Goal: Ask a question: Seek information or help from site administrators or community

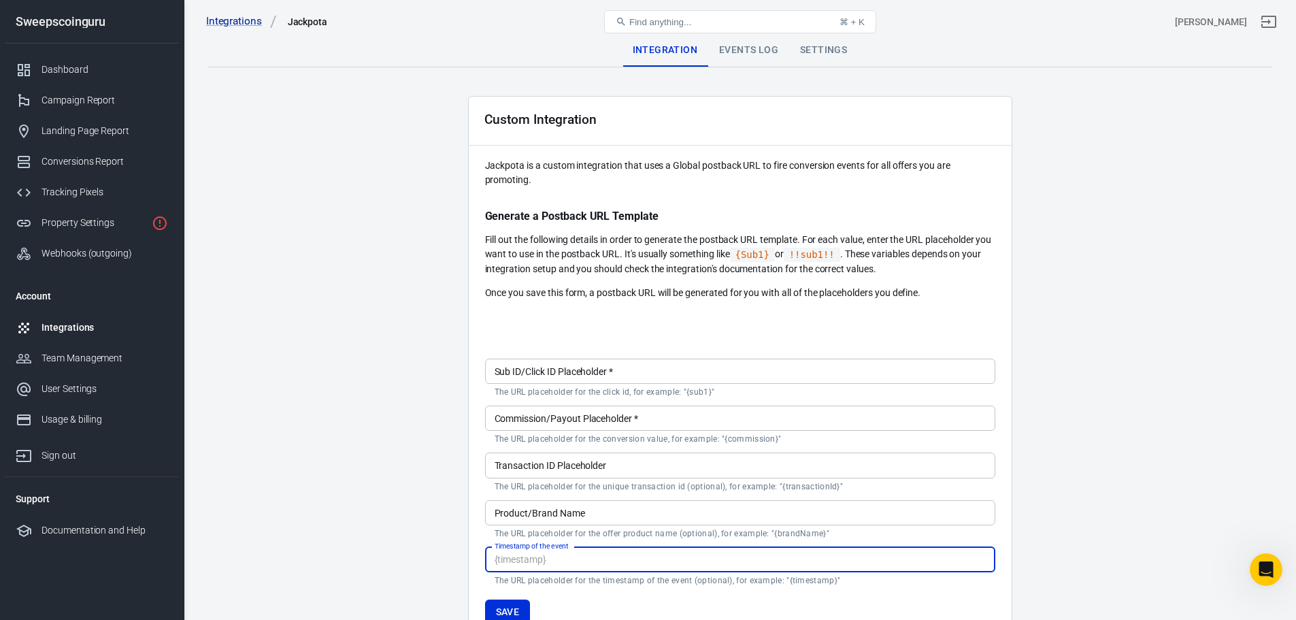
scroll to position [2, 0]
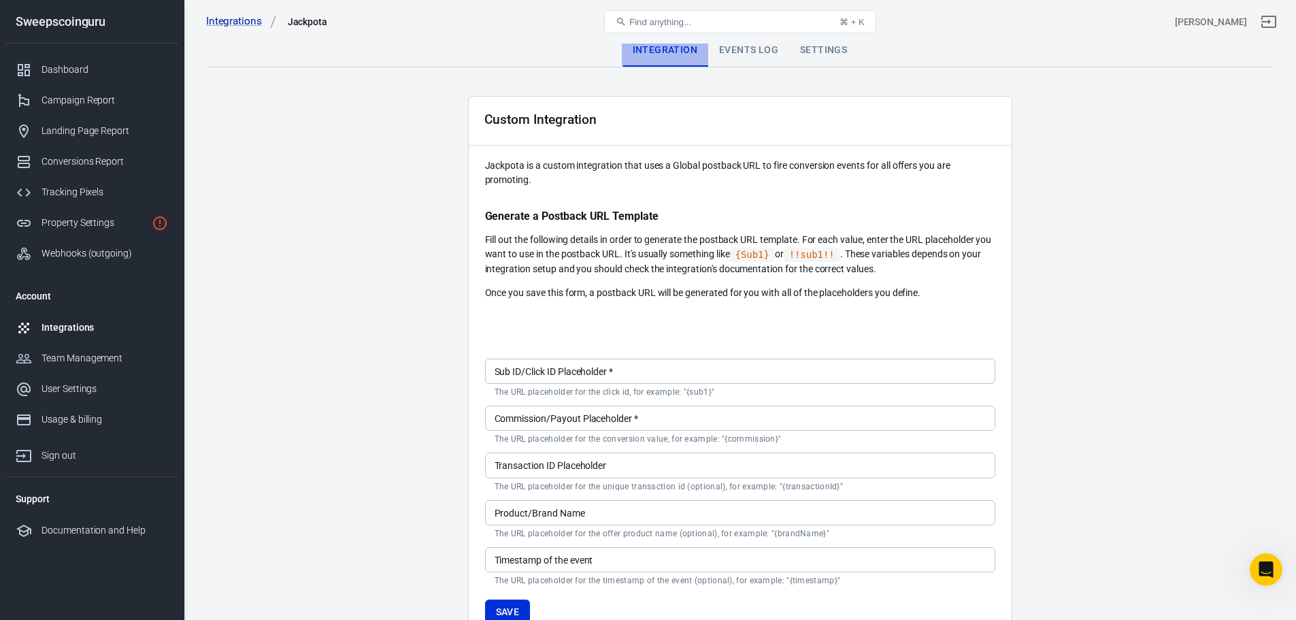
click at [663, 46] on div "Integration" at bounding box center [665, 50] width 86 height 33
click at [232, 21] on link "Integrations" at bounding box center [241, 21] width 71 height 14
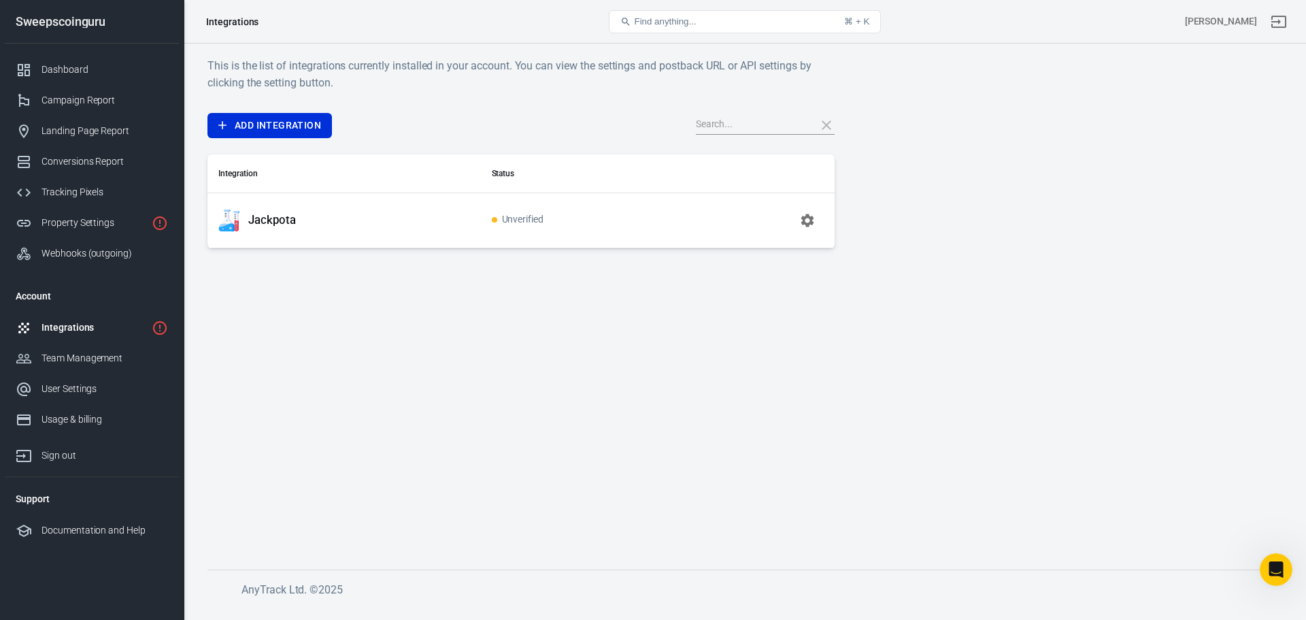
click at [274, 223] on p "Jackpota" at bounding box center [272, 220] width 48 height 14
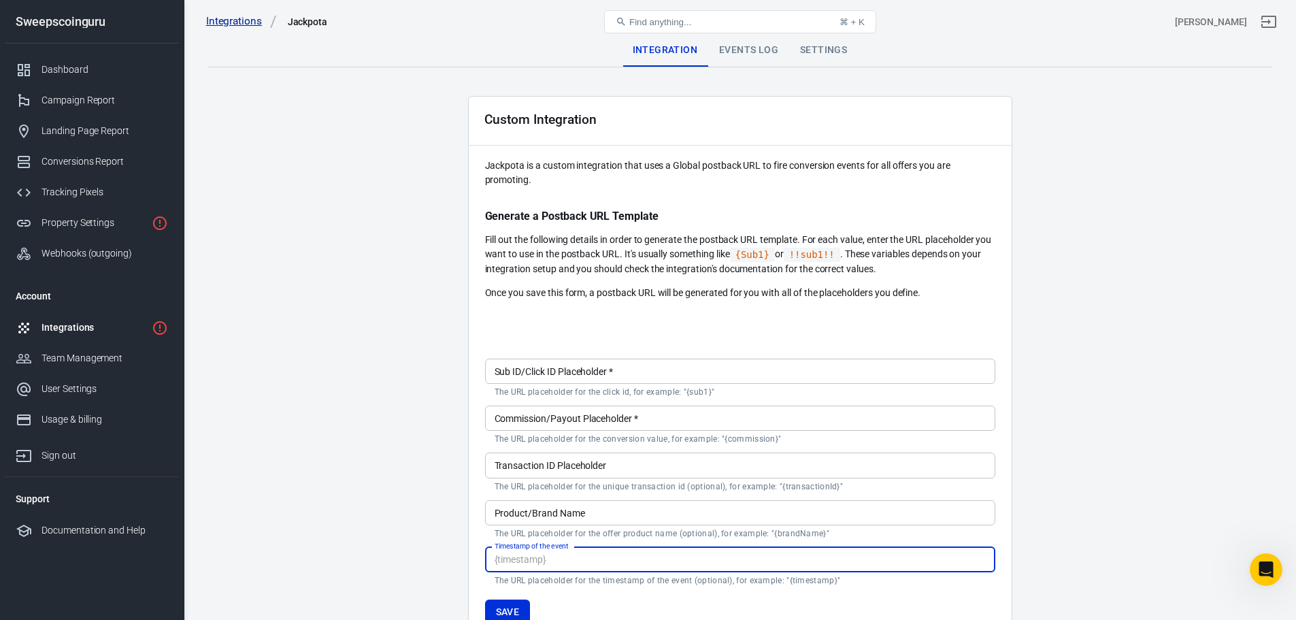
click at [229, 23] on link "Integrations" at bounding box center [241, 21] width 71 height 14
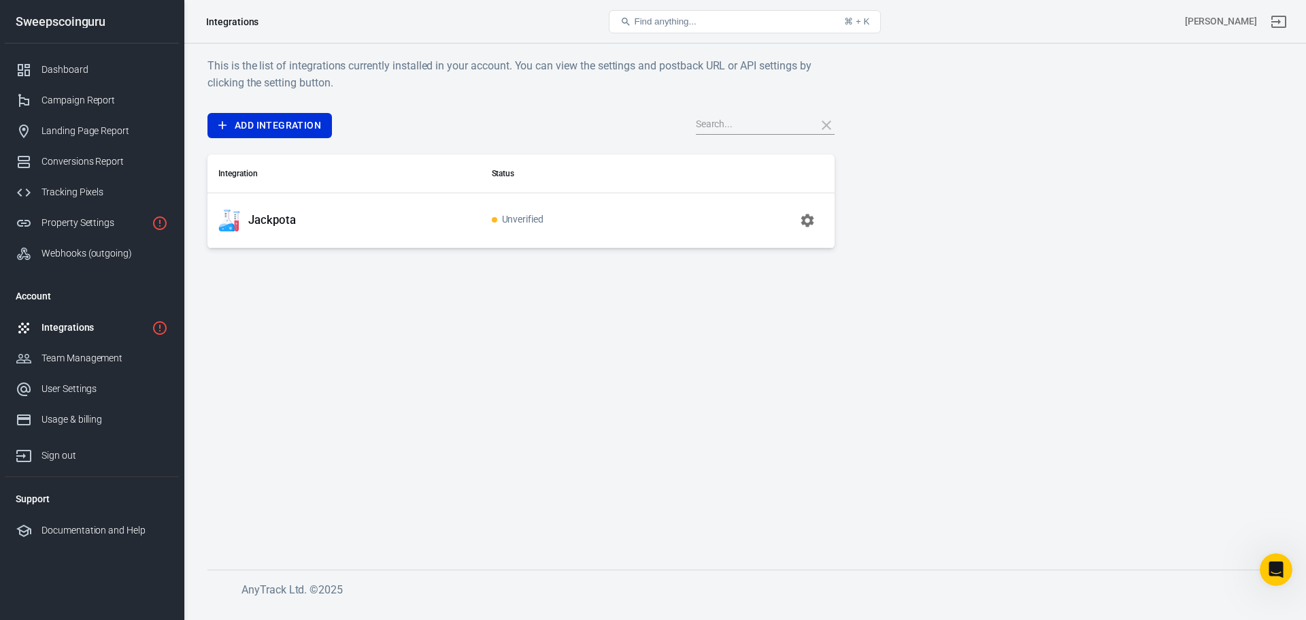
click at [809, 220] on icon "button" at bounding box center [807, 220] width 16 height 16
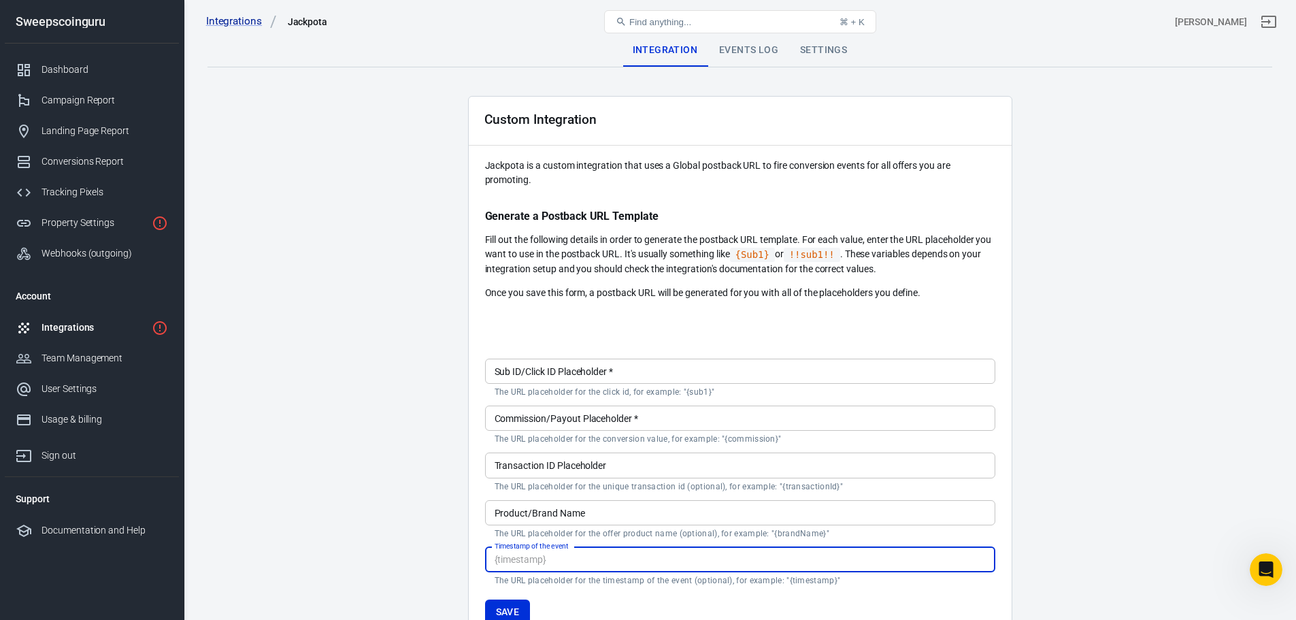
click at [740, 44] on div "Events Log" at bounding box center [748, 50] width 81 height 33
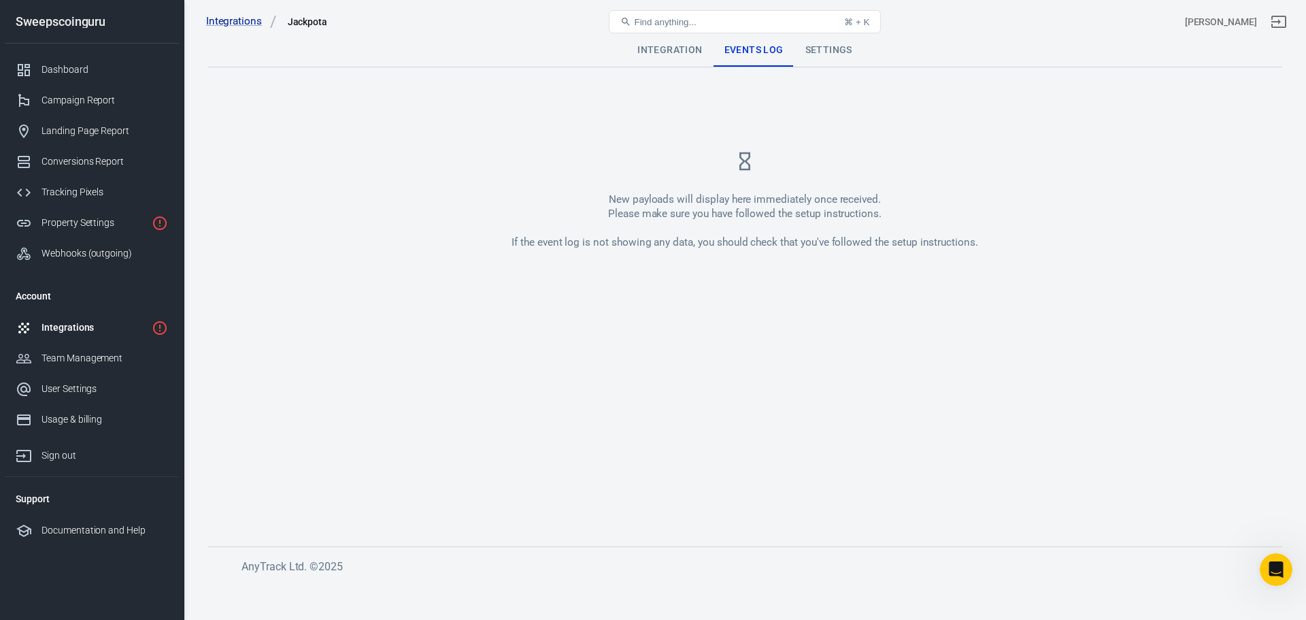
click at [824, 49] on div "Settings" at bounding box center [828, 50] width 69 height 33
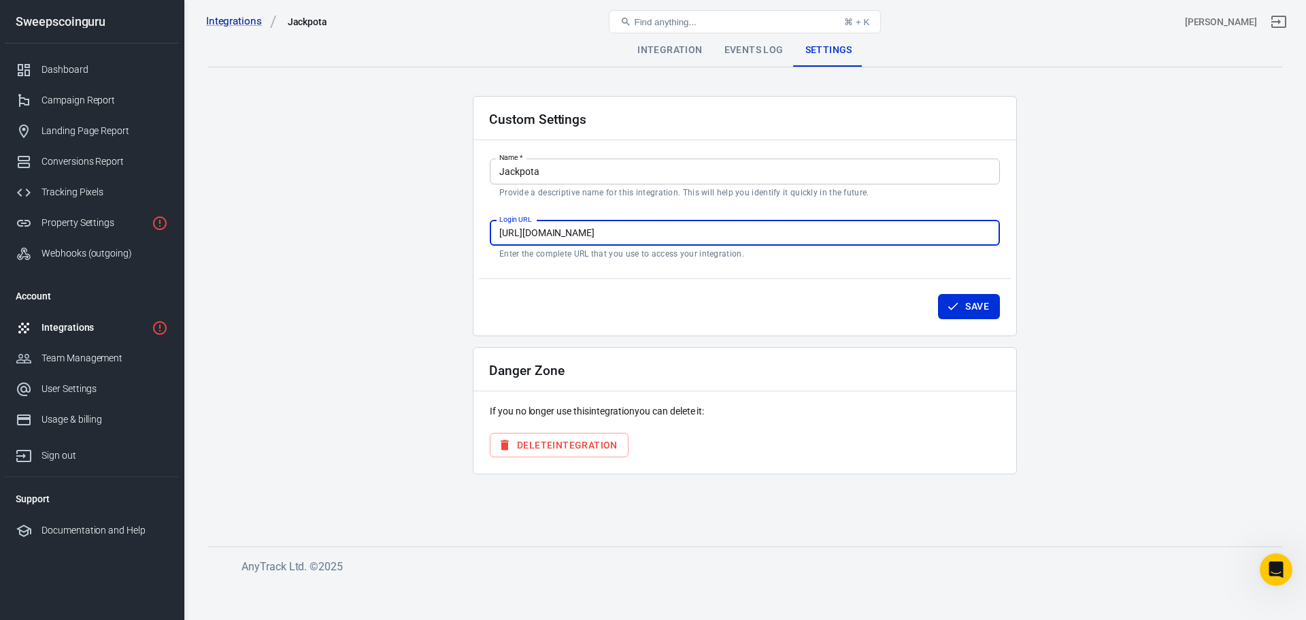
drag, startPoint x: 659, startPoint y: 233, endPoint x: 714, endPoint y: 233, distance: 55.1
click at [714, 233] on input "[URL][DOMAIN_NAME]" at bounding box center [745, 232] width 510 height 25
click at [709, 235] on input "[URL][DOMAIN_NAME]" at bounding box center [745, 232] width 510 height 25
drag, startPoint x: 675, startPoint y: 231, endPoint x: 666, endPoint y: 231, distance: 9.5
click at [666, 231] on input "[URL][DOMAIN_NAME]" at bounding box center [745, 232] width 510 height 25
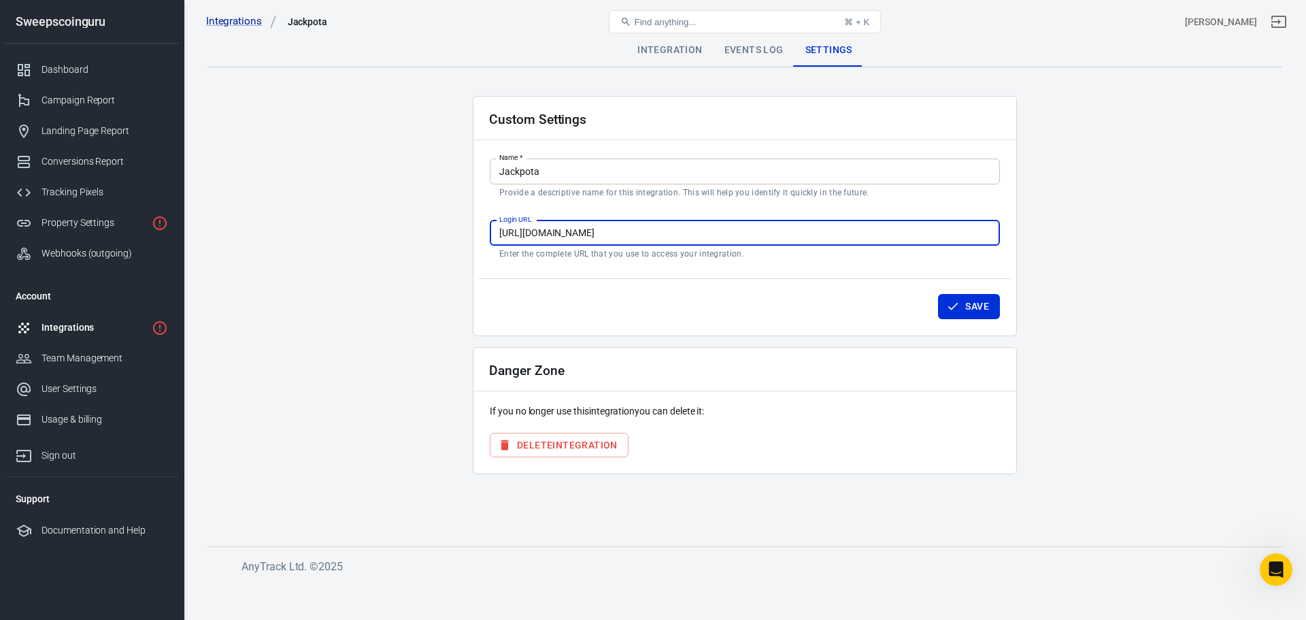
click at [792, 230] on input "[URL][DOMAIN_NAME]" at bounding box center [745, 232] width 510 height 25
type input "[URL][DOMAIN_NAME]"
click at [968, 309] on button "Save" at bounding box center [969, 306] width 62 height 25
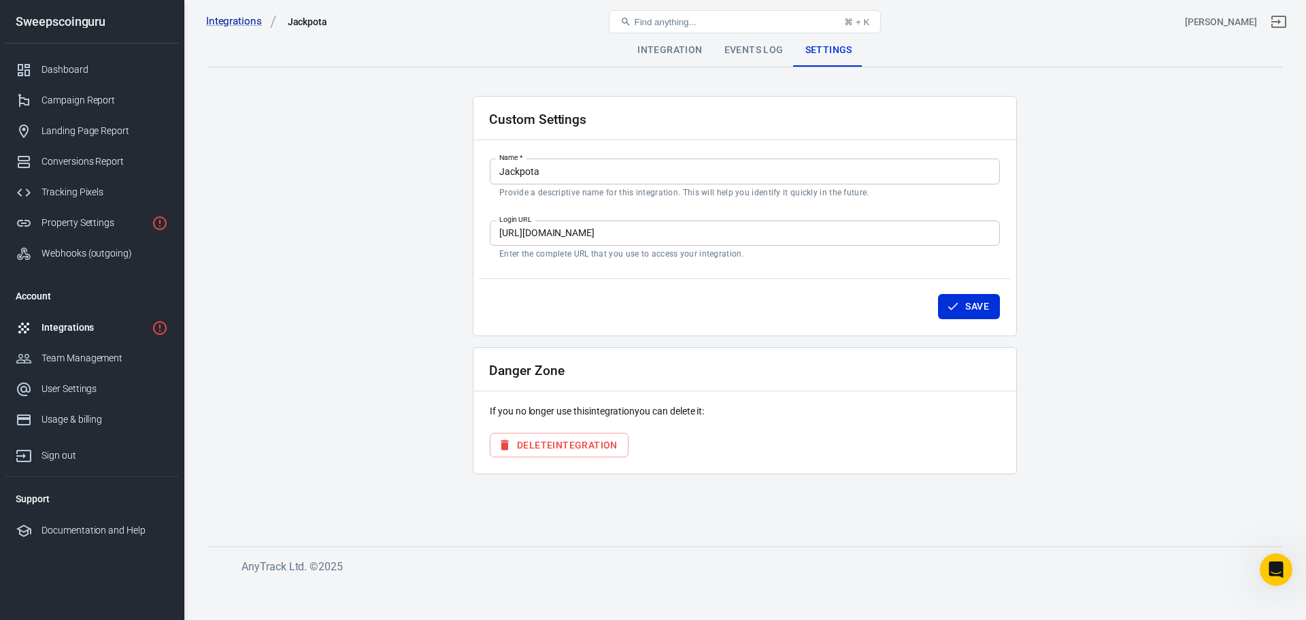
click at [739, 50] on div "Events Log" at bounding box center [754, 50] width 81 height 33
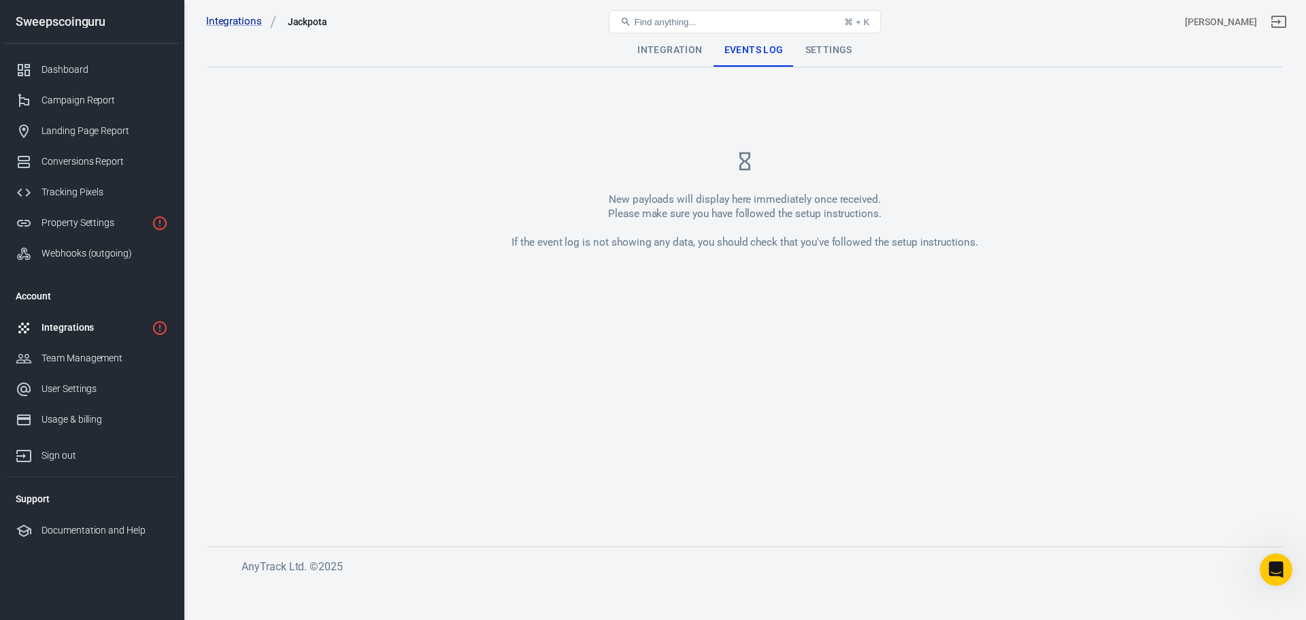
click at [684, 51] on div "Integration" at bounding box center [669, 50] width 86 height 33
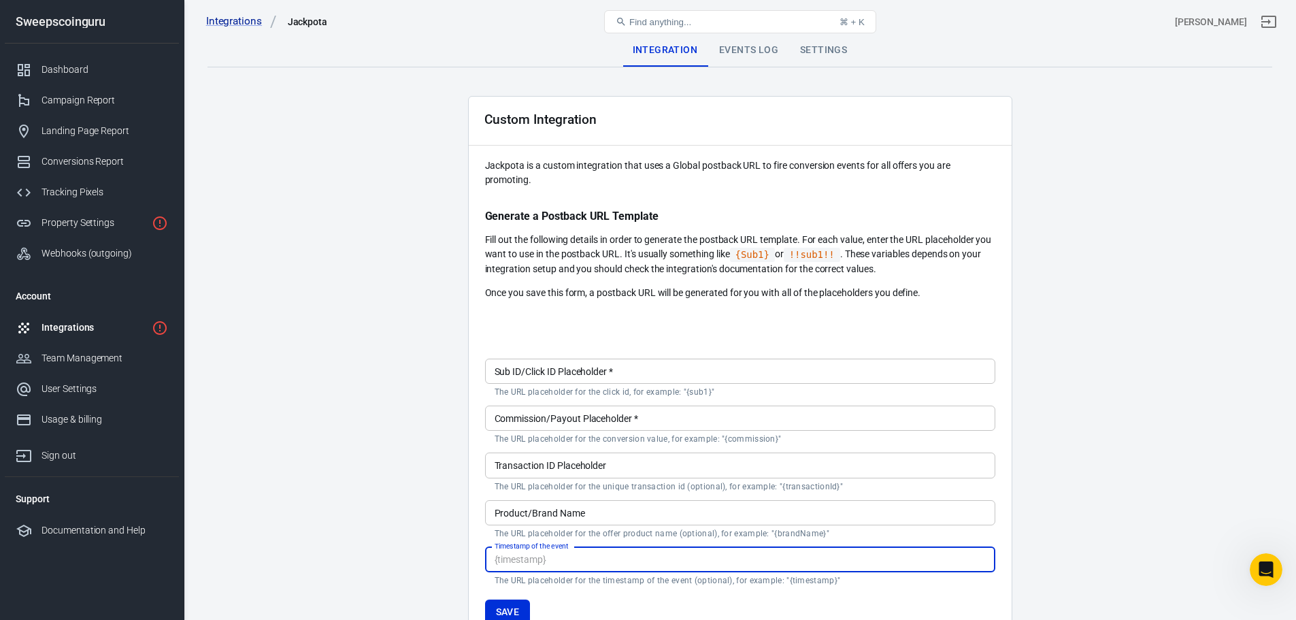
scroll to position [136, 0]
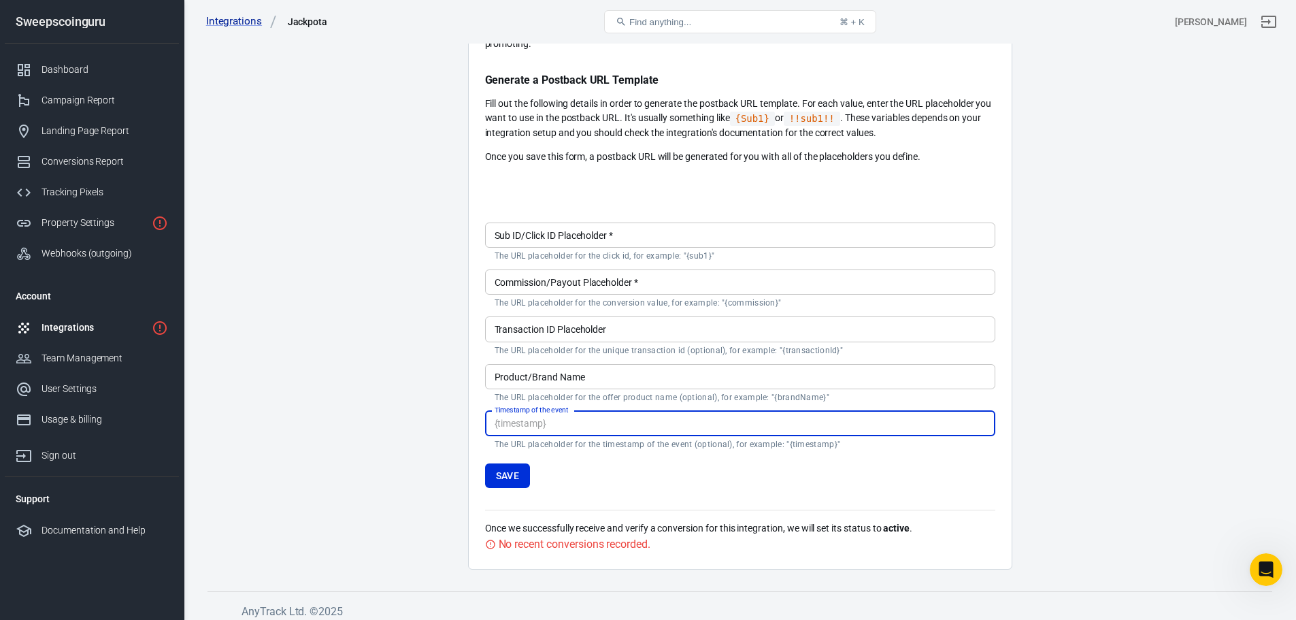
click at [594, 239] on input "Sub ID/Click ID Placeholder   *" at bounding box center [740, 234] width 510 height 25
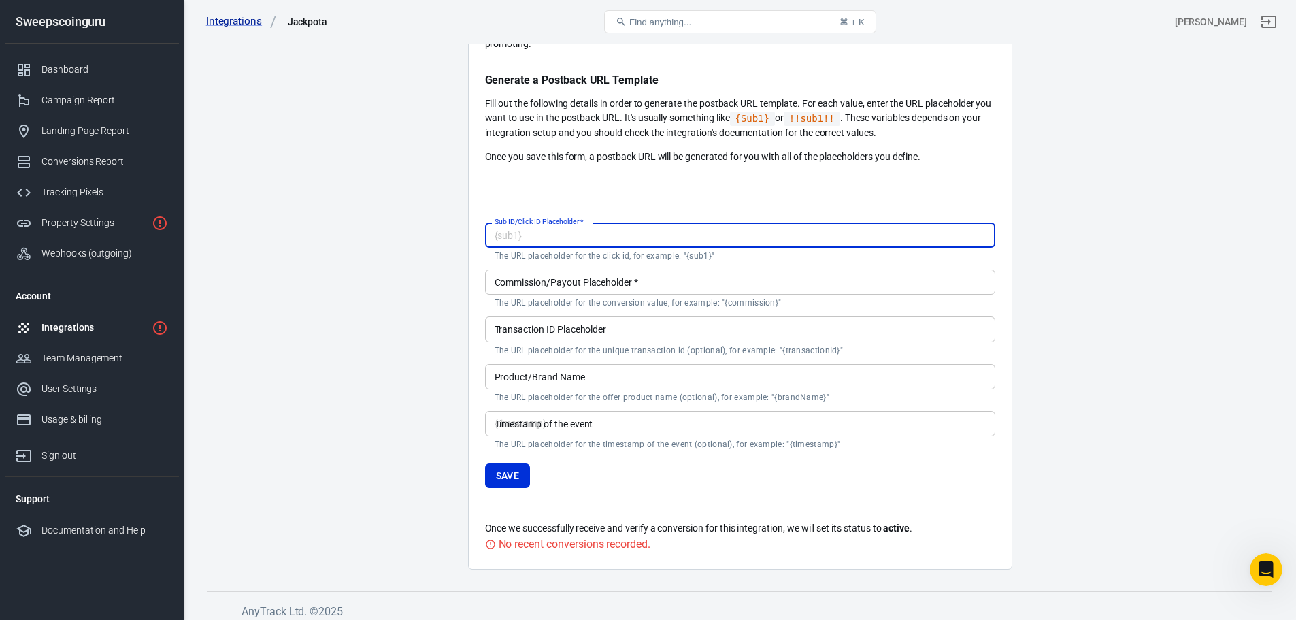
type input "}"
type input "]"
type input "[afp]"
click at [844, 283] on input "Commission/Payout Placeholder   *" at bounding box center [740, 281] width 510 height 25
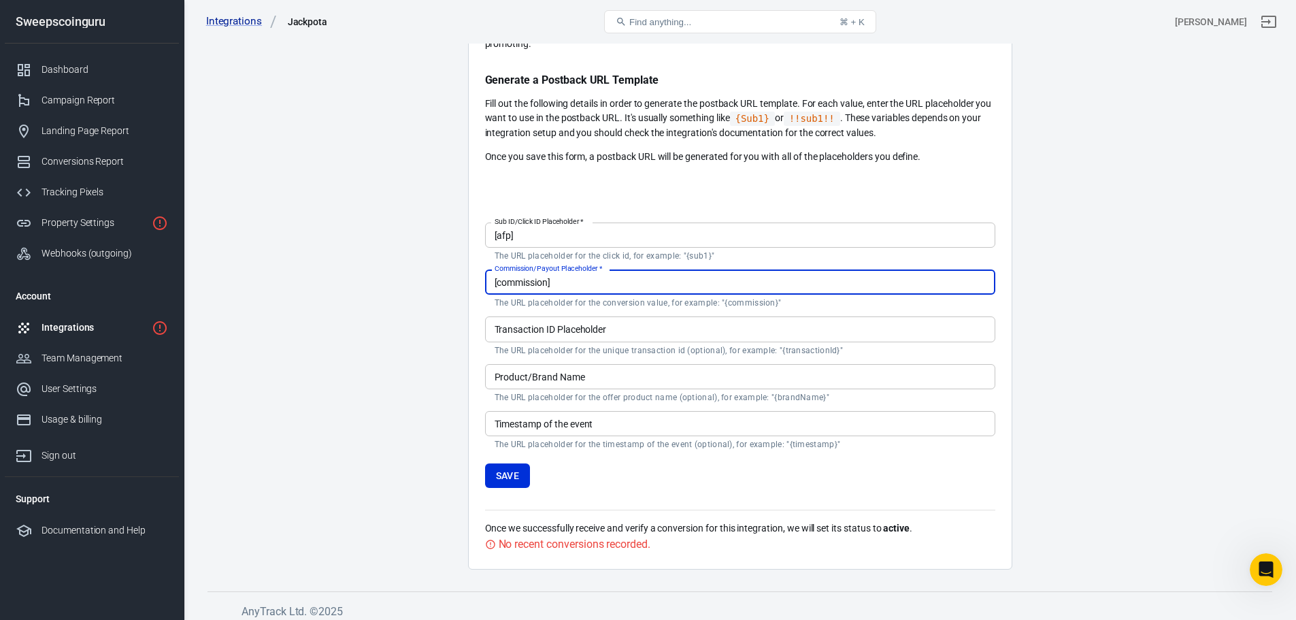
type input "[commission]"
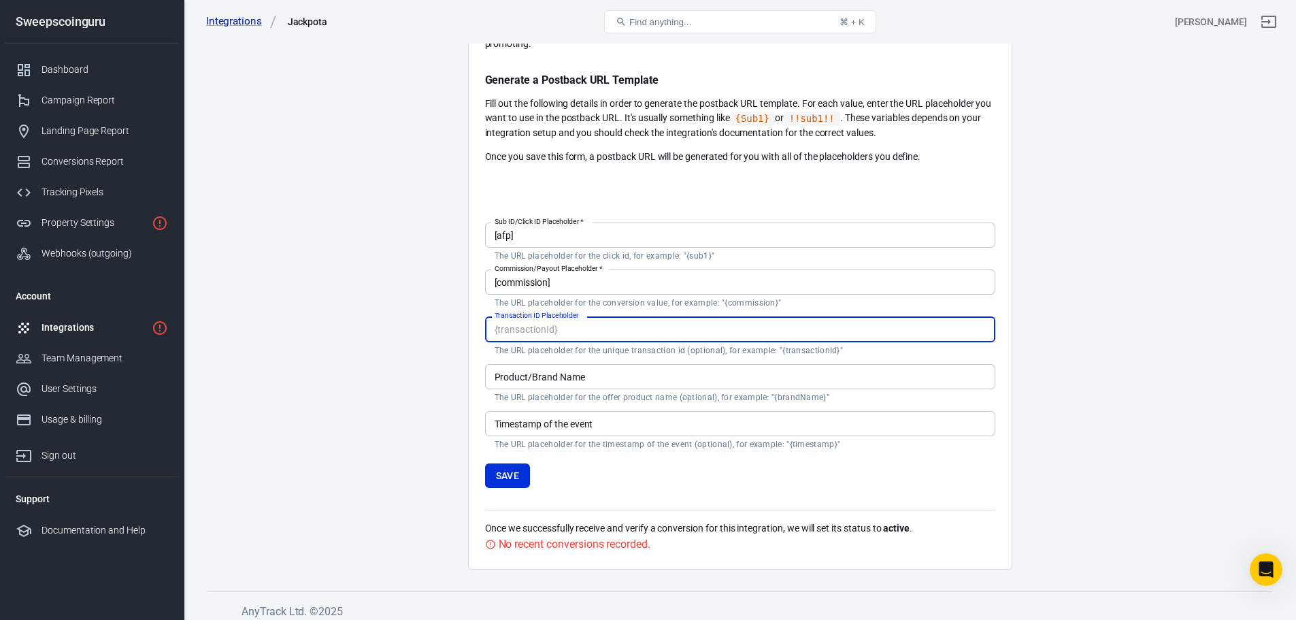
click at [720, 331] on input "Transaction ID Placeholder" at bounding box center [740, 328] width 510 height 25
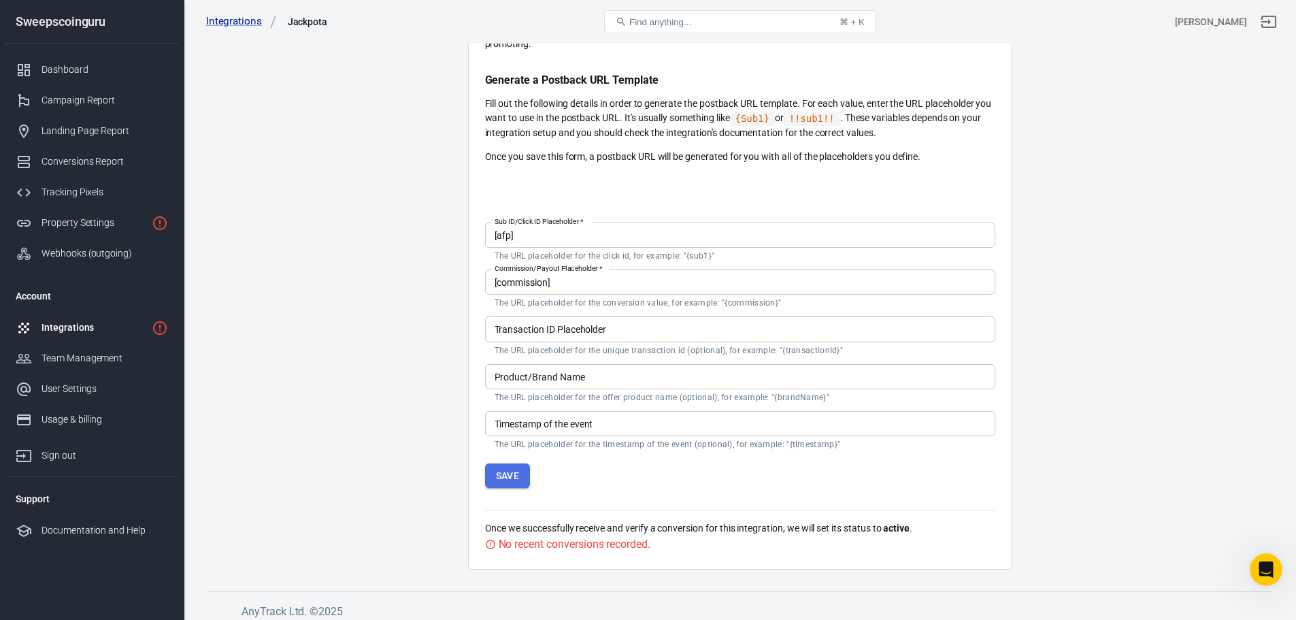
click at [497, 482] on button "Save" at bounding box center [508, 475] width 46 height 25
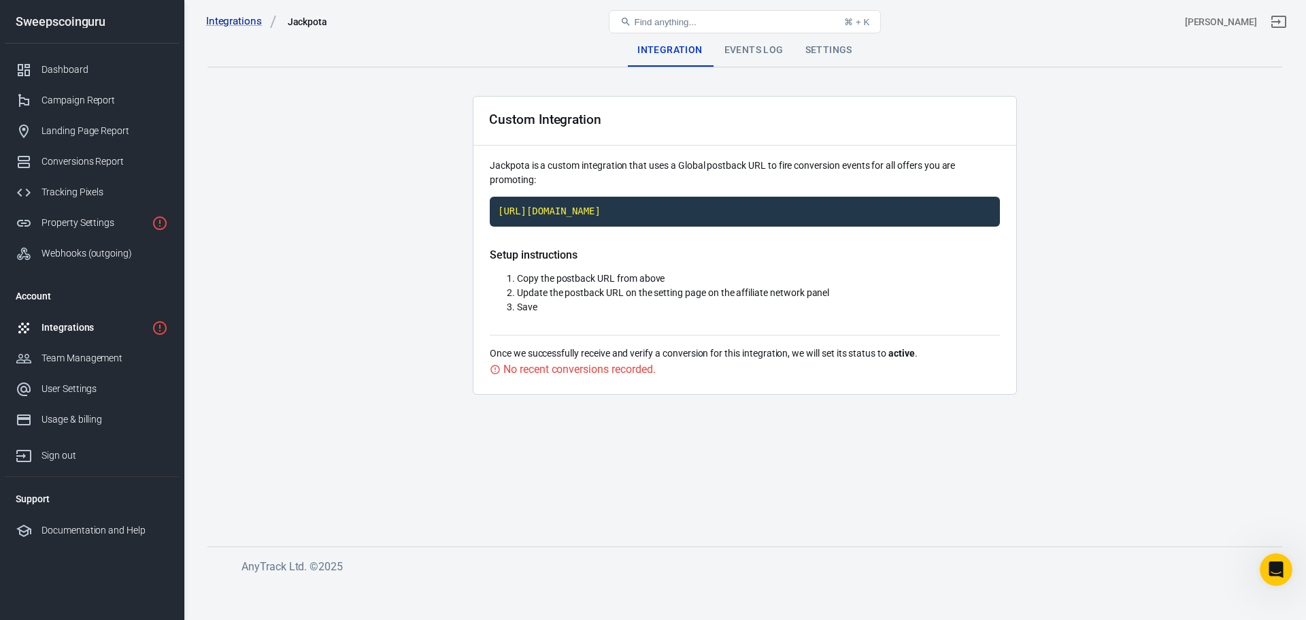
click at [756, 50] on div "Events Log" at bounding box center [754, 50] width 81 height 33
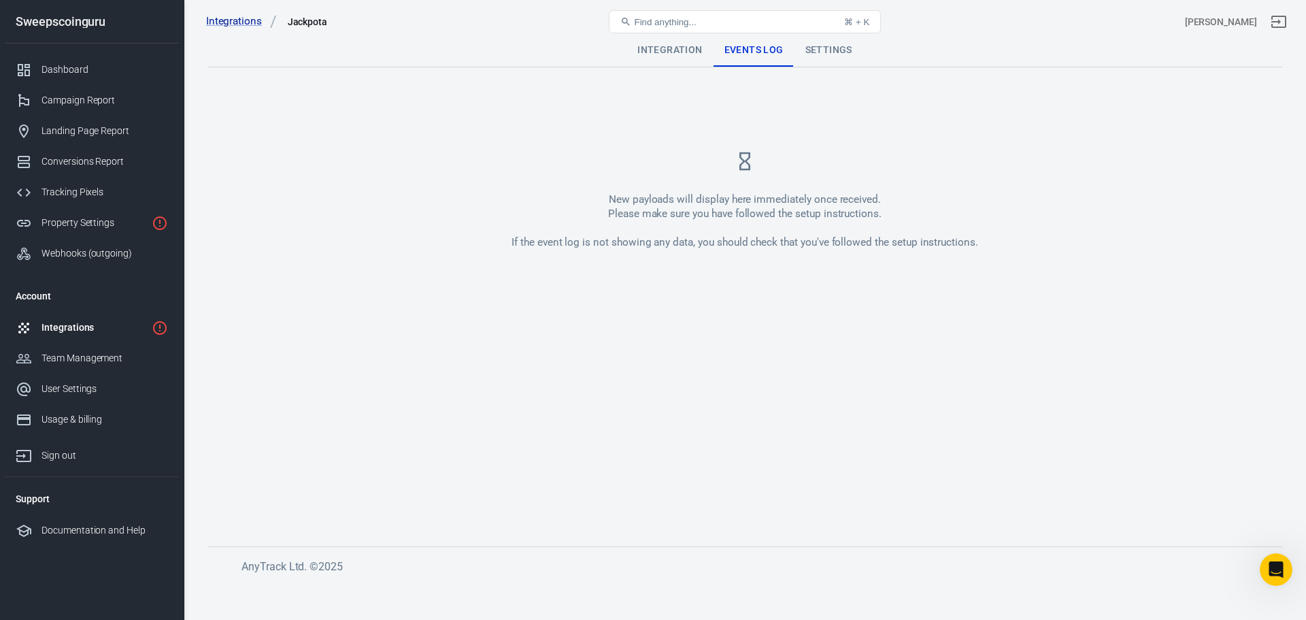
click at [815, 44] on div "Settings" at bounding box center [828, 50] width 69 height 33
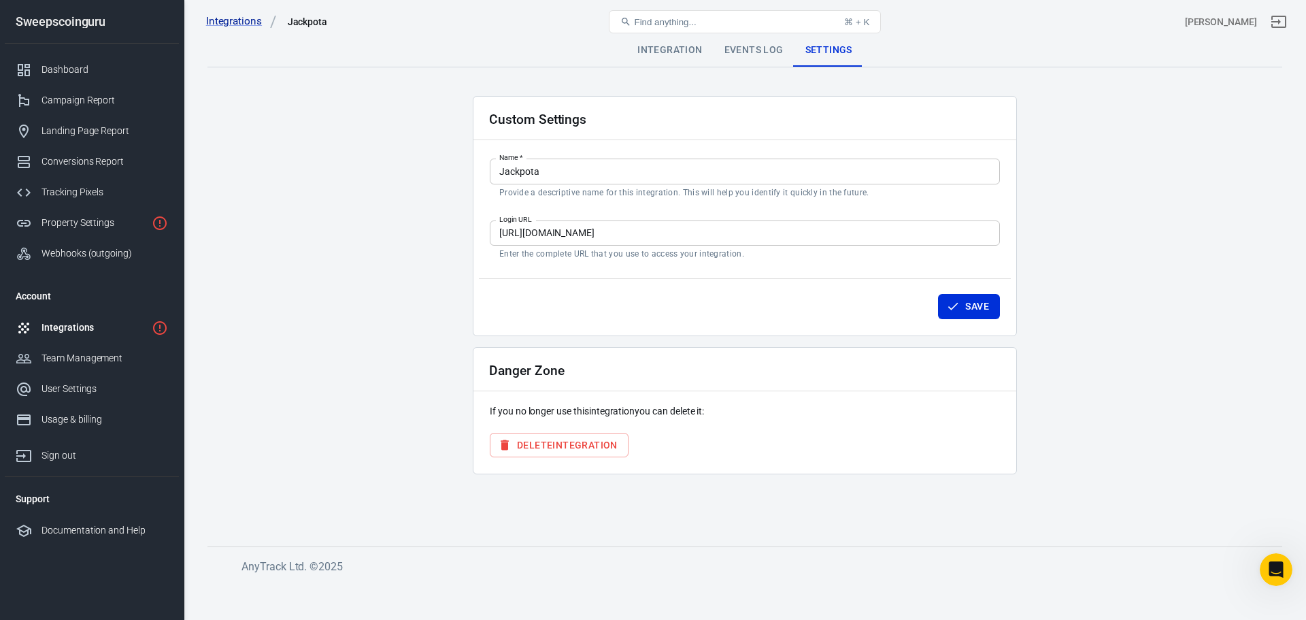
click at [667, 50] on div "Integration" at bounding box center [669, 50] width 86 height 33
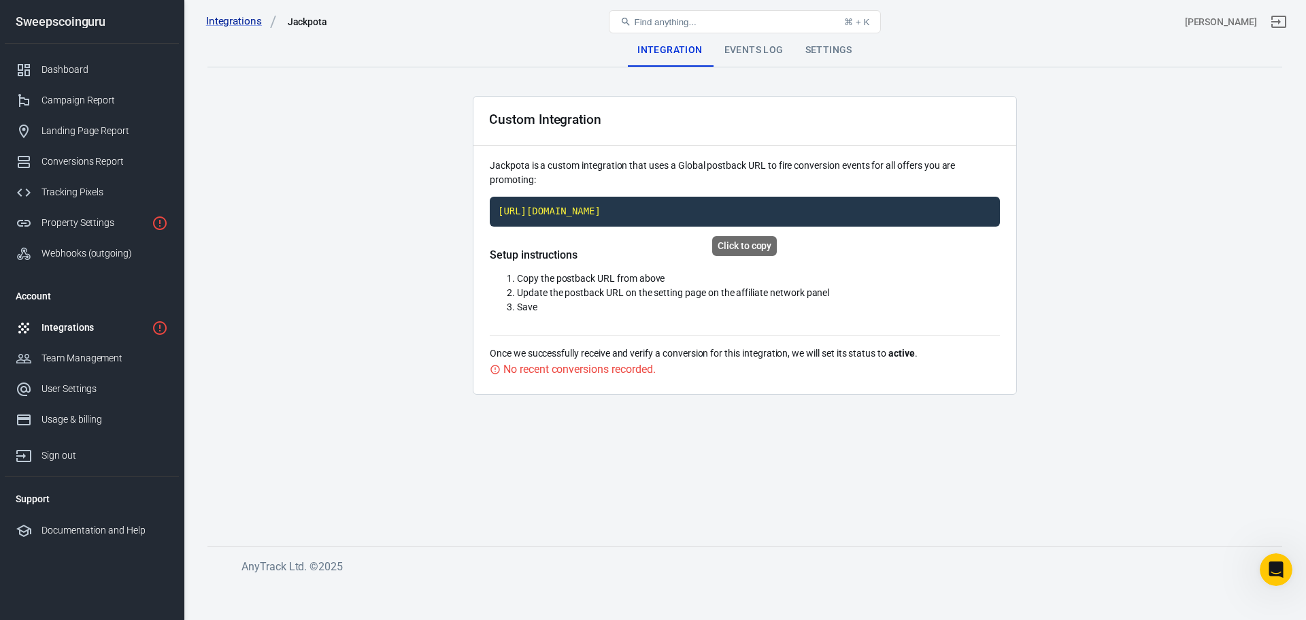
click at [788, 212] on code "[URL][DOMAIN_NAME]" at bounding box center [745, 212] width 510 height 30
click at [72, 390] on div "User Settings" at bounding box center [104, 389] width 127 height 14
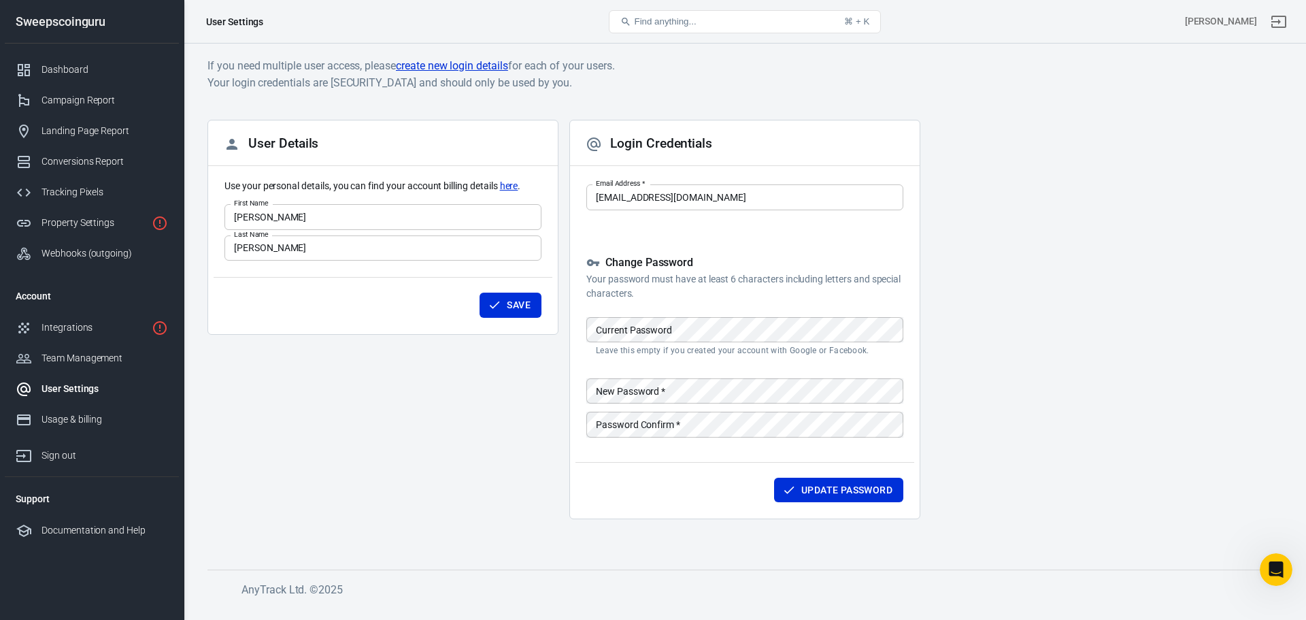
click at [259, 217] on input "[PERSON_NAME]" at bounding box center [382, 216] width 317 height 25
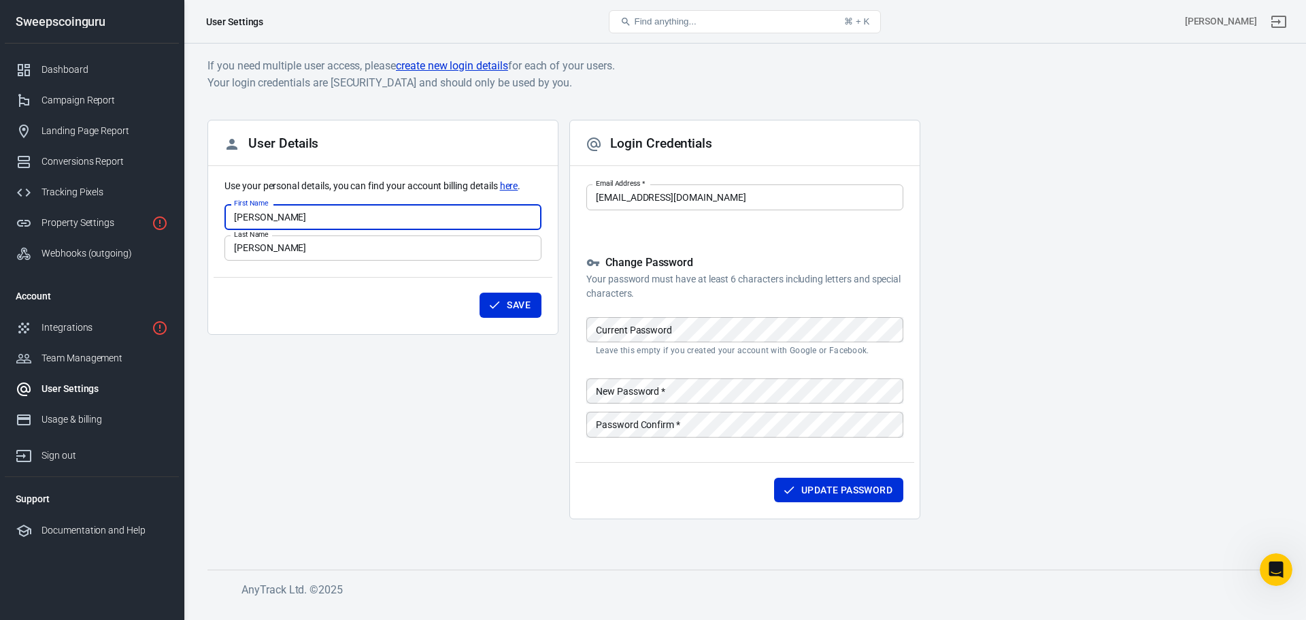
click at [259, 217] on input "[PERSON_NAME]" at bounding box center [382, 216] width 317 height 25
click at [259, 218] on input "[PERSON_NAME]" at bounding box center [382, 216] width 317 height 25
type input "[PERSON_NAME]"
click at [258, 248] on input "[PERSON_NAME]" at bounding box center [382, 247] width 317 height 25
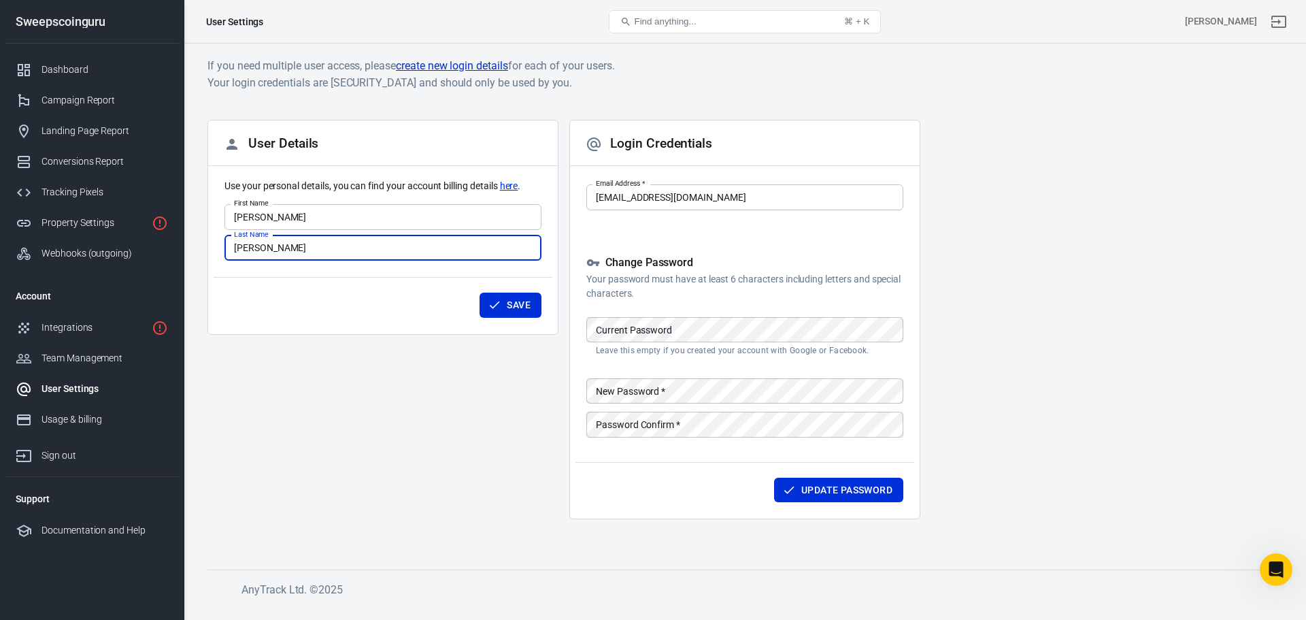
type input "[PERSON_NAME]"
click at [497, 299] on icon "submit" at bounding box center [495, 305] width 14 height 14
click at [92, 426] on div "Usage & billing" at bounding box center [104, 419] width 127 height 14
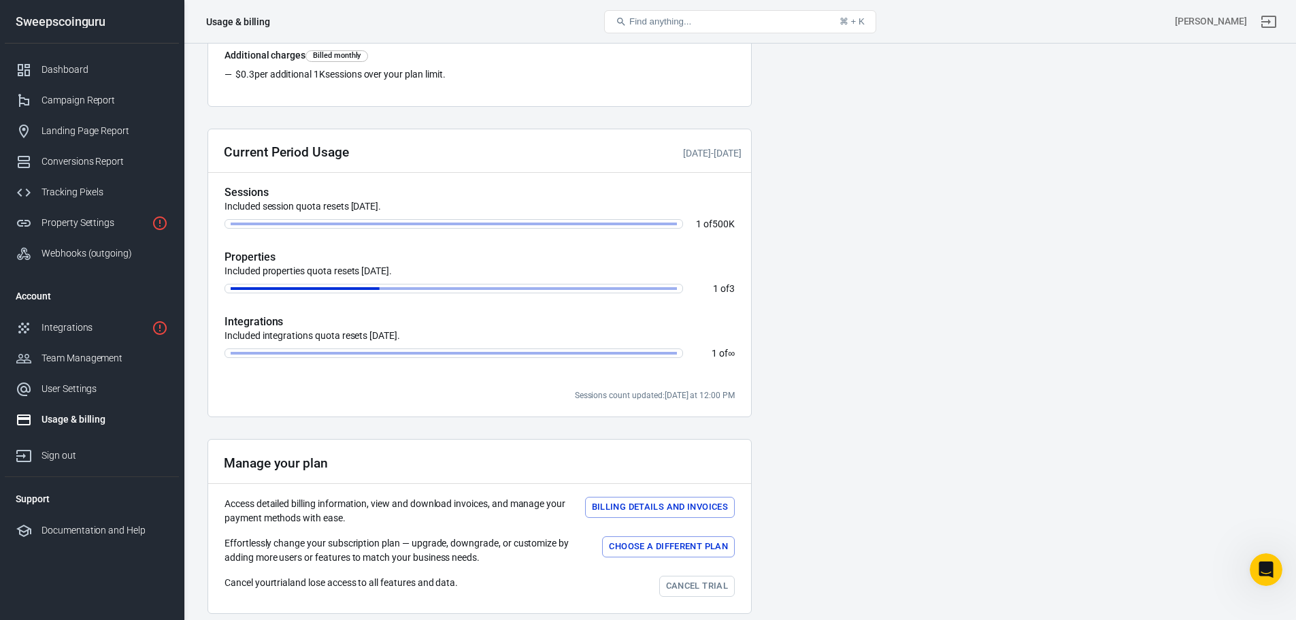
scroll to position [272, 0]
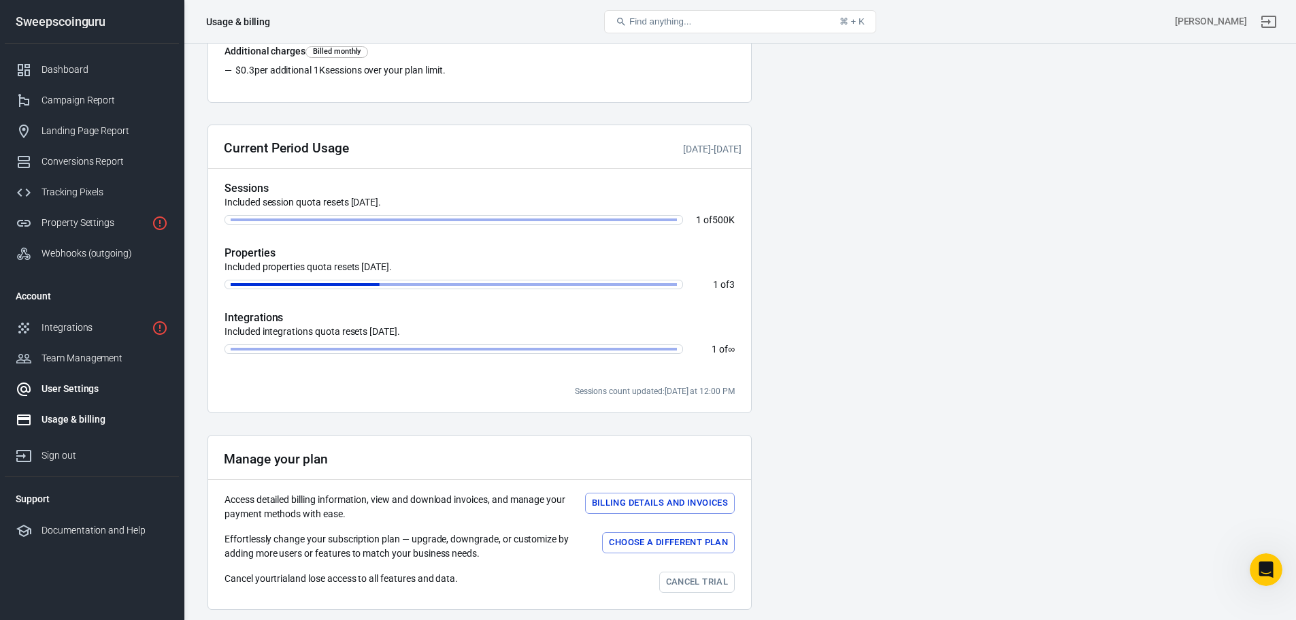
click at [73, 386] on div "User Settings" at bounding box center [104, 389] width 127 height 14
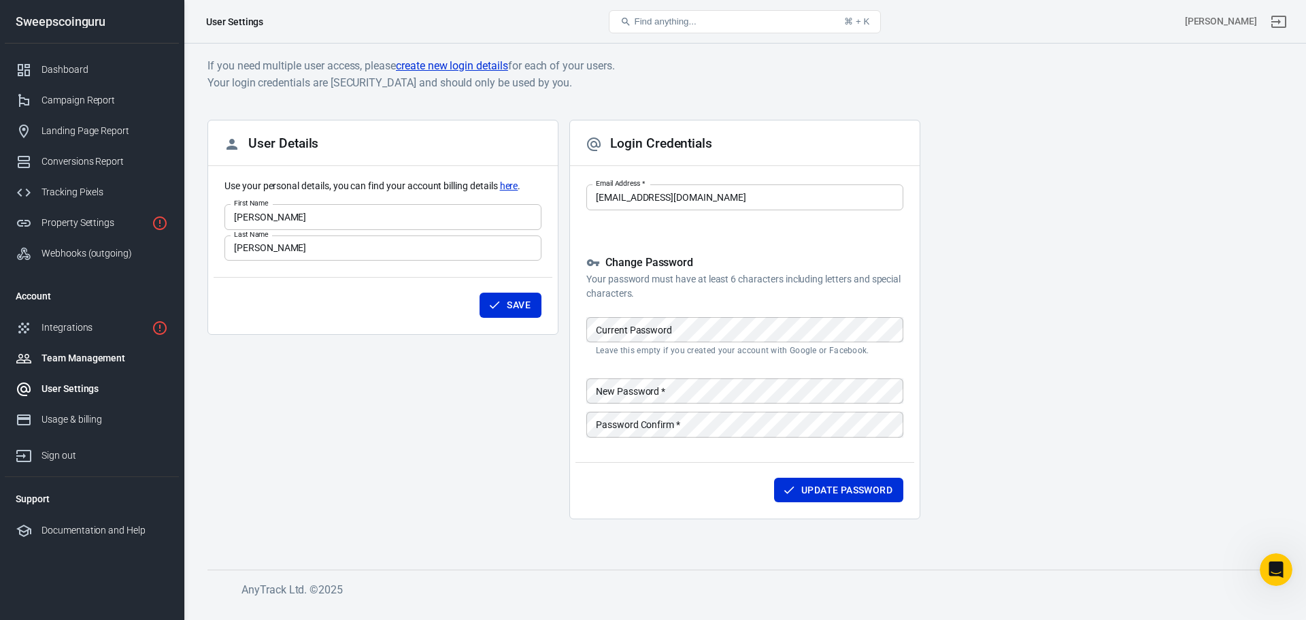
click at [74, 361] on div "Team Management" at bounding box center [104, 358] width 127 height 14
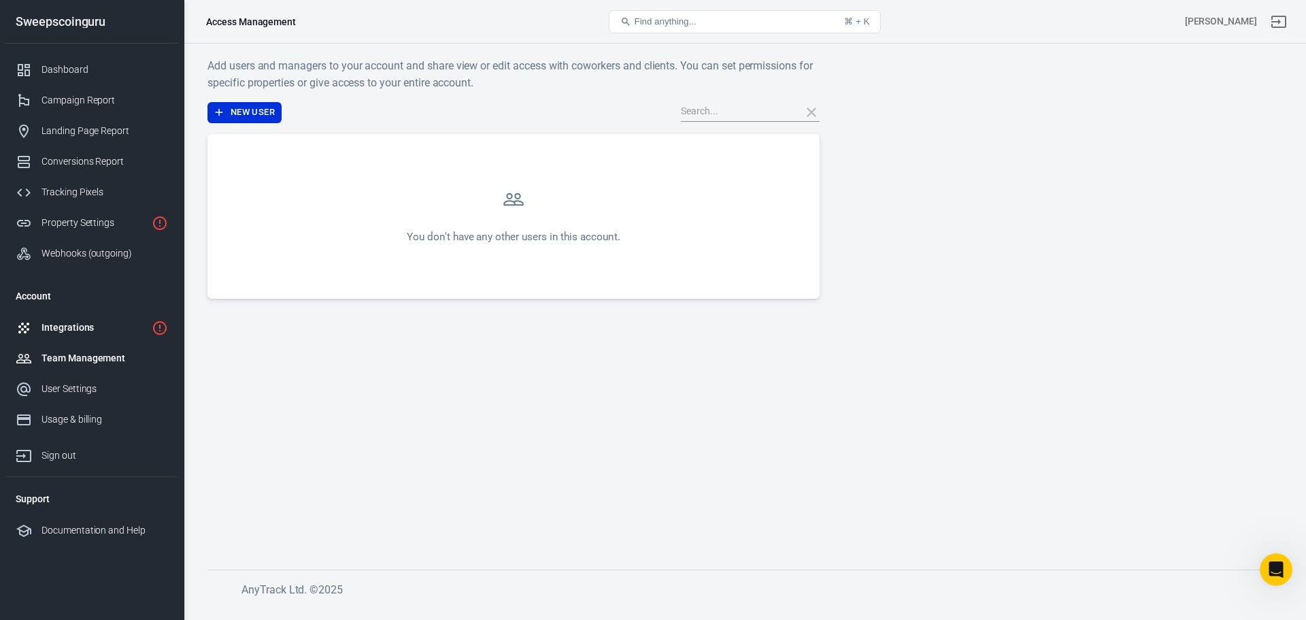
click at [72, 331] on div "Integrations" at bounding box center [93, 327] width 105 height 14
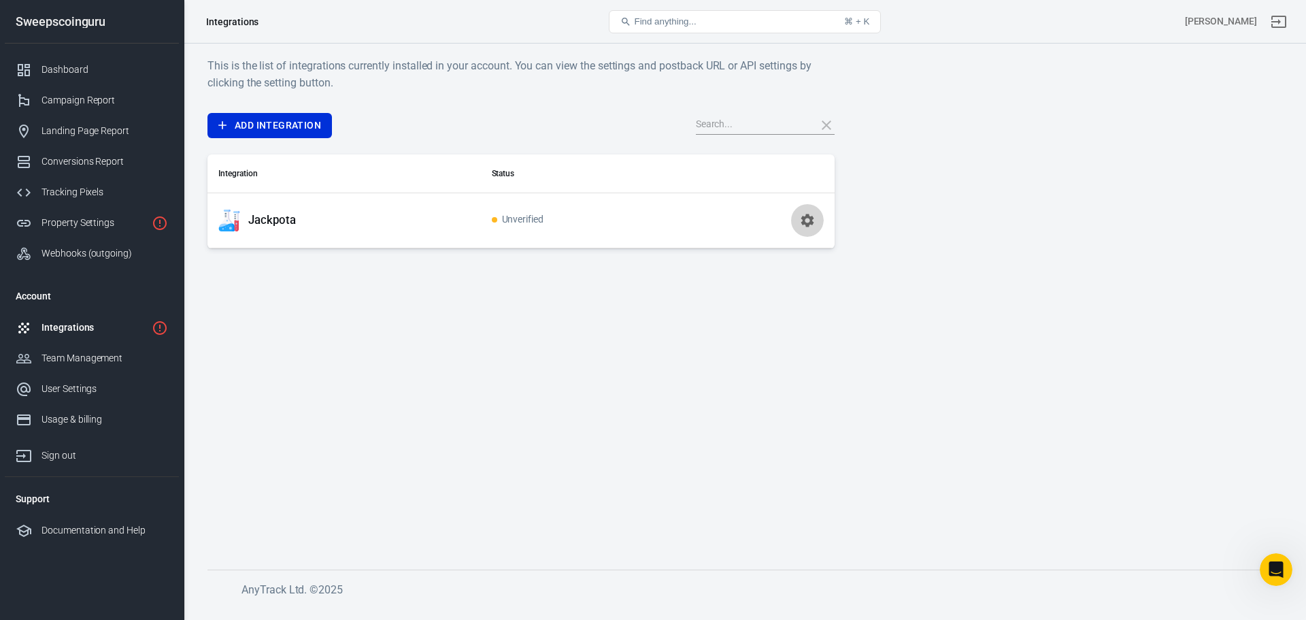
click at [805, 223] on icon "button" at bounding box center [807, 220] width 13 height 13
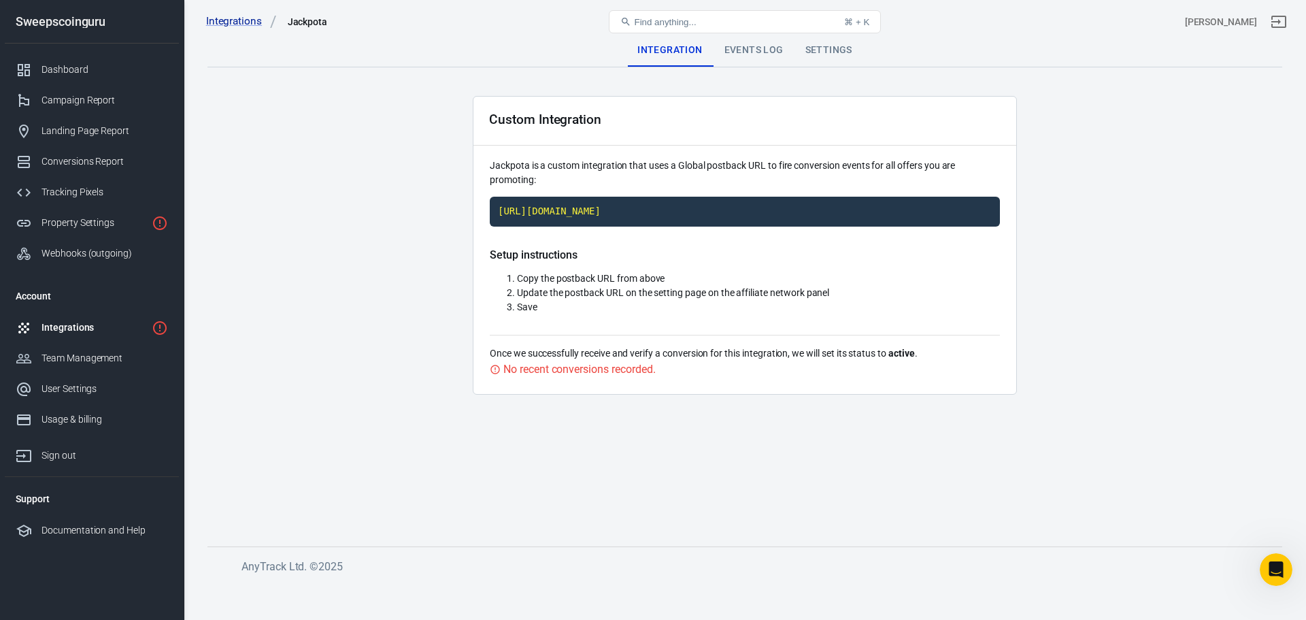
click at [61, 324] on div "Integrations" at bounding box center [93, 327] width 105 height 14
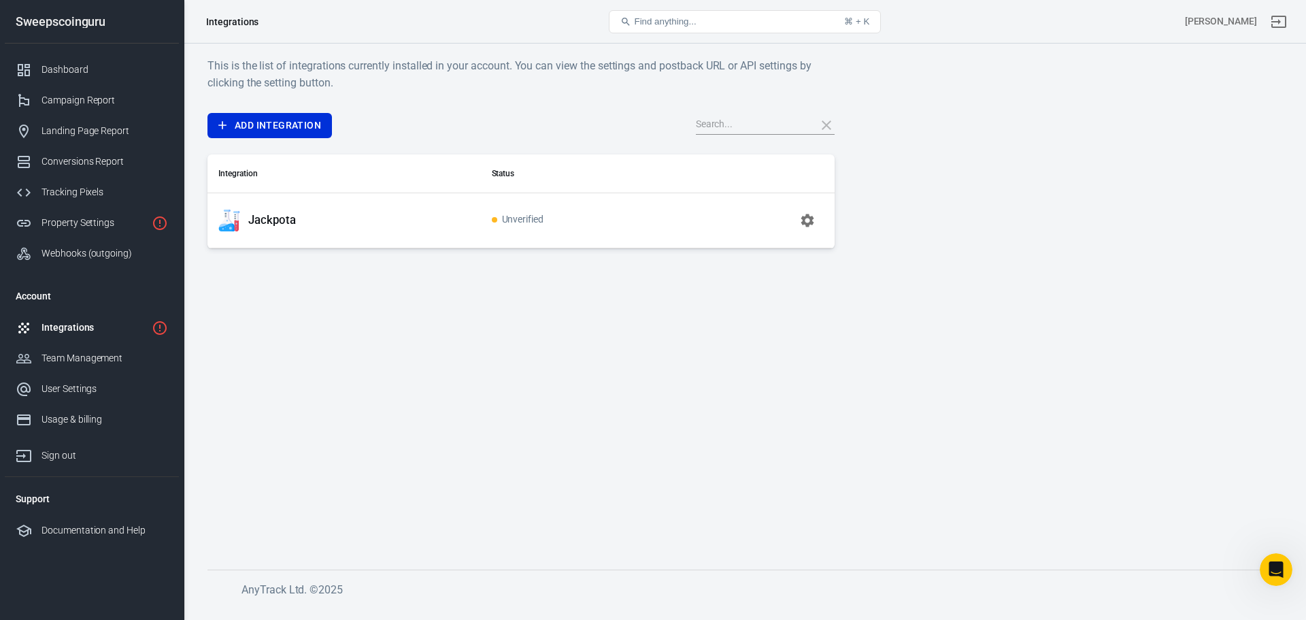
click at [286, 220] on p "Jackpota" at bounding box center [272, 220] width 48 height 14
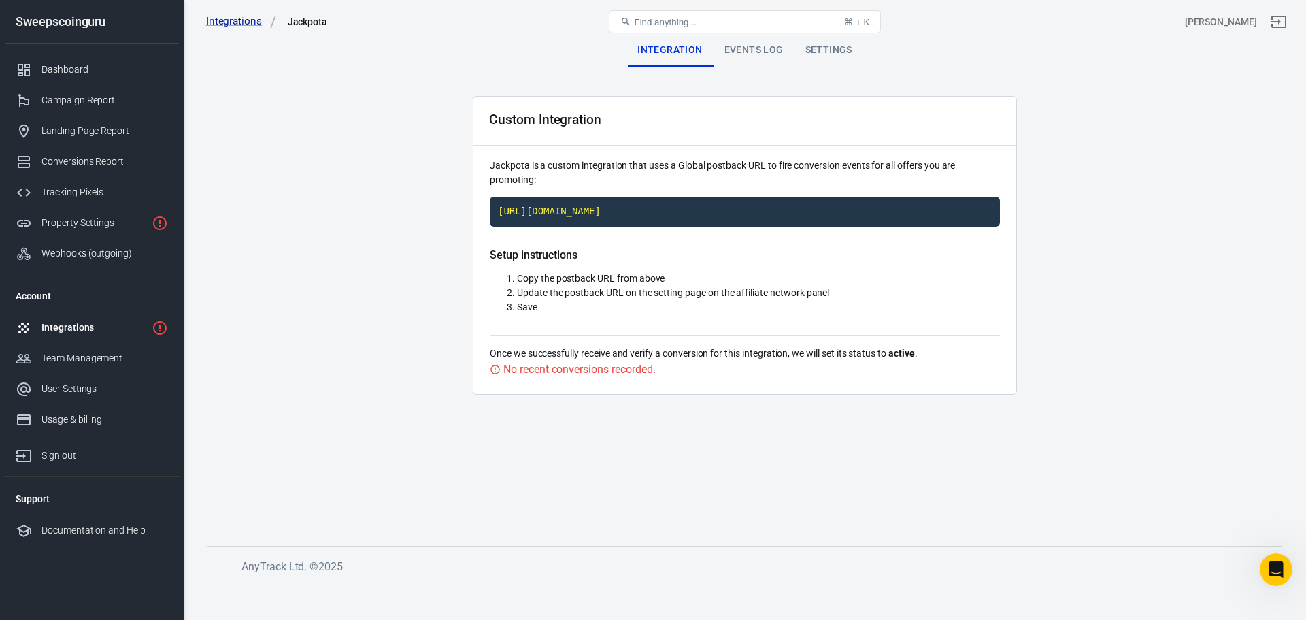
click at [66, 329] on div "Integrations" at bounding box center [93, 327] width 105 height 14
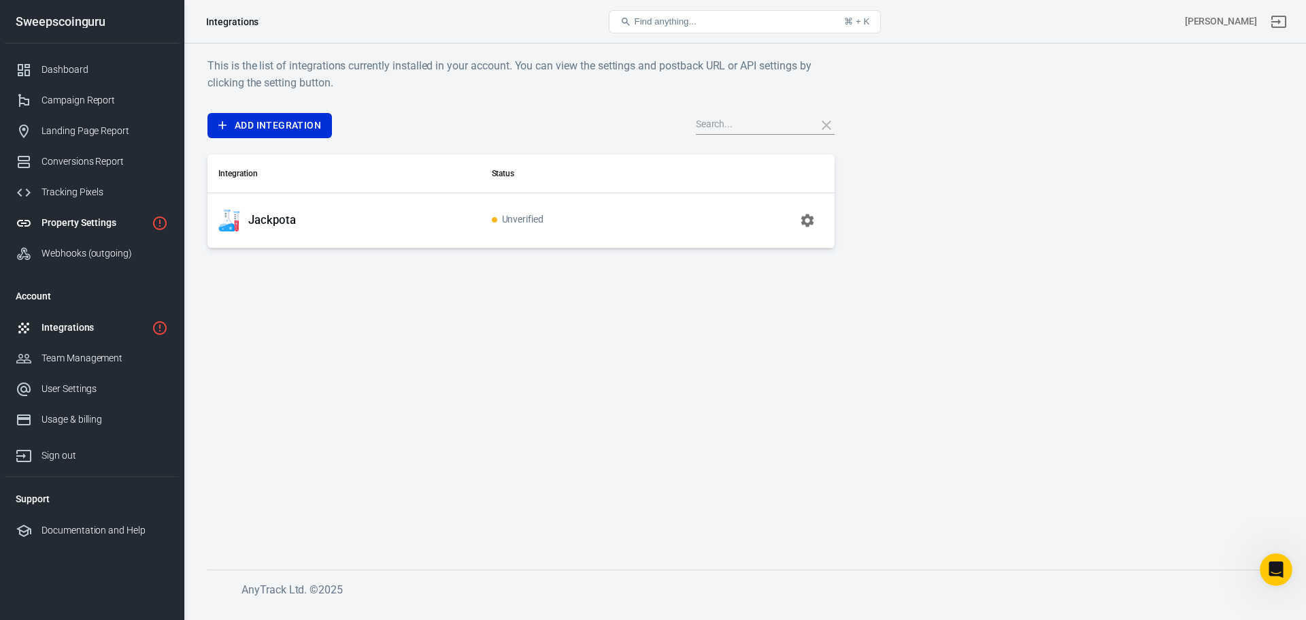
click at [93, 222] on div "Property Settings" at bounding box center [93, 223] width 105 height 14
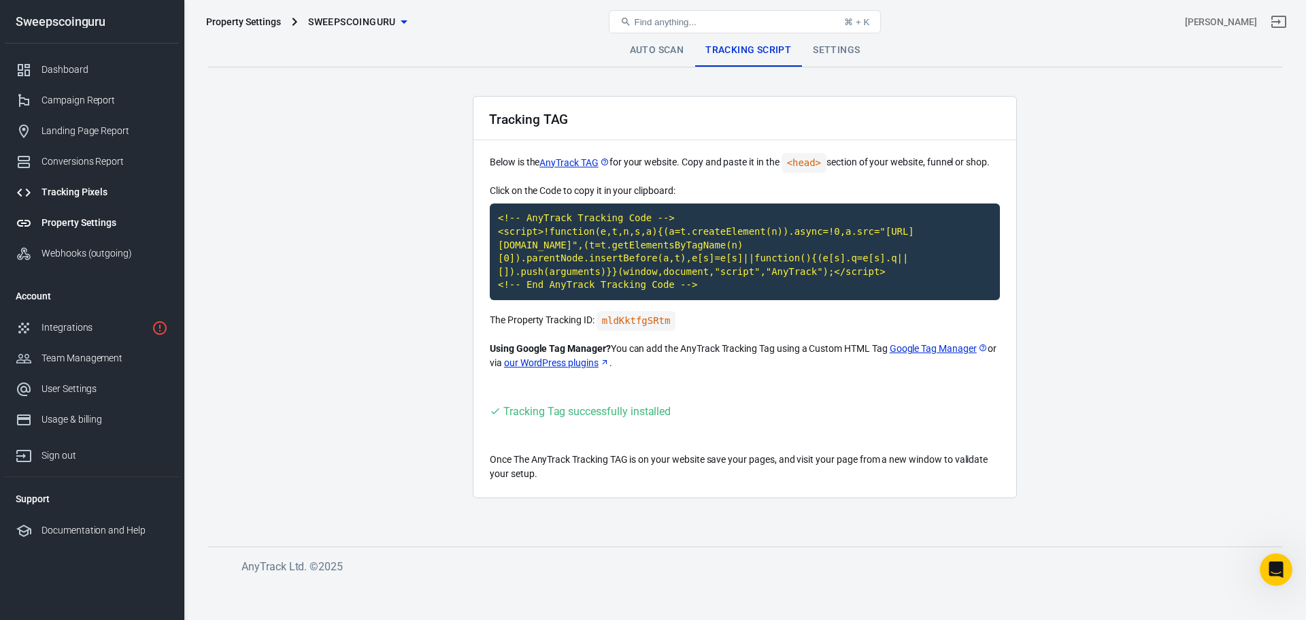
click at [84, 197] on div "Tracking Pixels" at bounding box center [104, 192] width 127 height 14
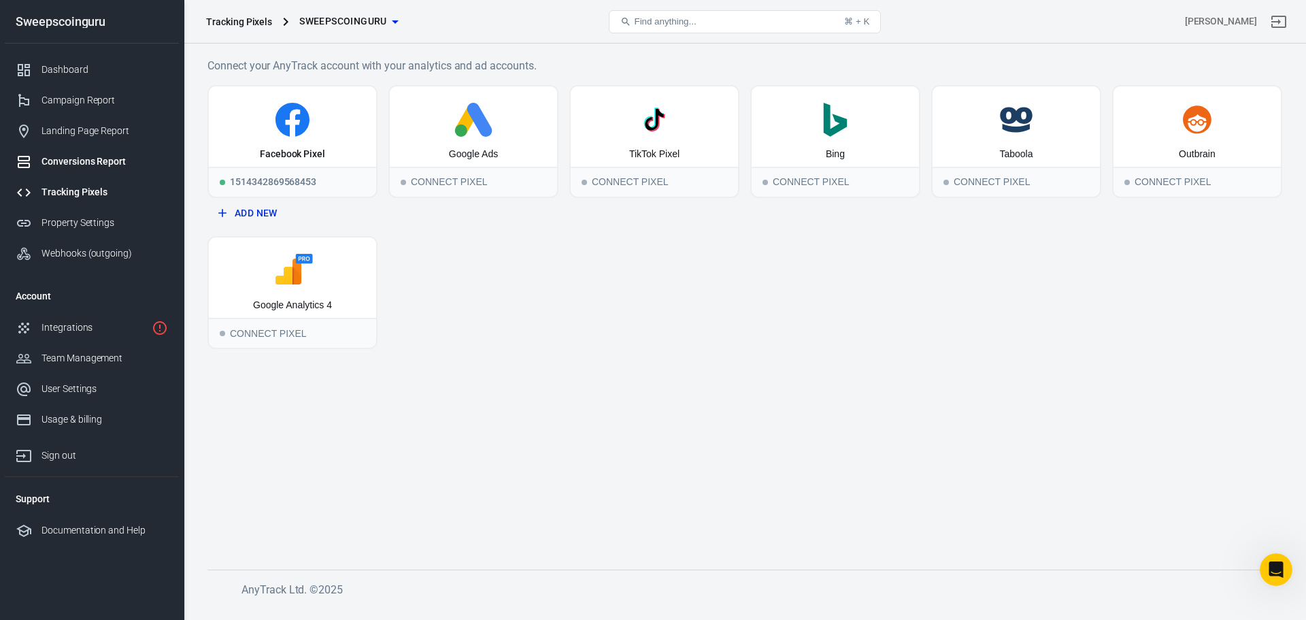
click at [82, 163] on div "Conversions Report" at bounding box center [104, 161] width 127 height 14
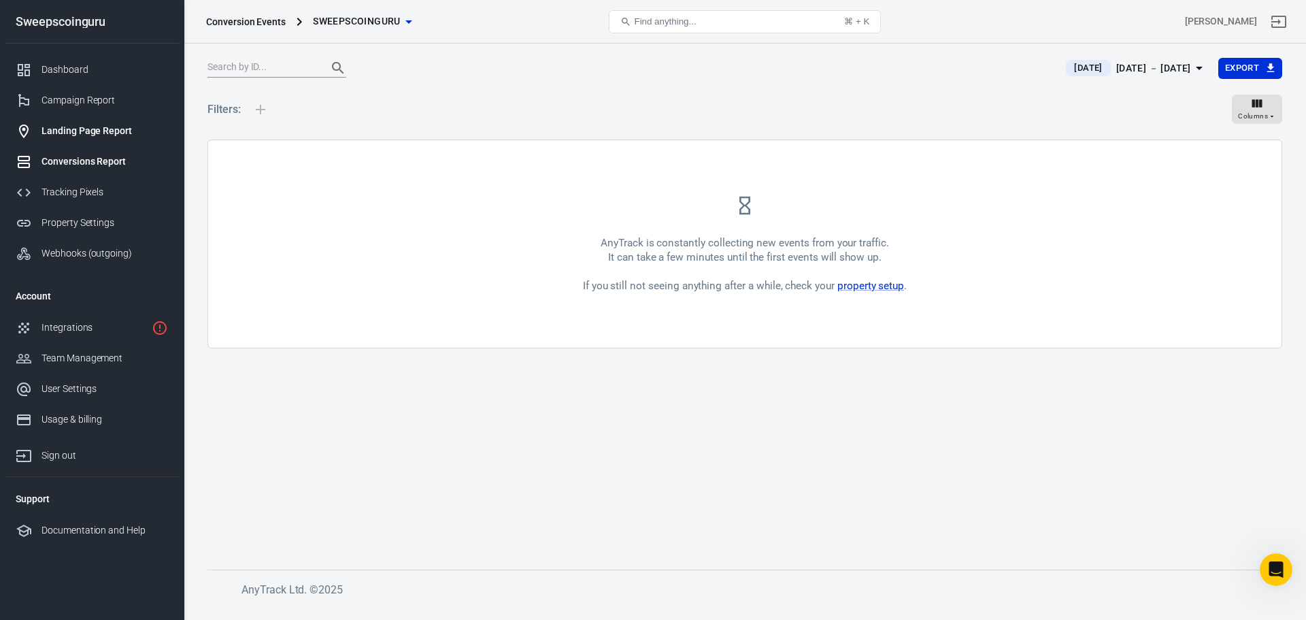
click at [82, 135] on div "Landing Page Report" at bounding box center [104, 131] width 127 height 14
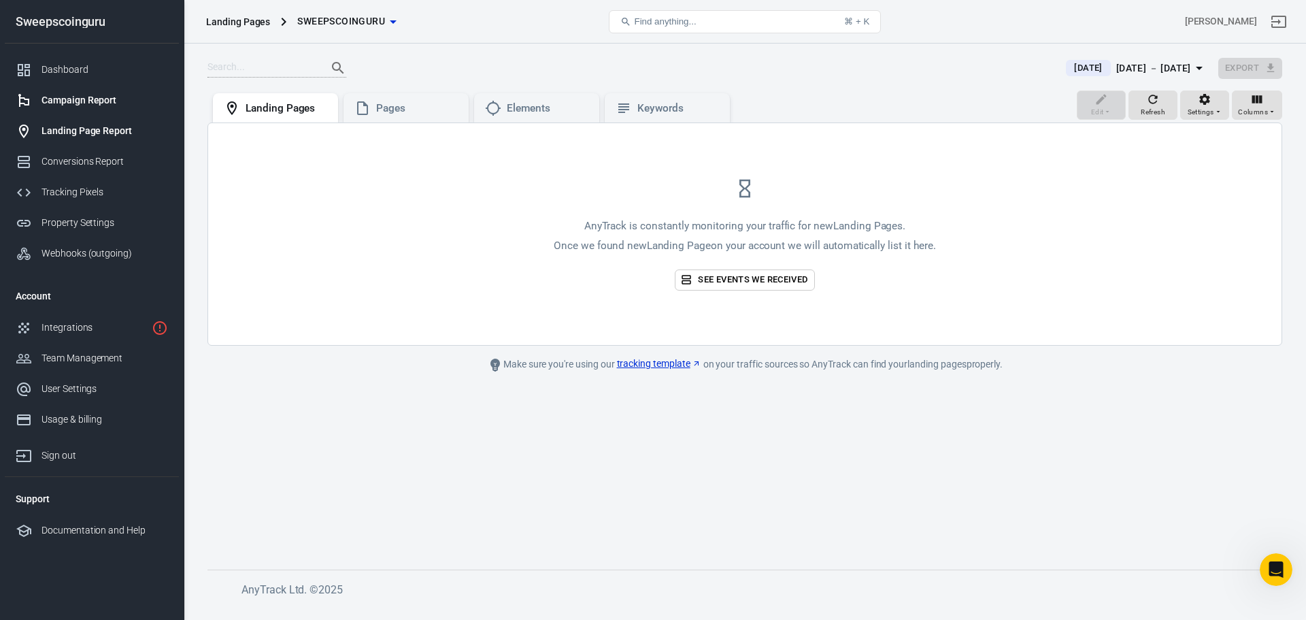
click at [90, 103] on div "Campaign Report" at bounding box center [104, 100] width 127 height 14
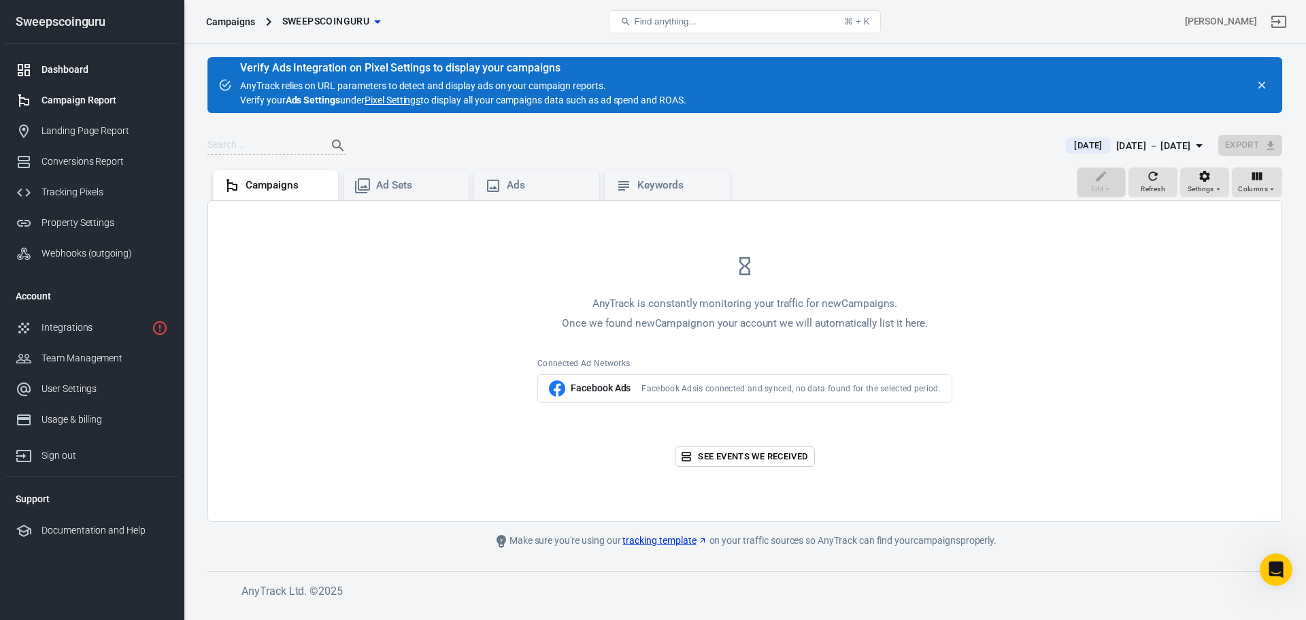
click at [67, 76] on div "Dashboard" at bounding box center [104, 70] width 127 height 14
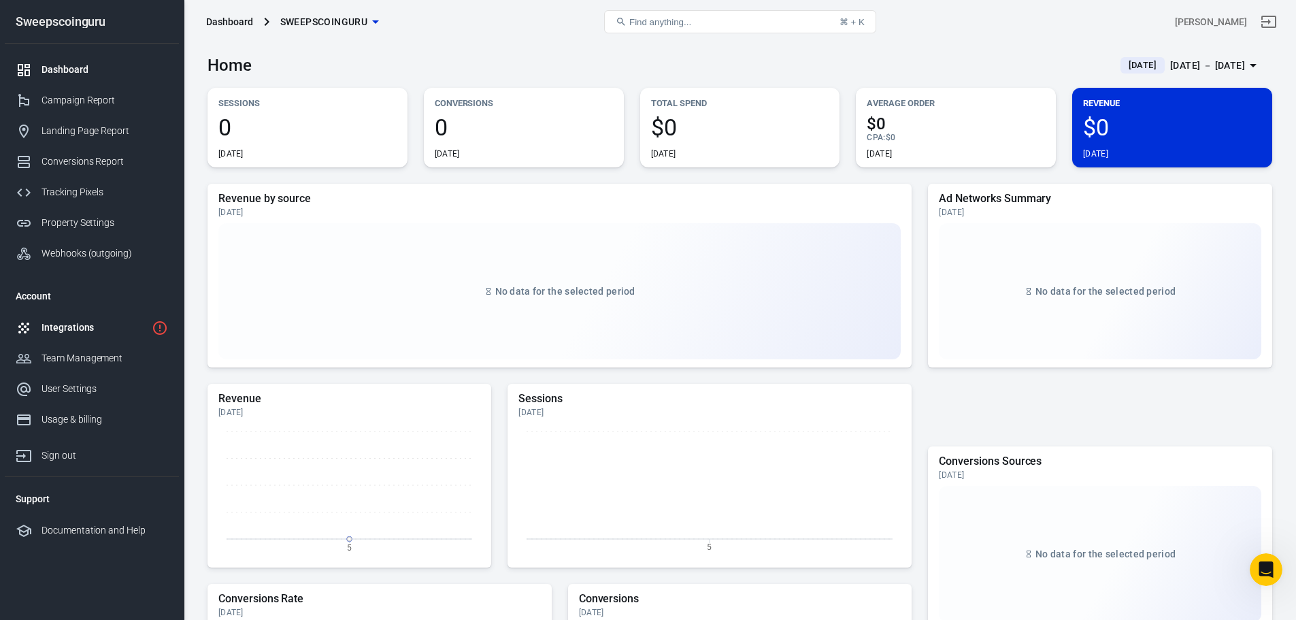
click at [76, 326] on div "Integrations" at bounding box center [93, 327] width 105 height 14
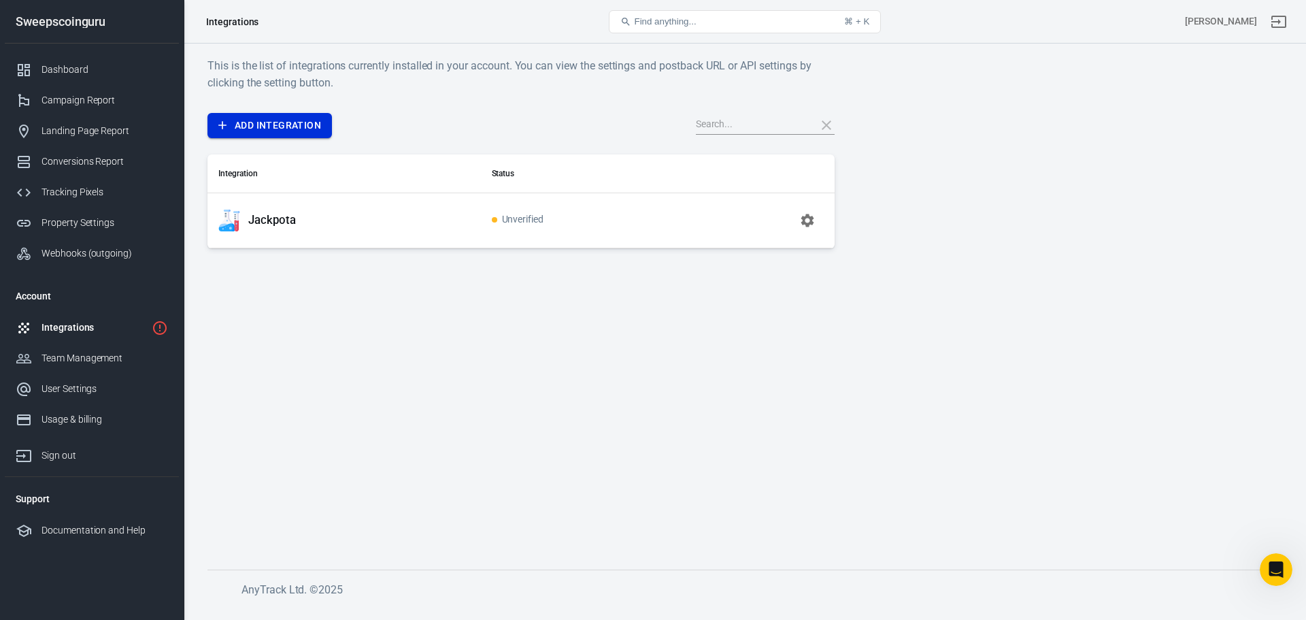
click at [275, 119] on link "Add Integration" at bounding box center [269, 125] width 124 height 25
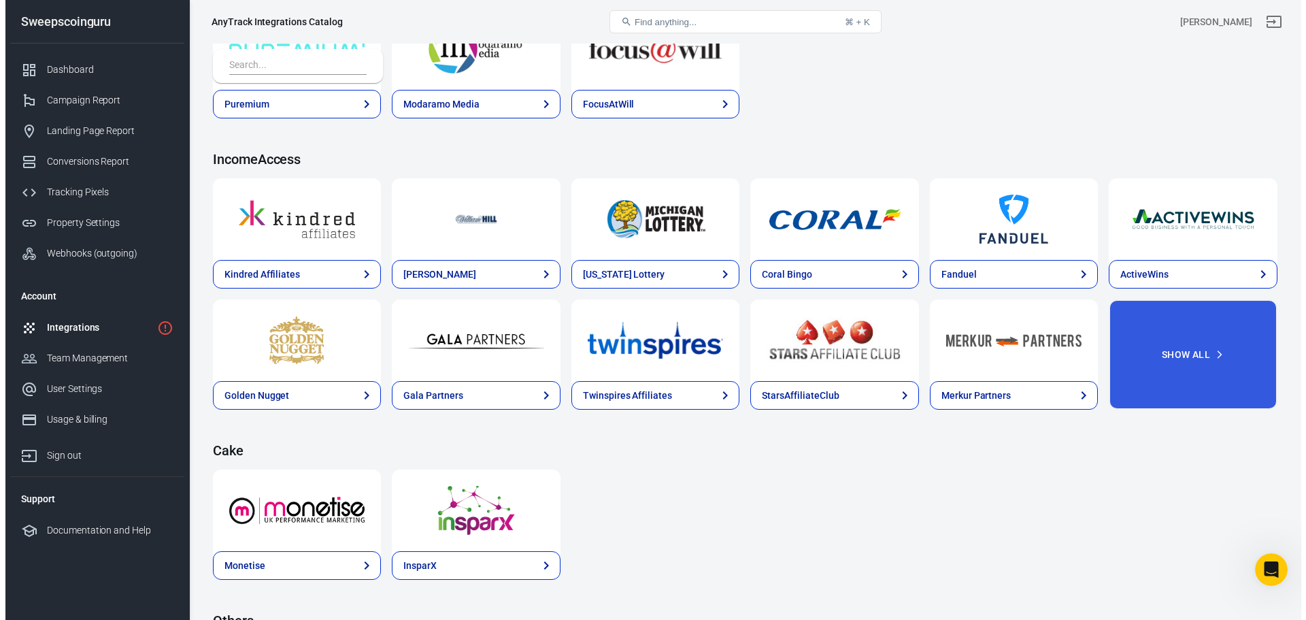
scroll to position [1982, 0]
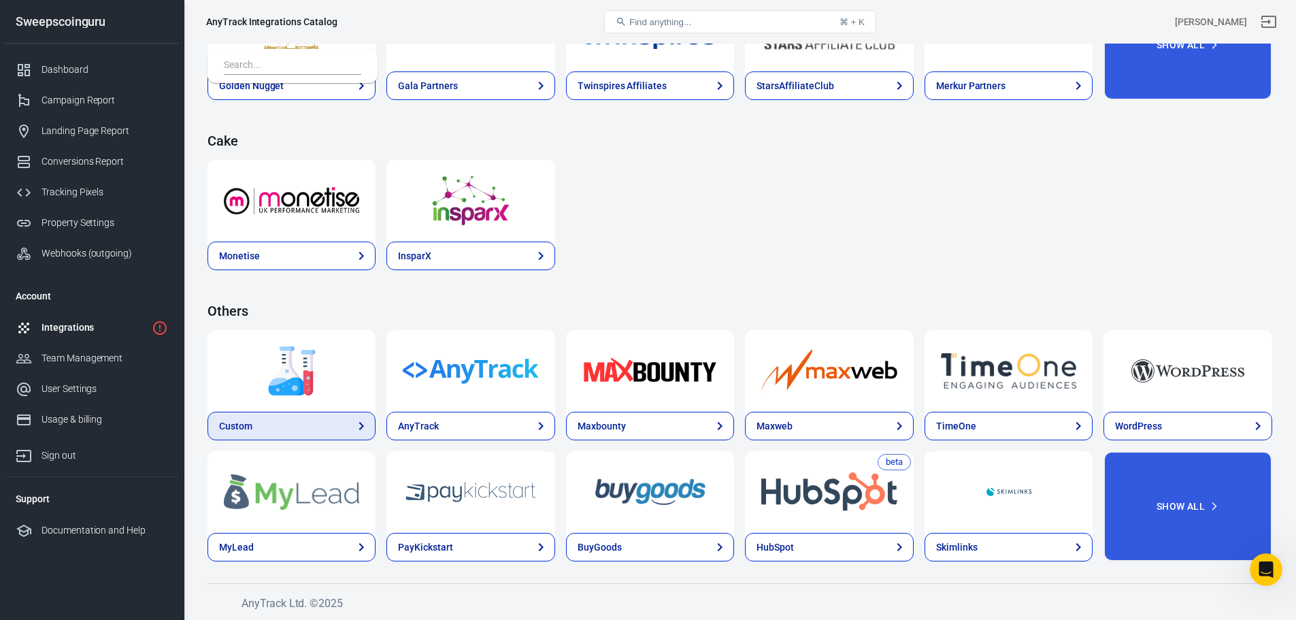
click at [307, 418] on link "Custom" at bounding box center [291, 426] width 168 height 29
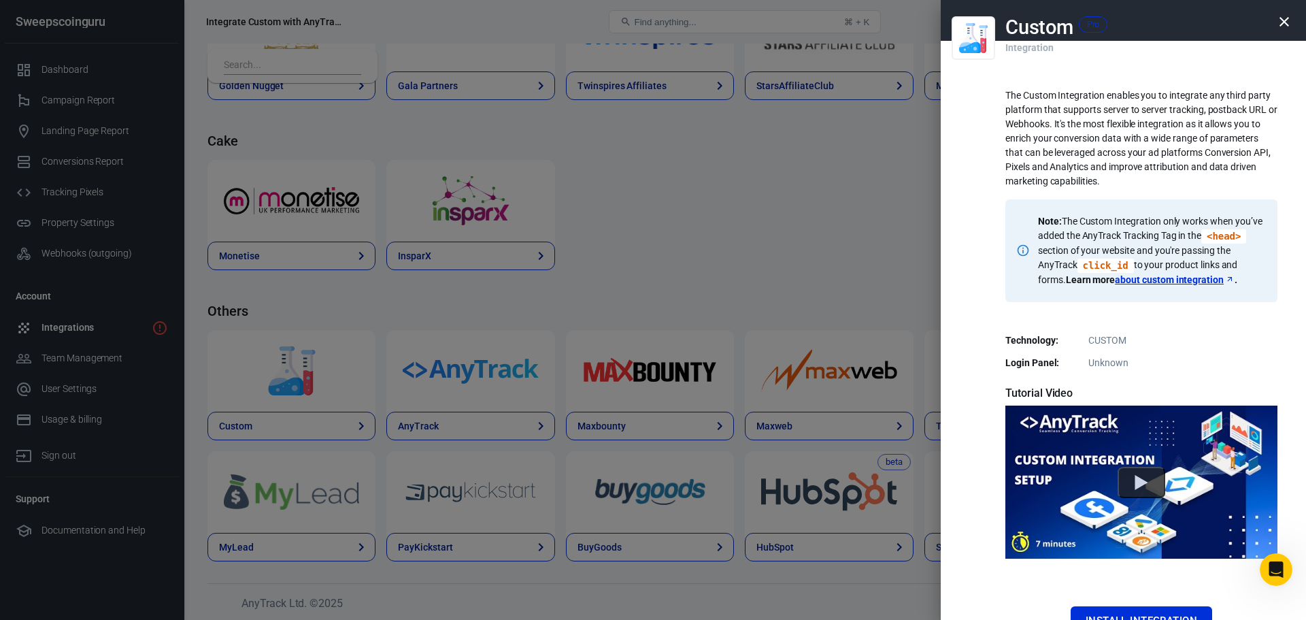
scroll to position [158, 0]
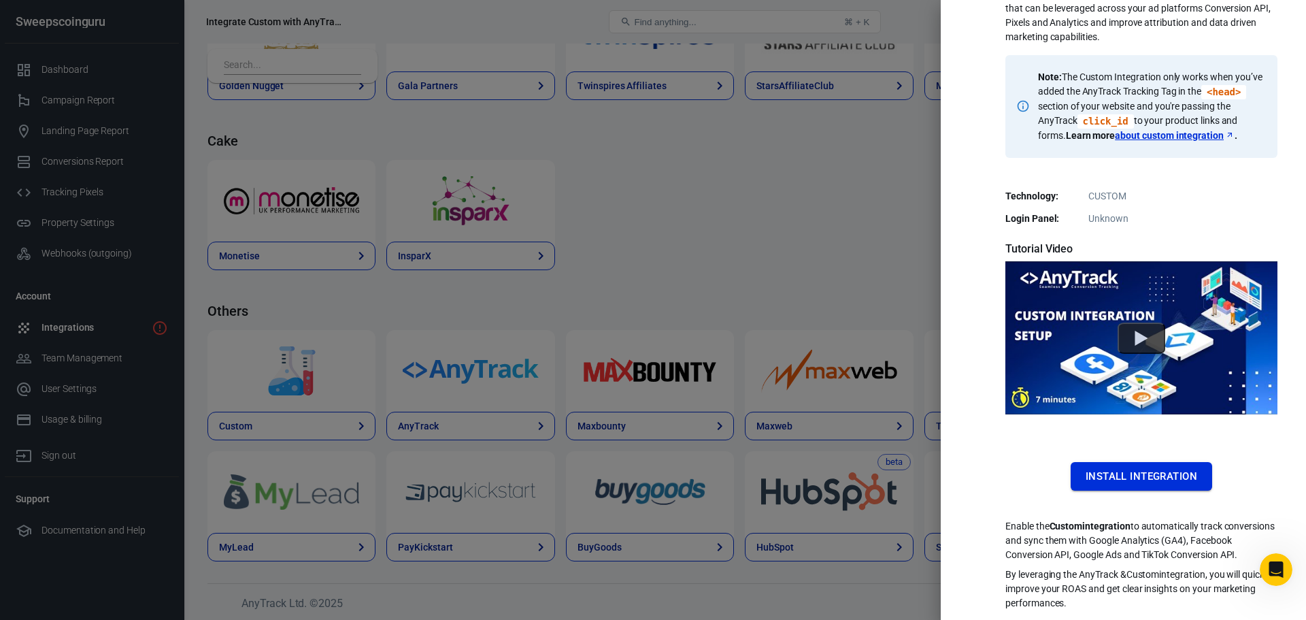
click at [1124, 462] on button "Install Integration" at bounding box center [1141, 476] width 141 height 29
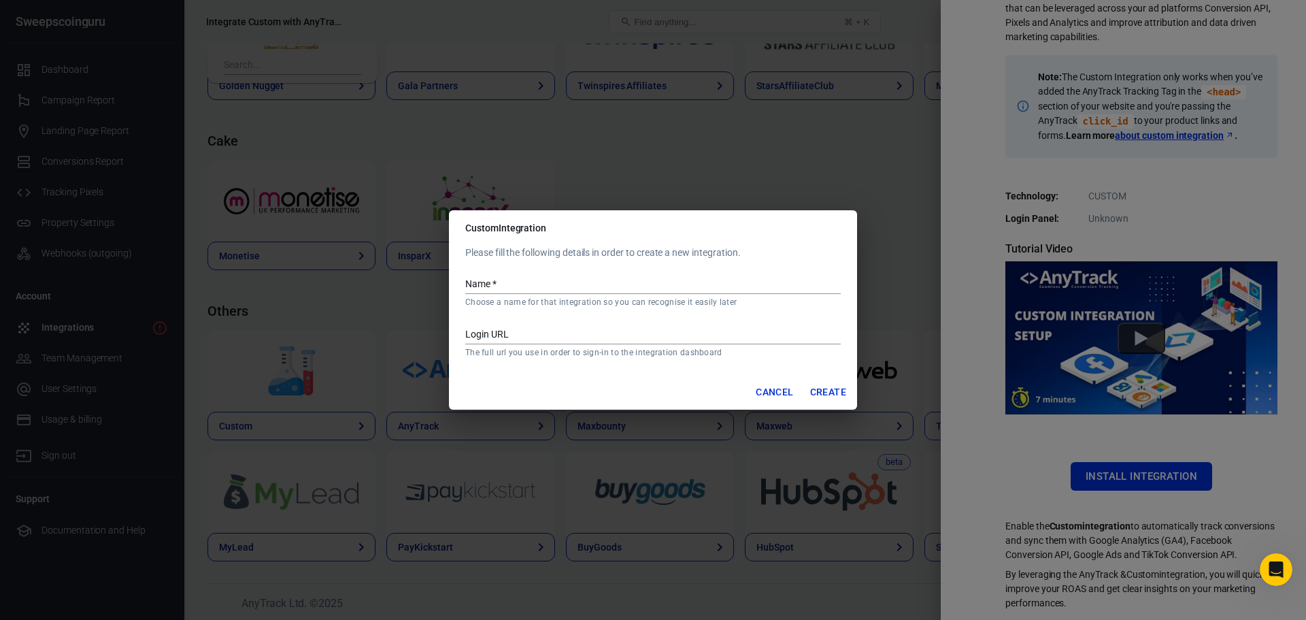
click at [580, 284] on input "Name   *" at bounding box center [652, 285] width 375 height 18
type input "J"
type input "SSG"
click at [540, 338] on input "Login URL" at bounding box center [652, 335] width 375 height 18
type input "[DOMAIN_NAME][URL]"
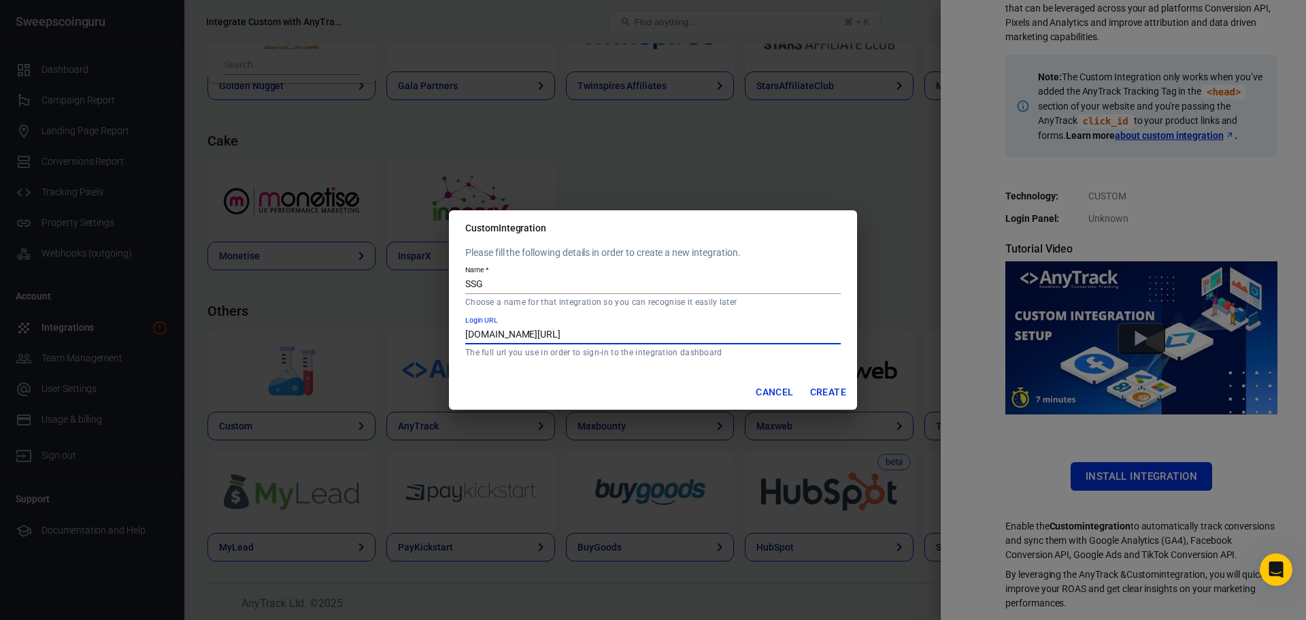
click at [817, 392] on button "Create" at bounding box center [828, 392] width 47 height 25
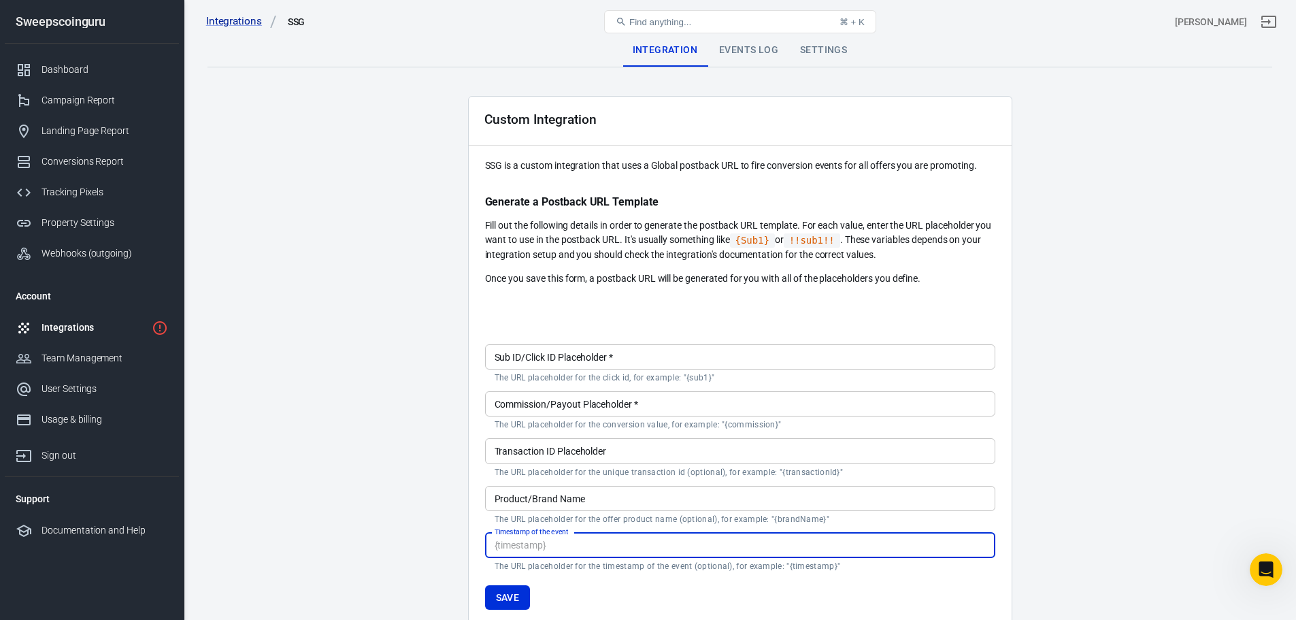
click at [754, 358] on input "Sub ID/Click ID Placeholder   *" at bounding box center [740, 356] width 510 height 25
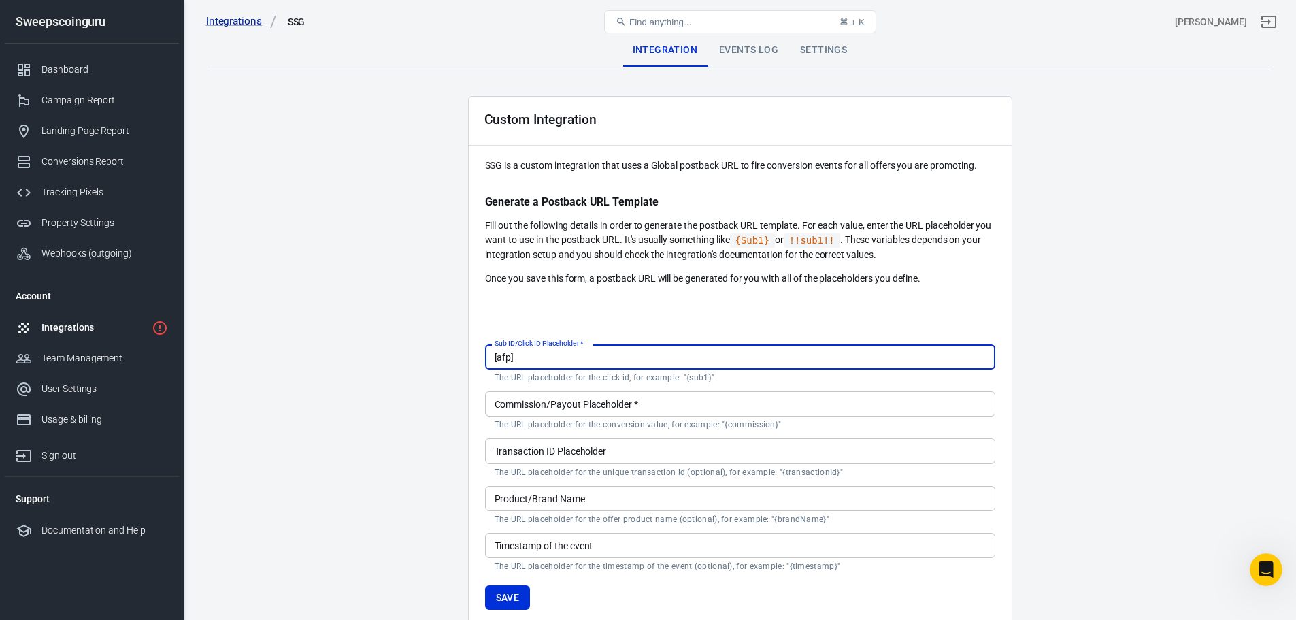
type input "[afp]"
click at [709, 400] on input "Commission/Payout Placeholder   *" at bounding box center [740, 403] width 510 height 25
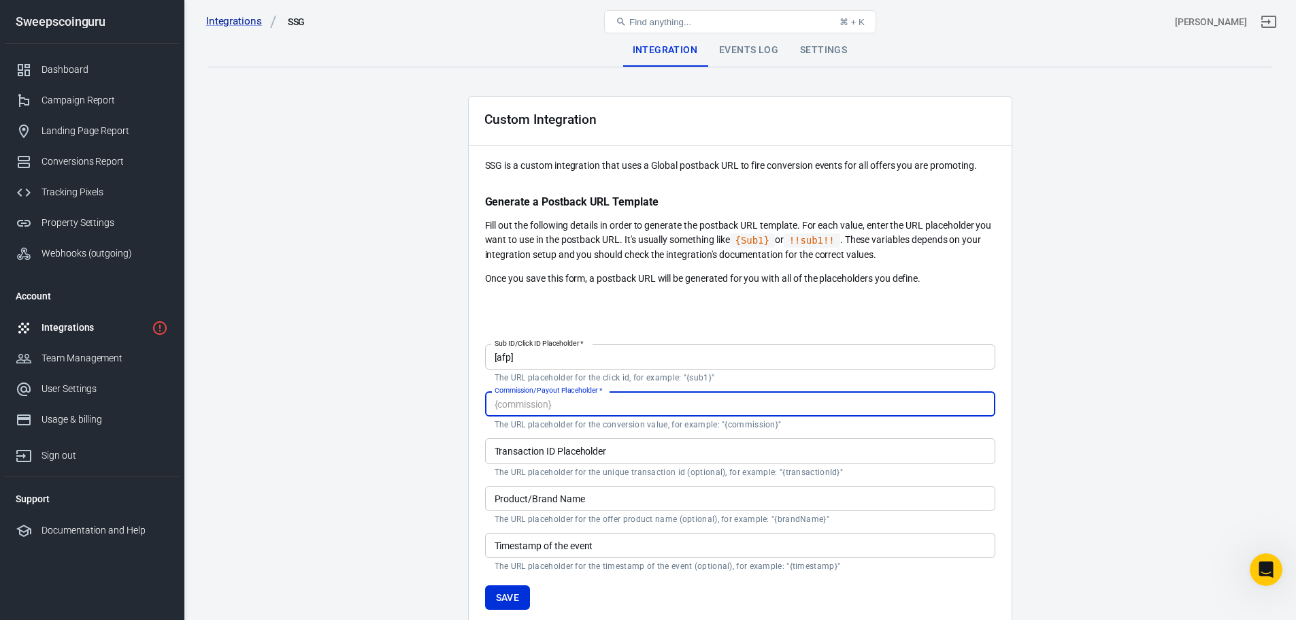
click at [619, 409] on div "Commission/Payout Placeholder   * Commission/Payout Placeholder   * The URL pla…" at bounding box center [740, 410] width 510 height 39
paste input "[CommissionAmount]"
type input "[CommissionAmount]"
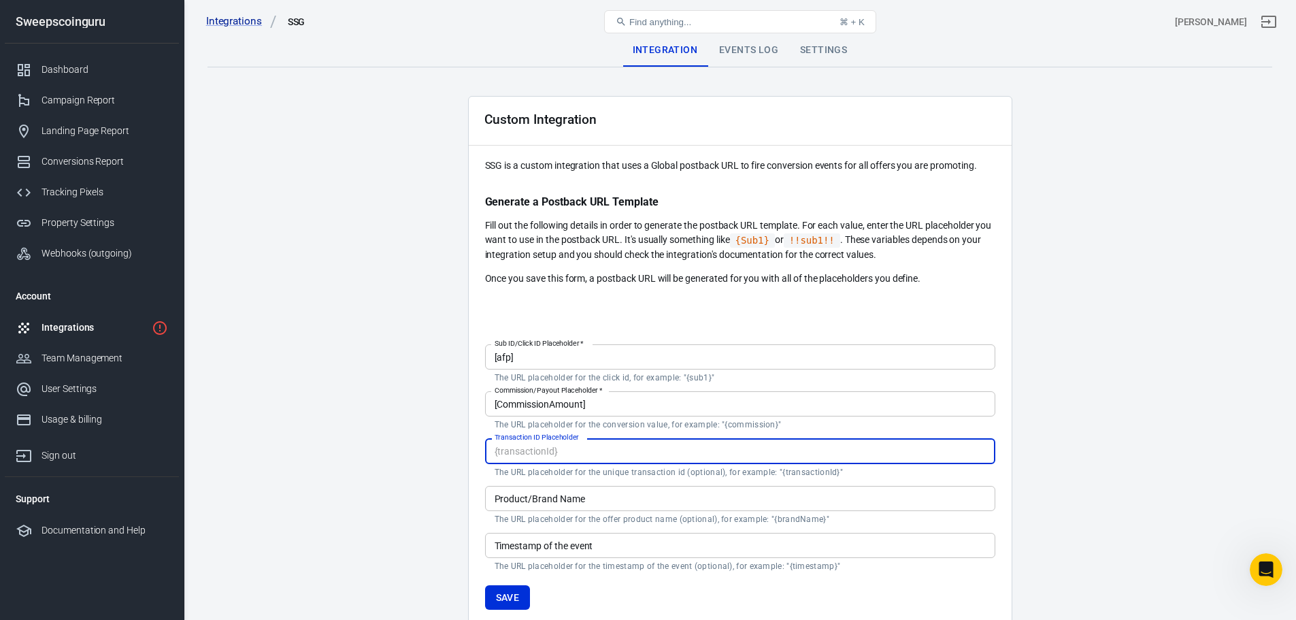
click at [629, 450] on input "Transaction ID Placeholder" at bounding box center [740, 450] width 510 height 25
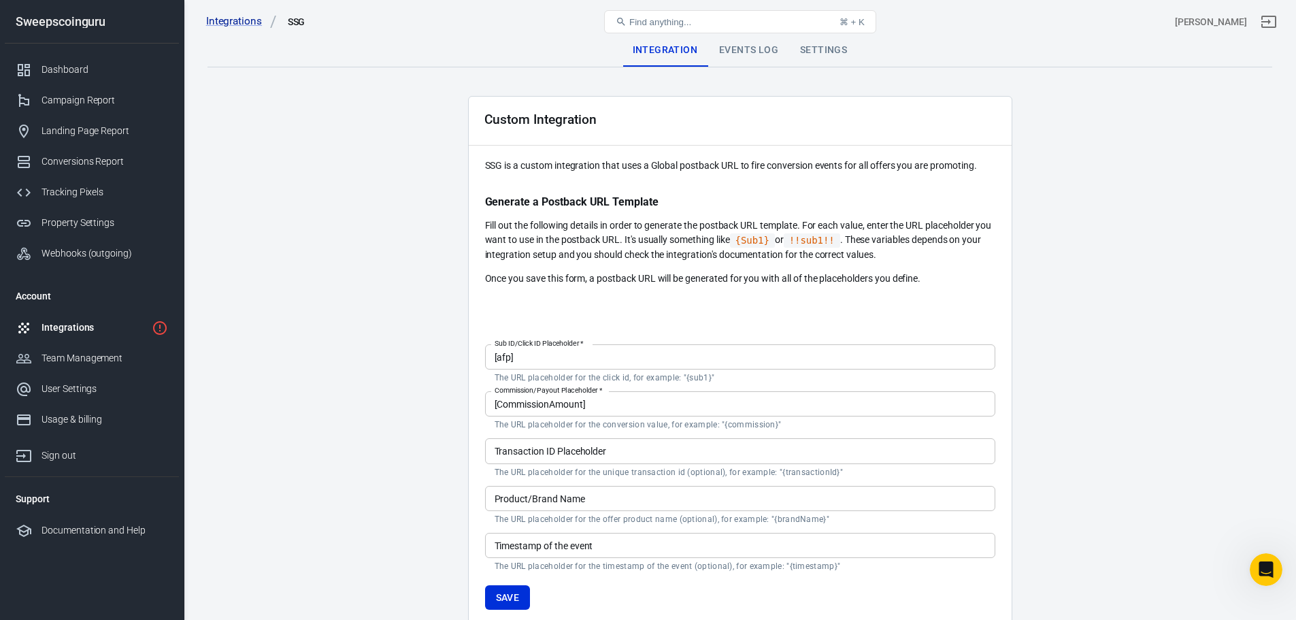
click at [791, 457] on input "Transaction ID Placeholder" at bounding box center [740, 450] width 510 height 25
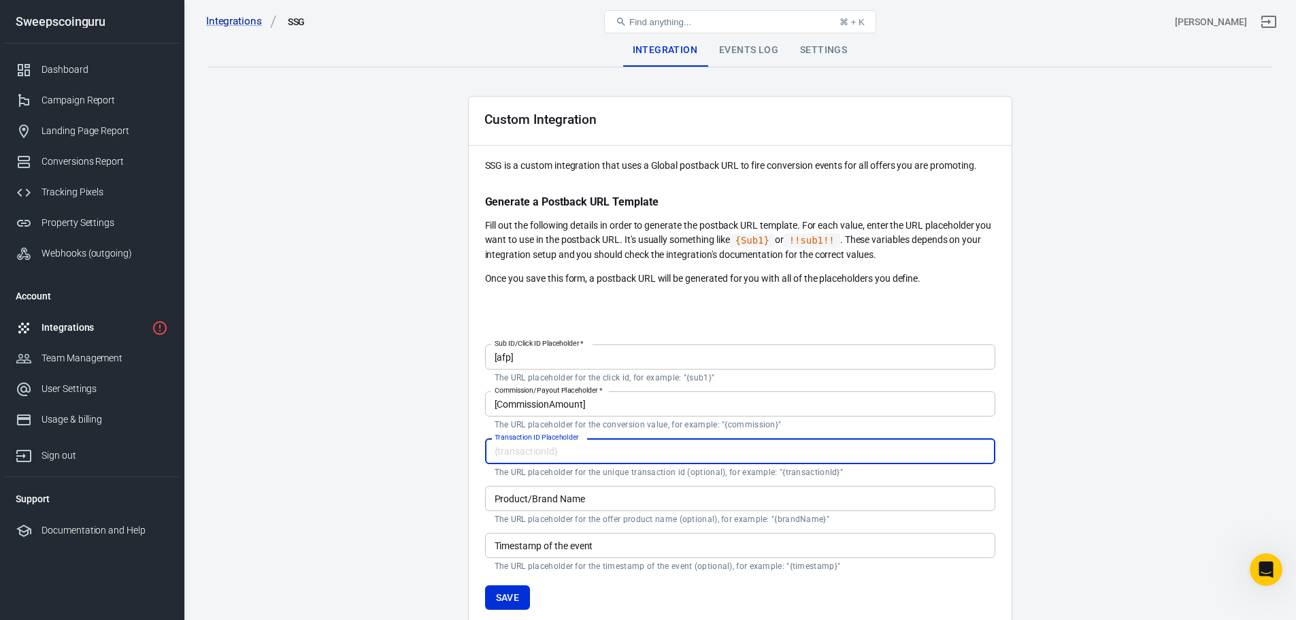
paste input "[Transaction_sum]"
type input "[Transaction_sum]"
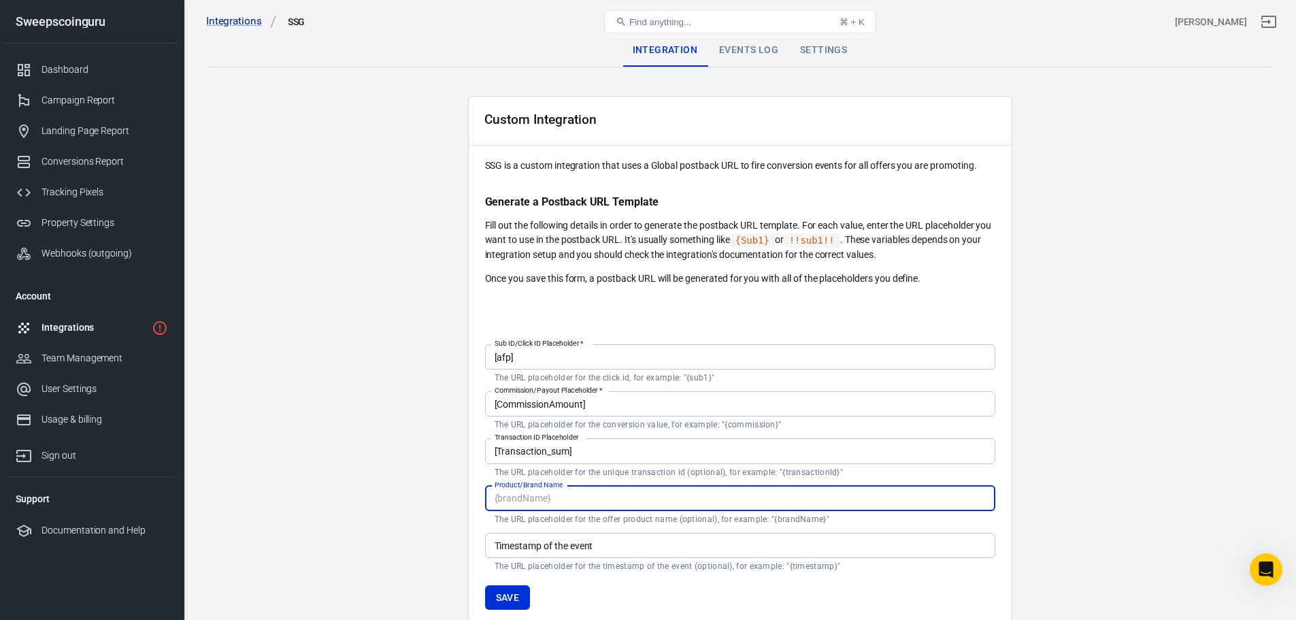
click at [643, 506] on input "Product/Brand Name" at bounding box center [740, 498] width 510 height 25
paste input "[TrackingCode]"
type input "[TrackingCode]"
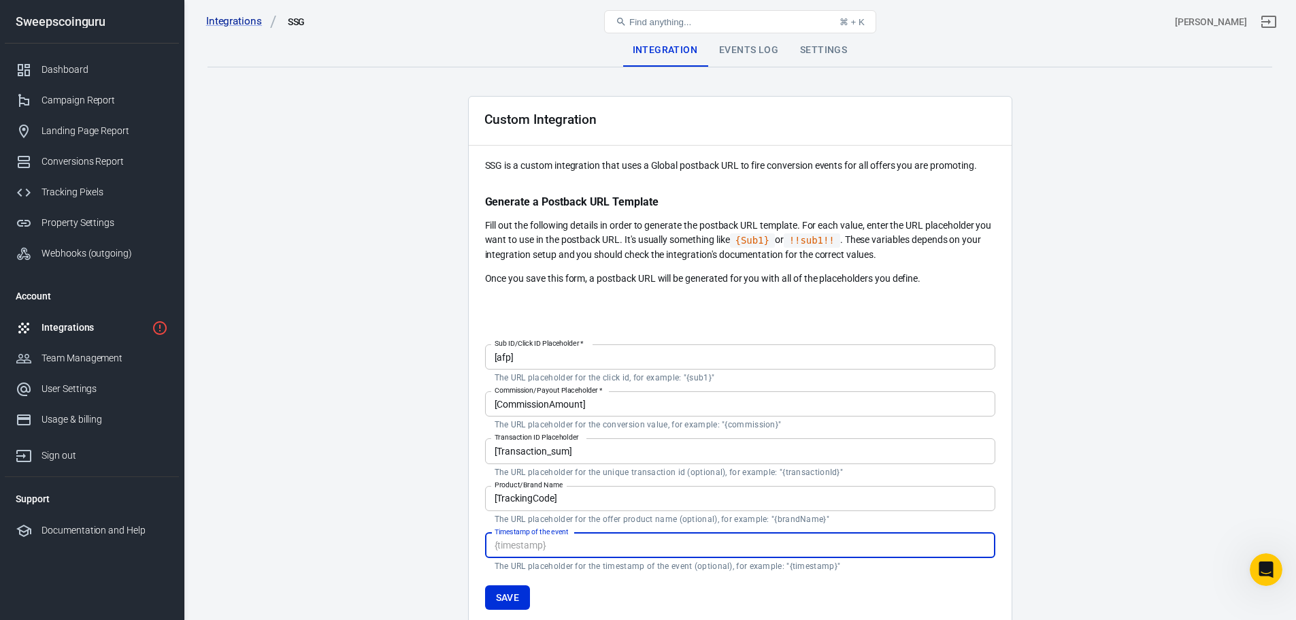
click at [635, 547] on input "Timestamp of the event" at bounding box center [740, 545] width 510 height 25
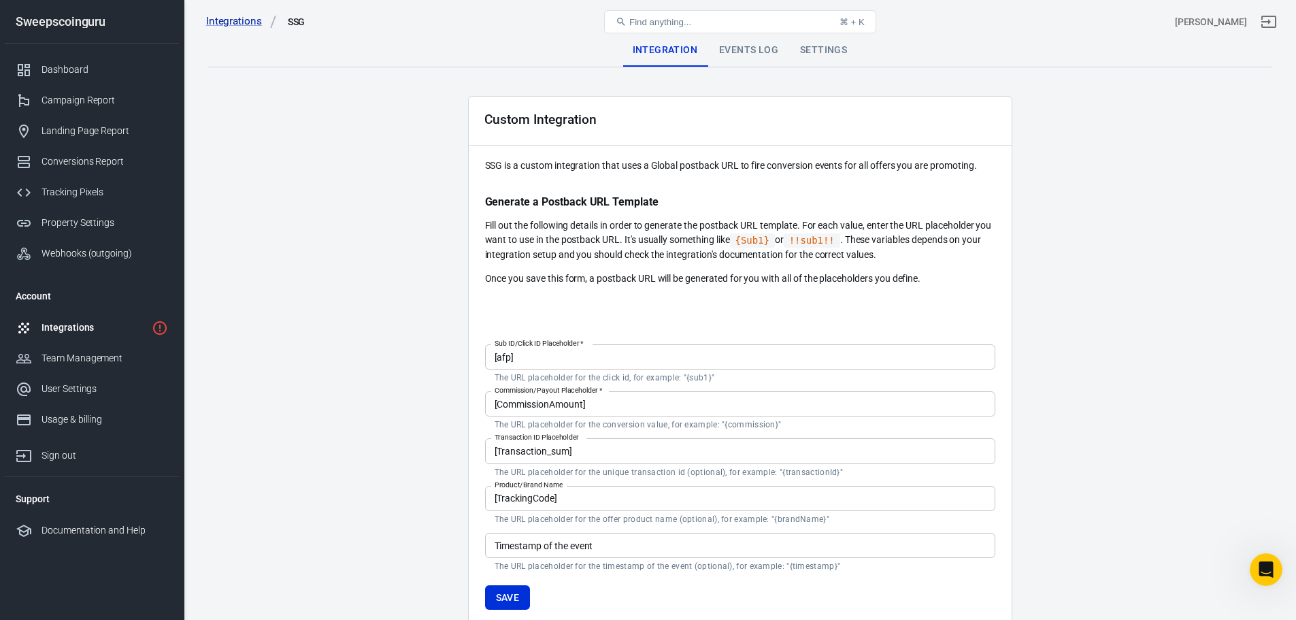
click at [575, 501] on input "[TrackingCode]" at bounding box center [740, 498] width 510 height 25
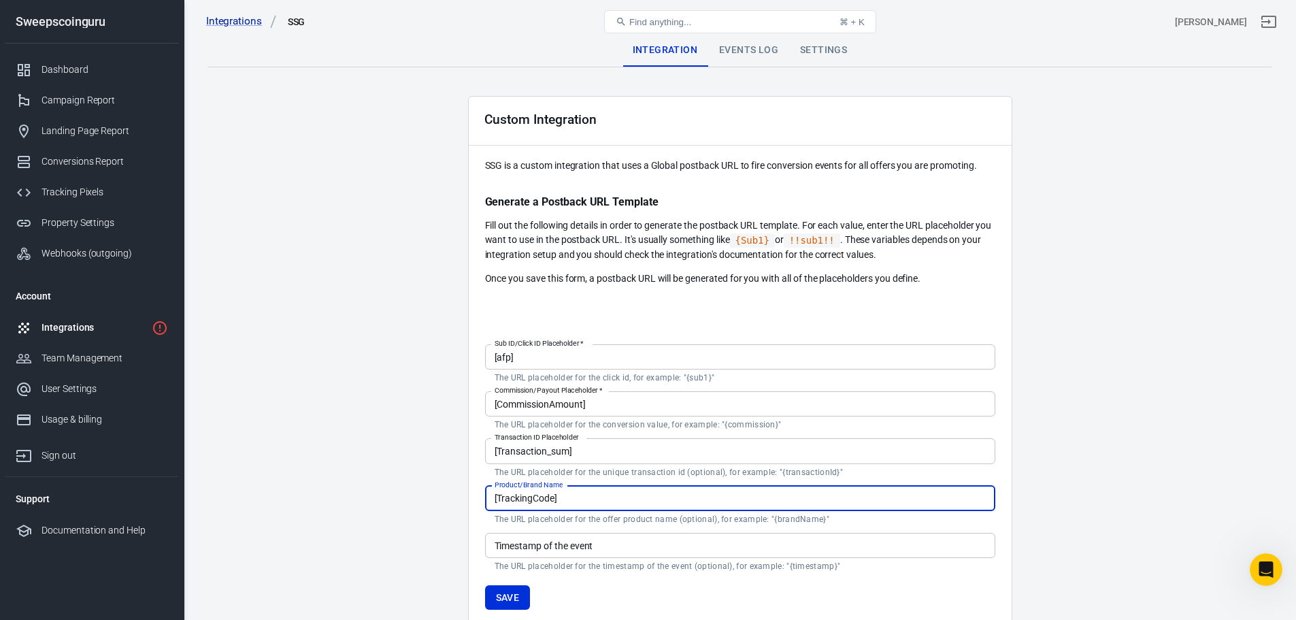
click at [575, 501] on input "[TrackingCode]" at bounding box center [740, 498] width 510 height 25
click at [575, 536] on div "Timestamp of the event Timestamp of the event The URL placeholder for the times…" at bounding box center [740, 552] width 510 height 39
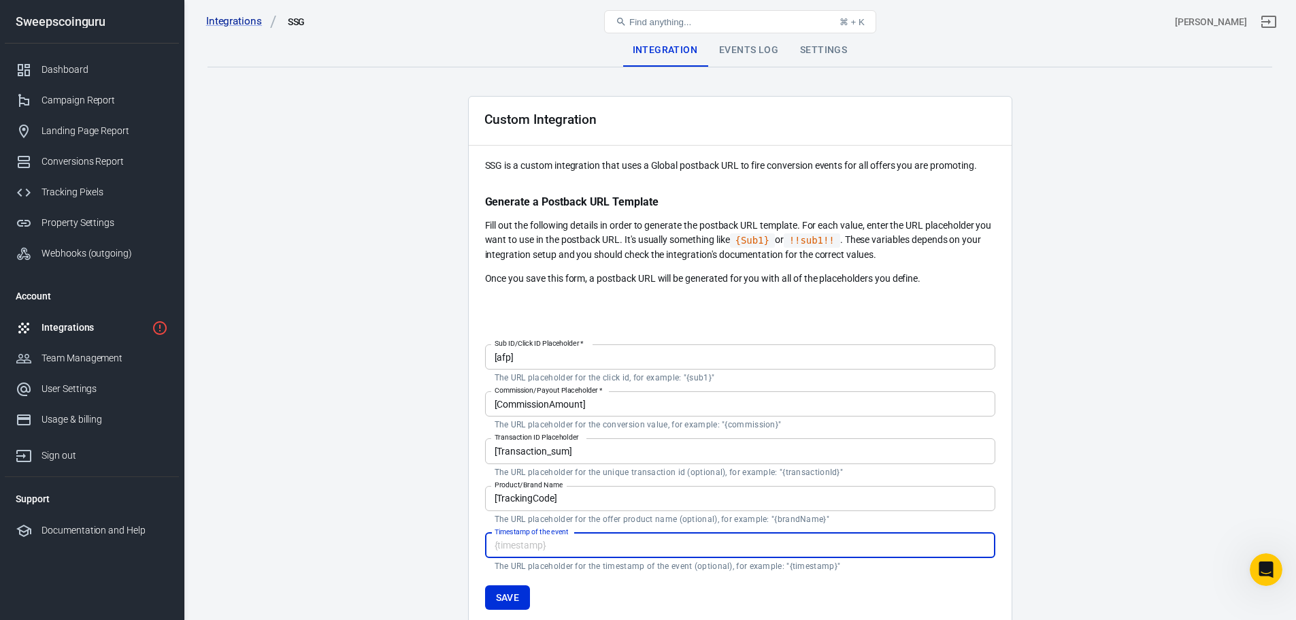
paste input "[DepositId]"
type input "[DepositId]"
click at [507, 603] on button "Save" at bounding box center [508, 597] width 46 height 25
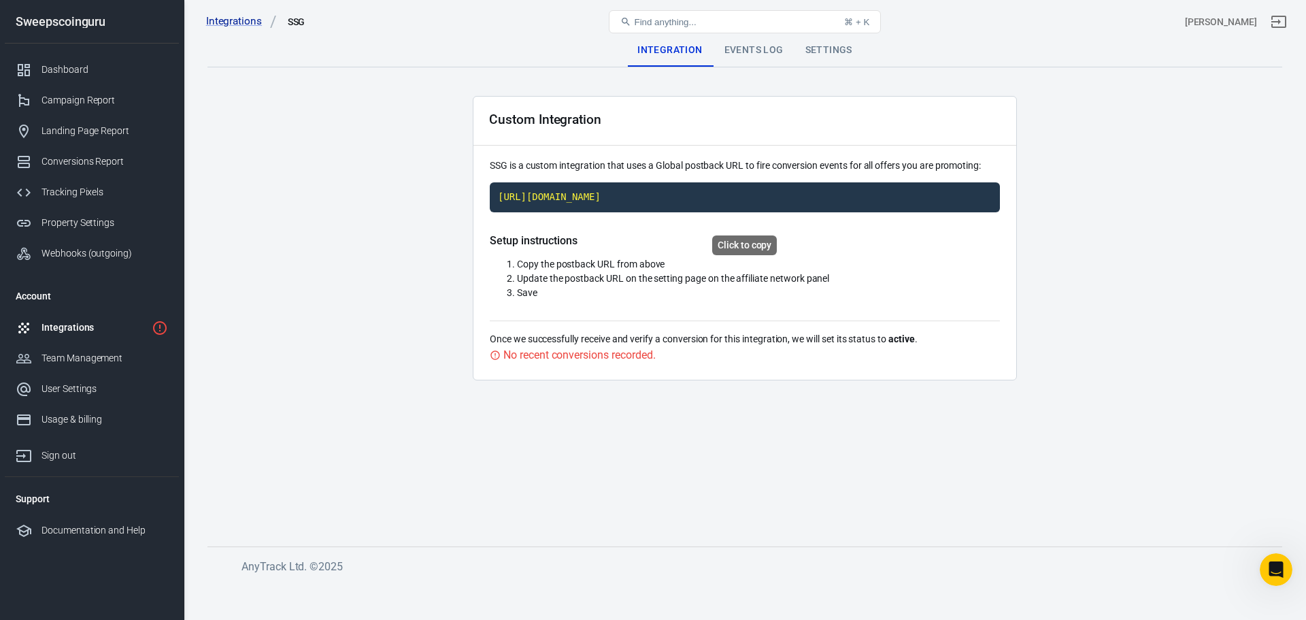
click at [754, 207] on code "[URL][DOMAIN_NAME]" at bounding box center [745, 197] width 510 height 30
click at [975, 212] on code "[URL][DOMAIN_NAME]" at bounding box center [745, 197] width 510 height 30
click at [894, 199] on code "[URL][DOMAIN_NAME]" at bounding box center [745, 197] width 510 height 30
click at [724, 212] on code "[URL][DOMAIN_NAME]" at bounding box center [745, 197] width 510 height 30
click at [761, 52] on div "Events Log" at bounding box center [754, 50] width 81 height 33
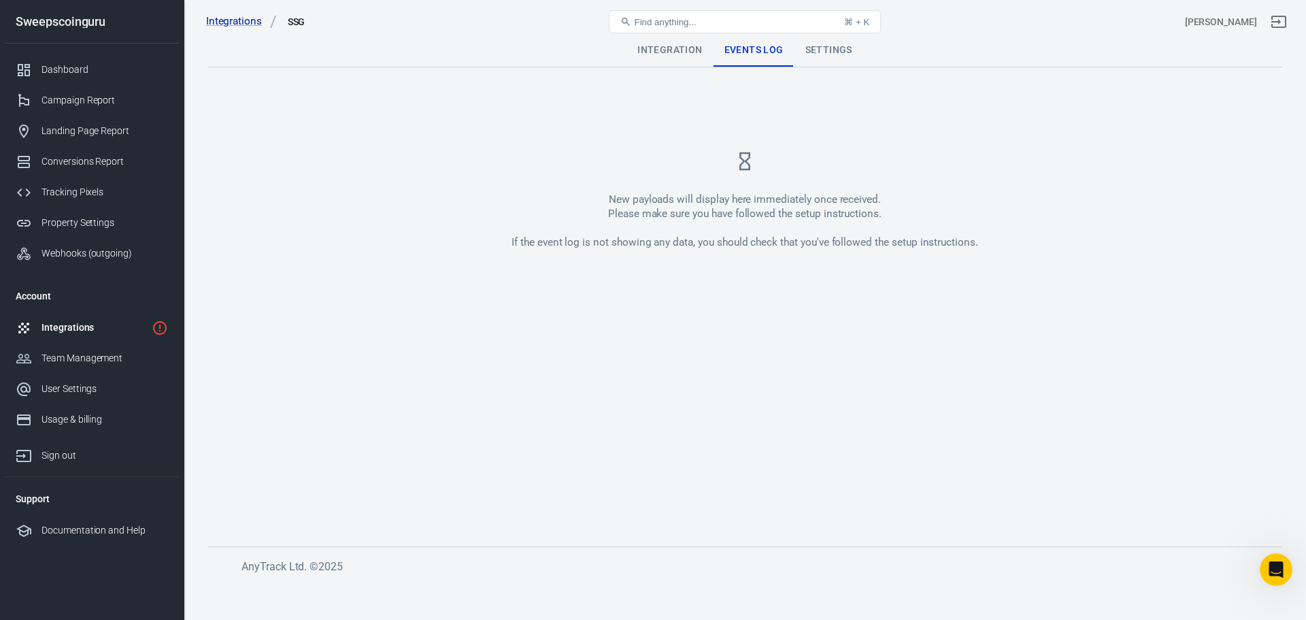
click at [833, 50] on div "Settings" at bounding box center [828, 50] width 69 height 33
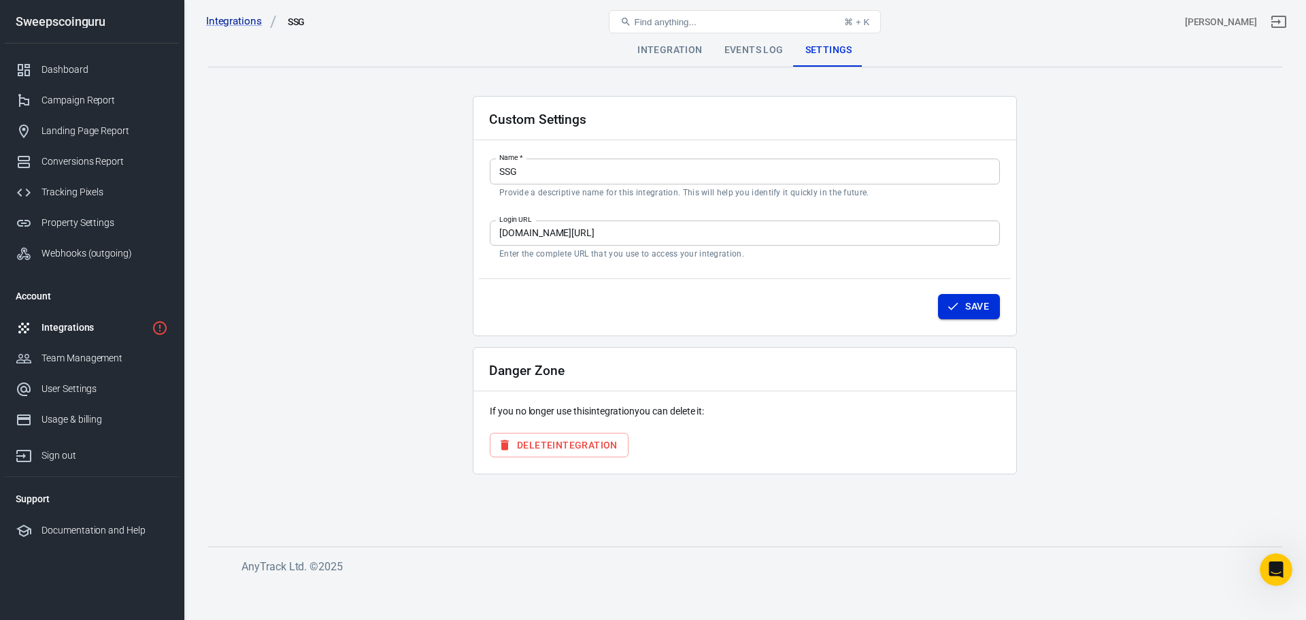
click at [967, 311] on button "Save" at bounding box center [969, 306] width 62 height 25
click at [222, 20] on link "Integrations" at bounding box center [241, 21] width 71 height 14
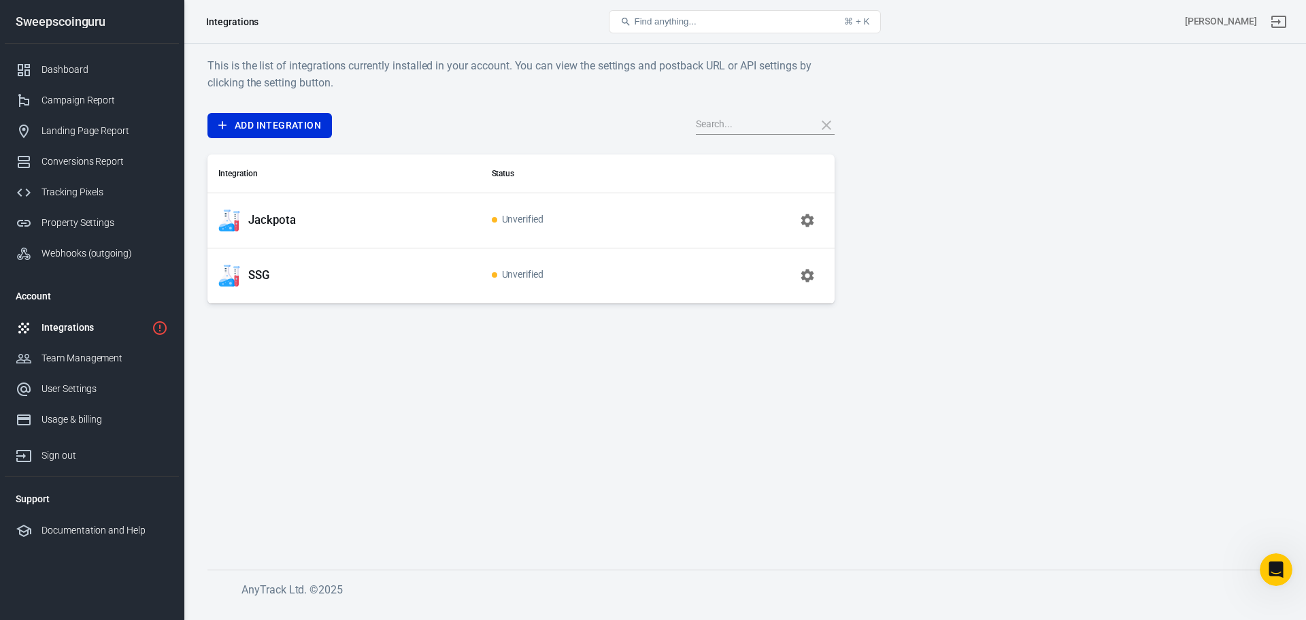
click at [811, 223] on icon "button" at bounding box center [807, 220] width 13 height 13
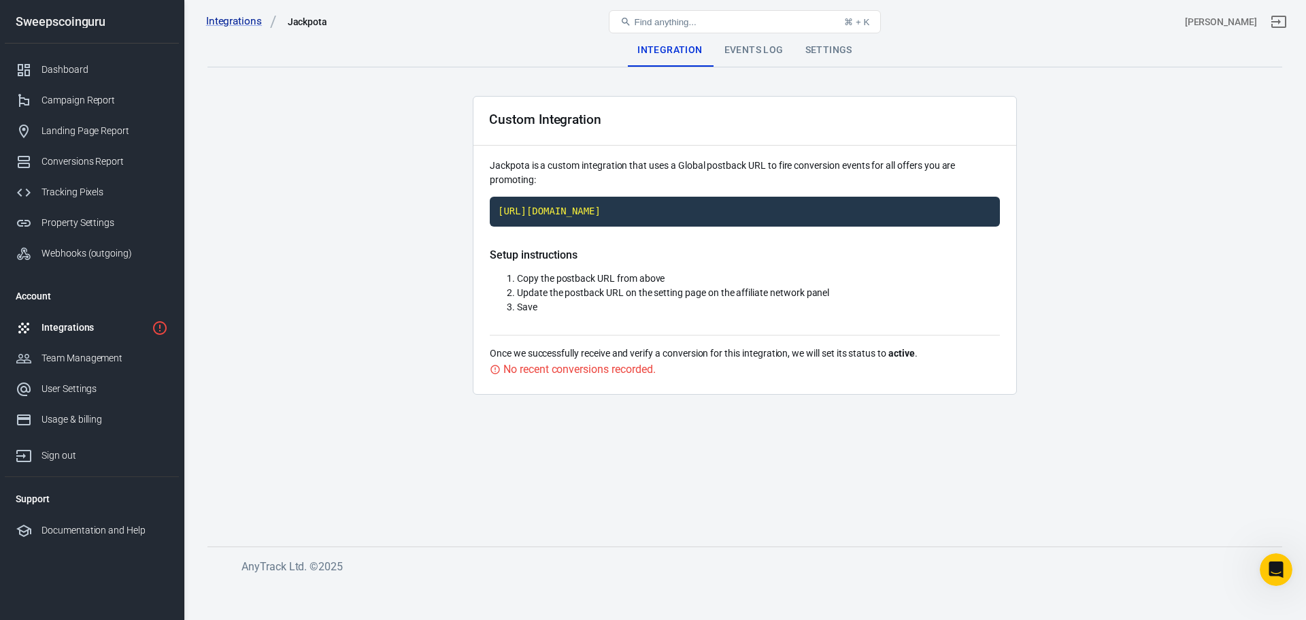
click at [76, 324] on div "Integrations" at bounding box center [93, 327] width 105 height 14
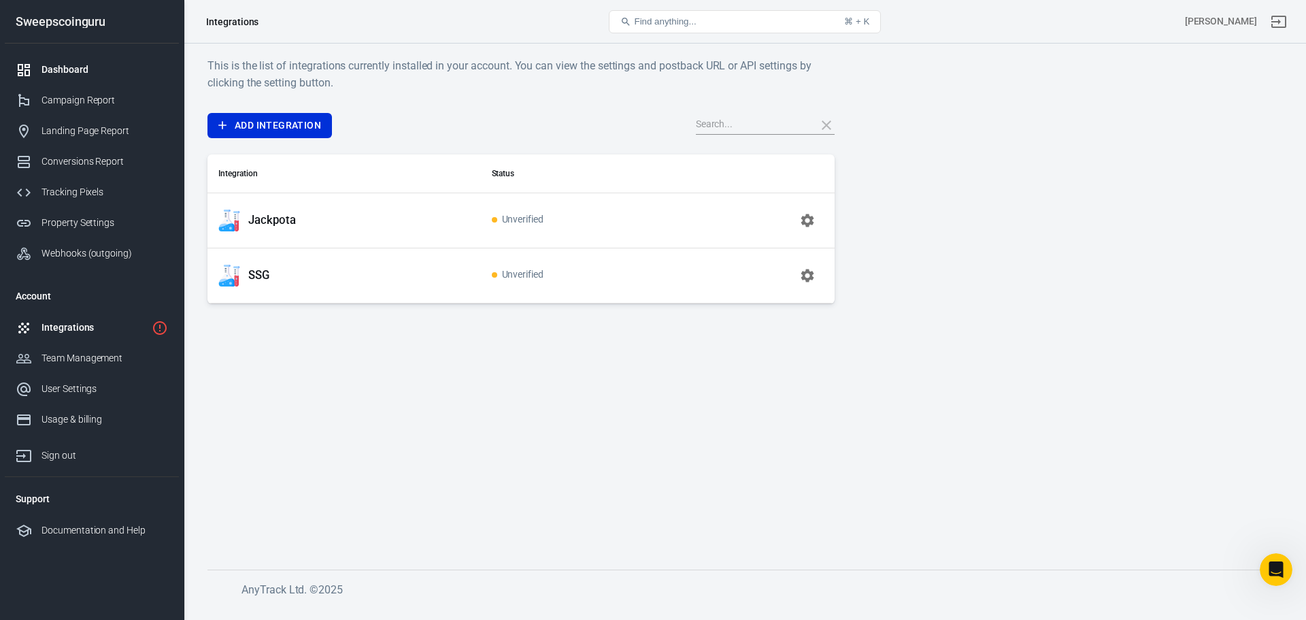
click at [54, 61] on link "Dashboard" at bounding box center [92, 69] width 174 height 31
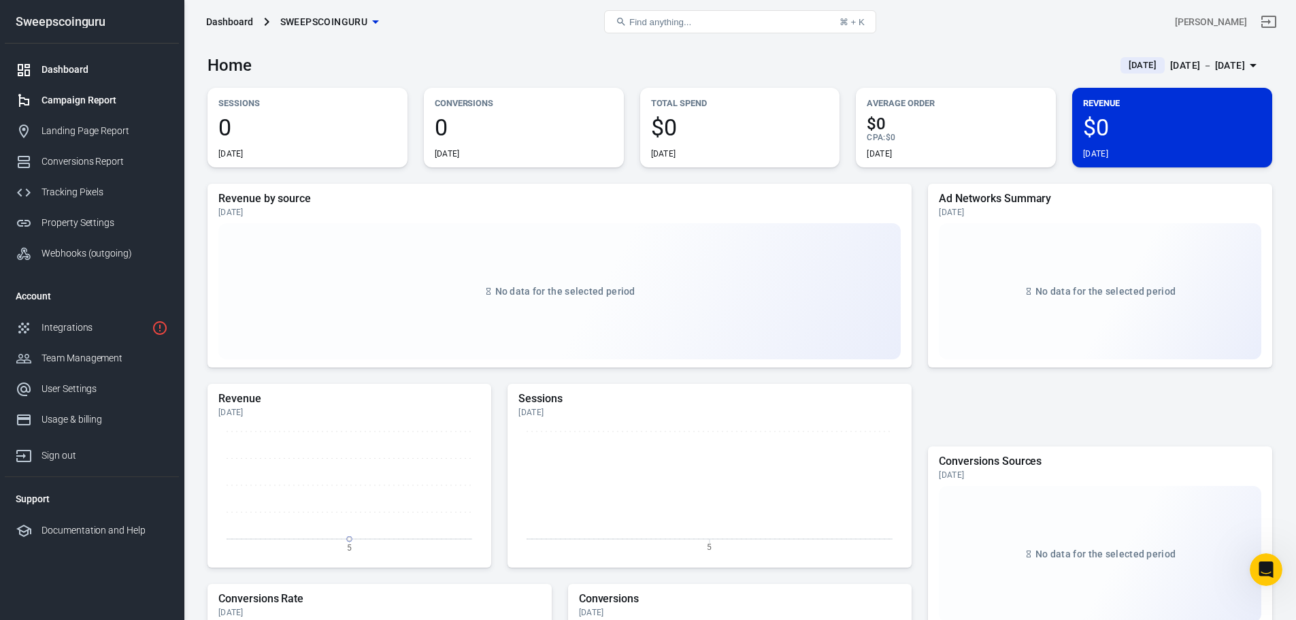
click at [61, 93] on div "Campaign Report" at bounding box center [104, 100] width 127 height 14
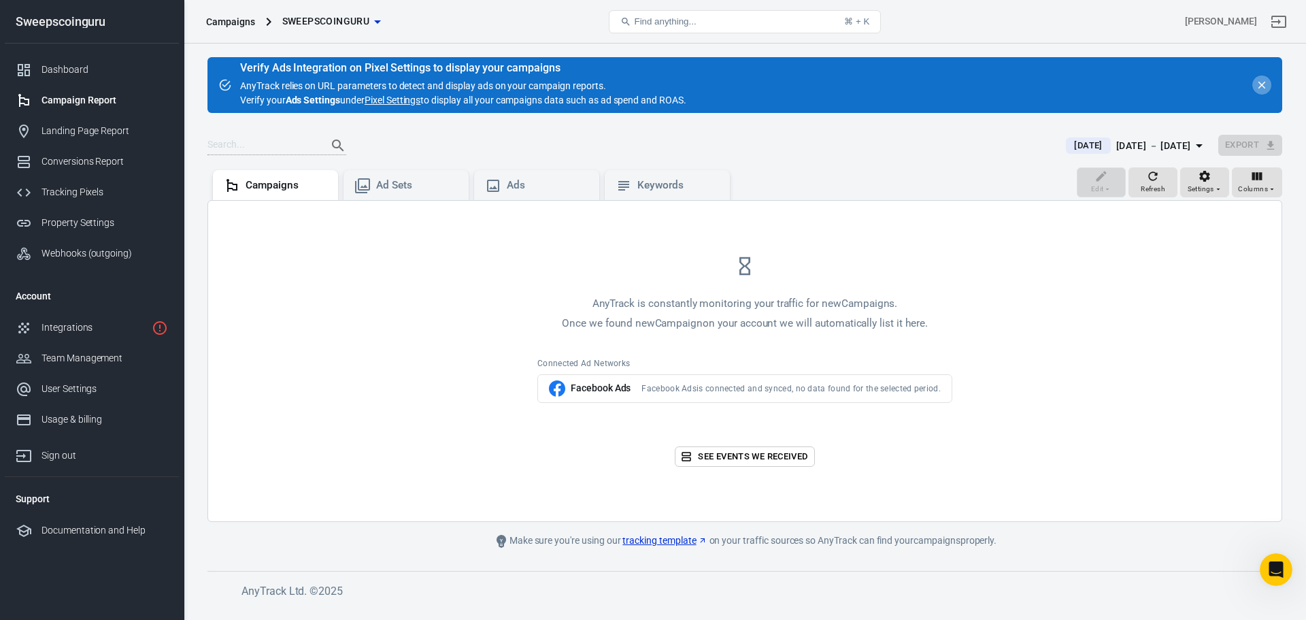
click at [1260, 85] on icon "close" at bounding box center [1262, 85] width 12 height 12
click at [72, 127] on div "Landing Page Report" at bounding box center [104, 131] width 127 height 14
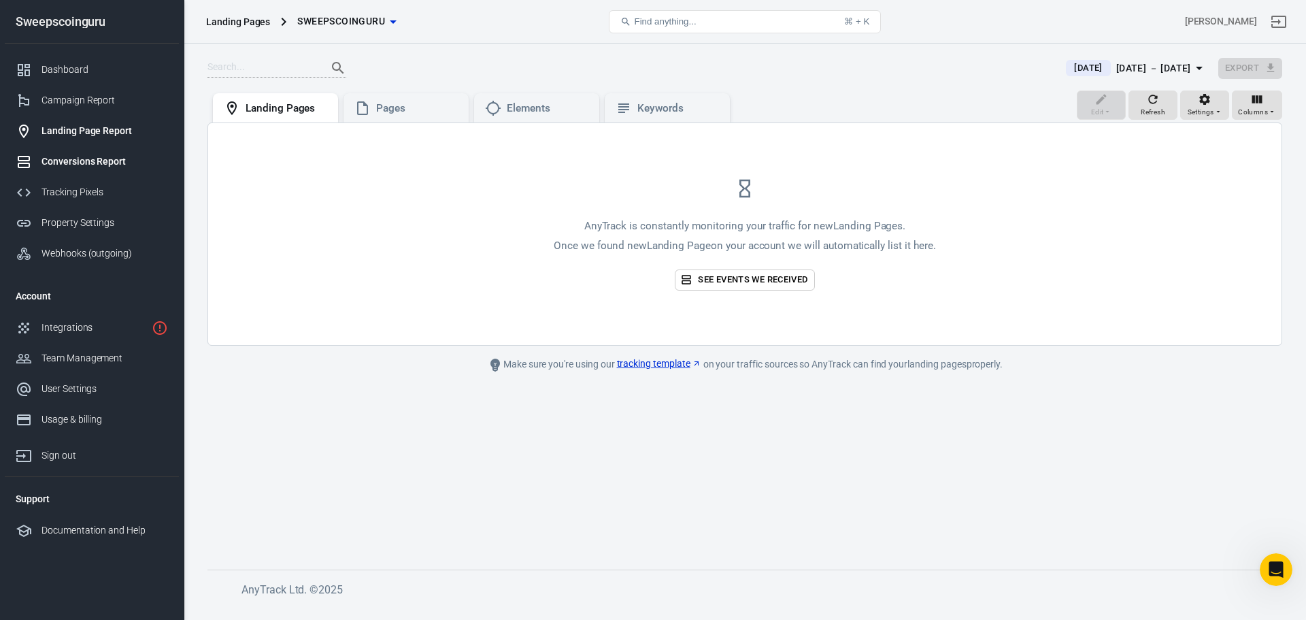
click at [76, 150] on link "Conversions Report" at bounding box center [92, 161] width 174 height 31
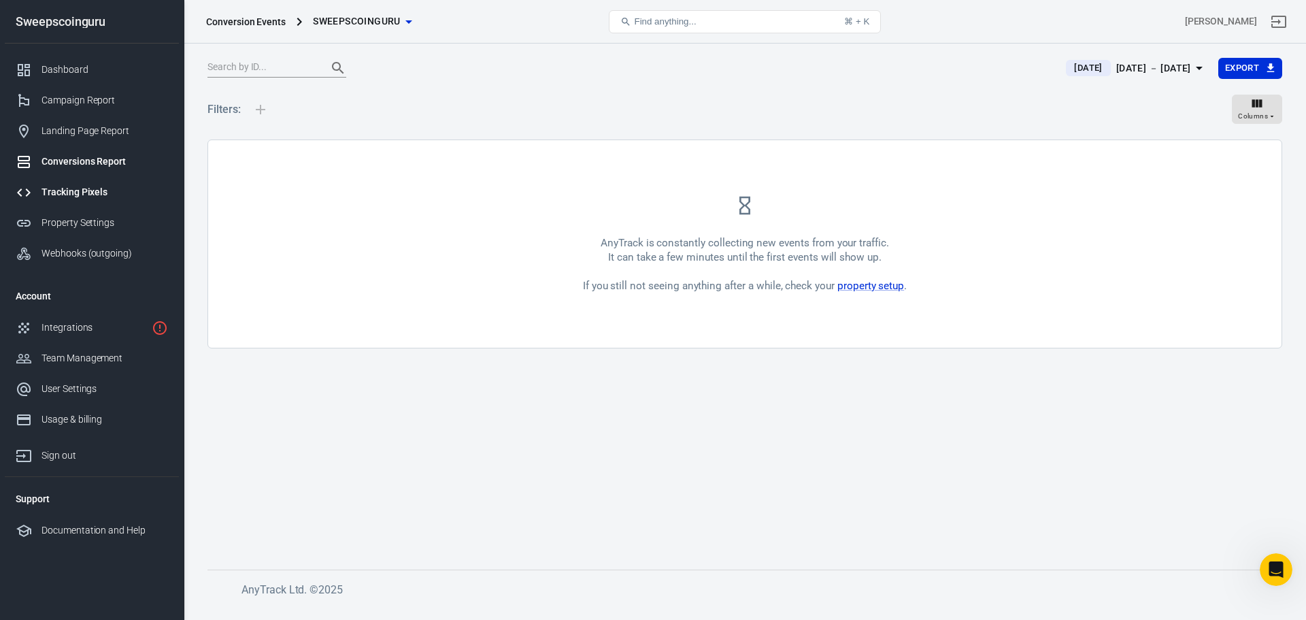
click at [76, 192] on div "Tracking Pixels" at bounding box center [104, 192] width 127 height 14
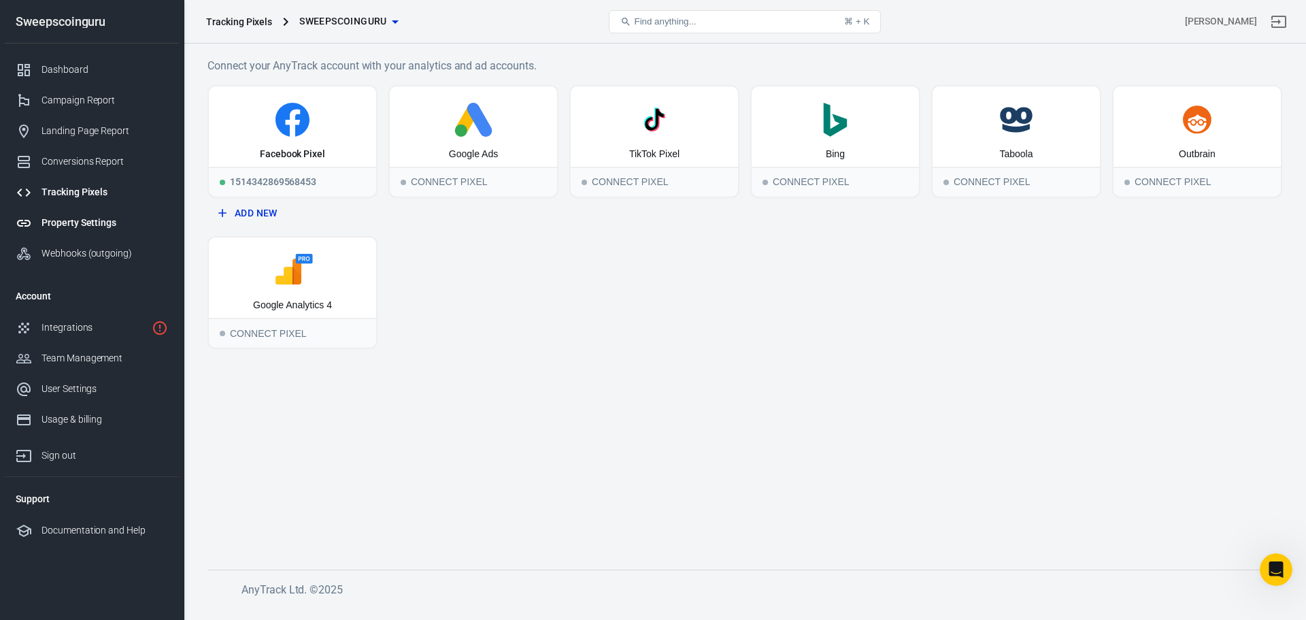
click at [78, 213] on link "Property Settings" at bounding box center [92, 222] width 174 height 31
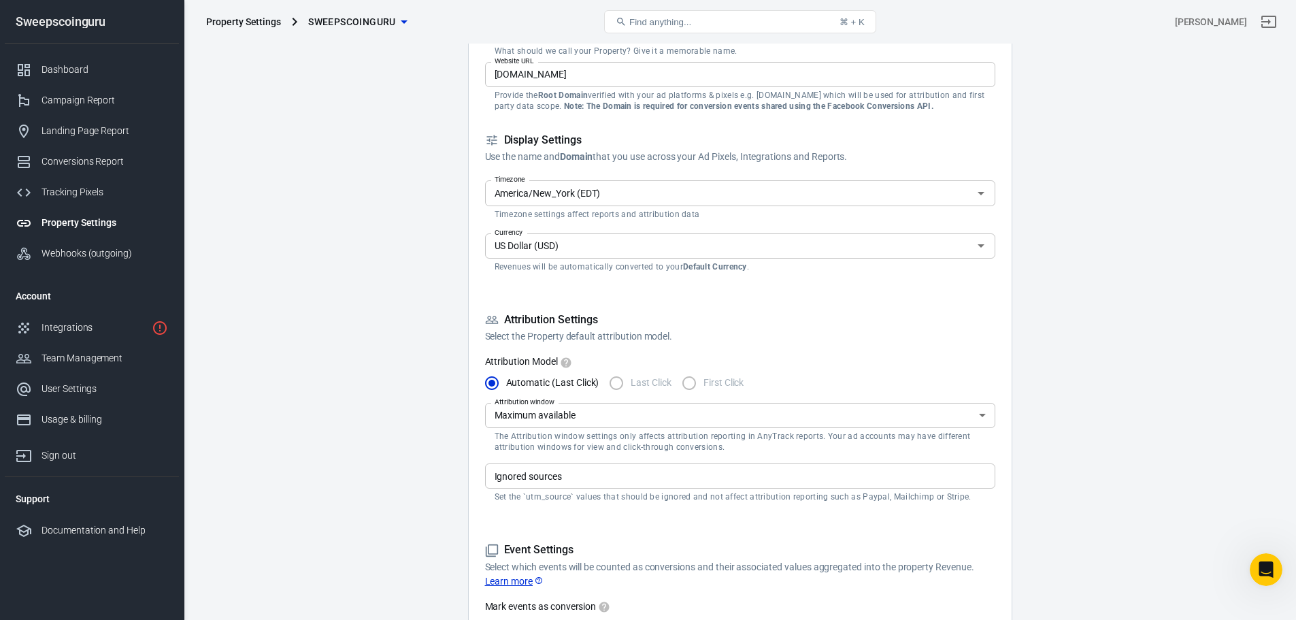
scroll to position [272, 0]
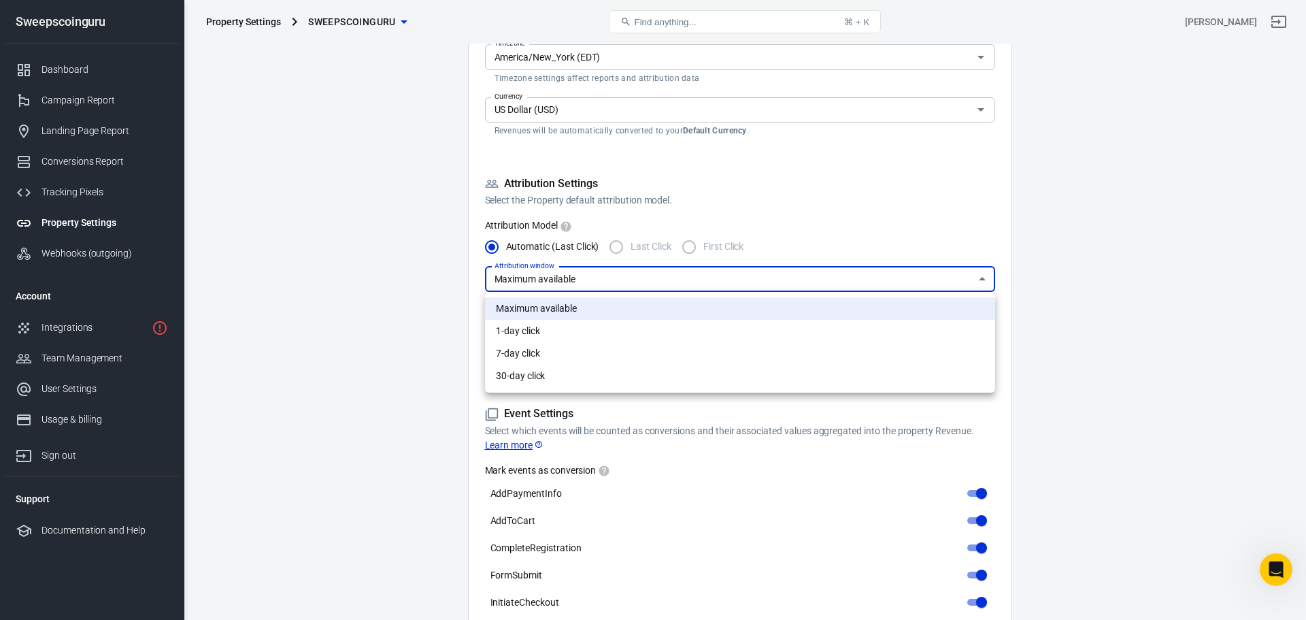
click at [610, 280] on div at bounding box center [653, 310] width 1306 height 620
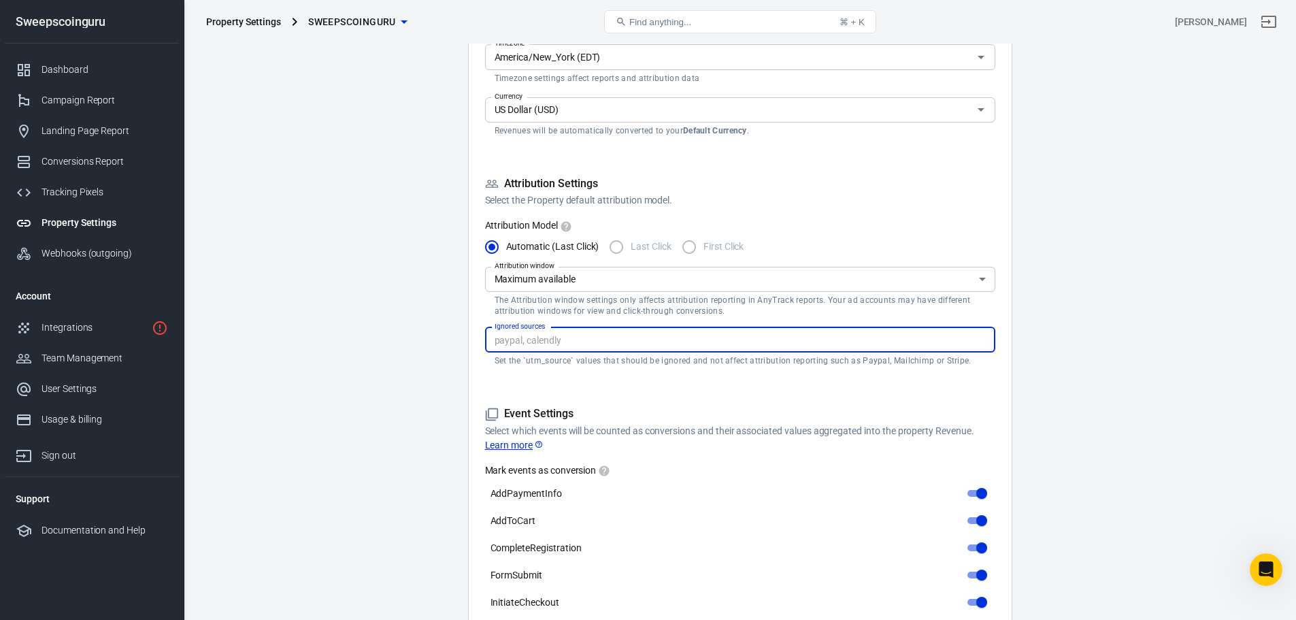
click at [609, 348] on input "Ignored sources" at bounding box center [739, 339] width 500 height 17
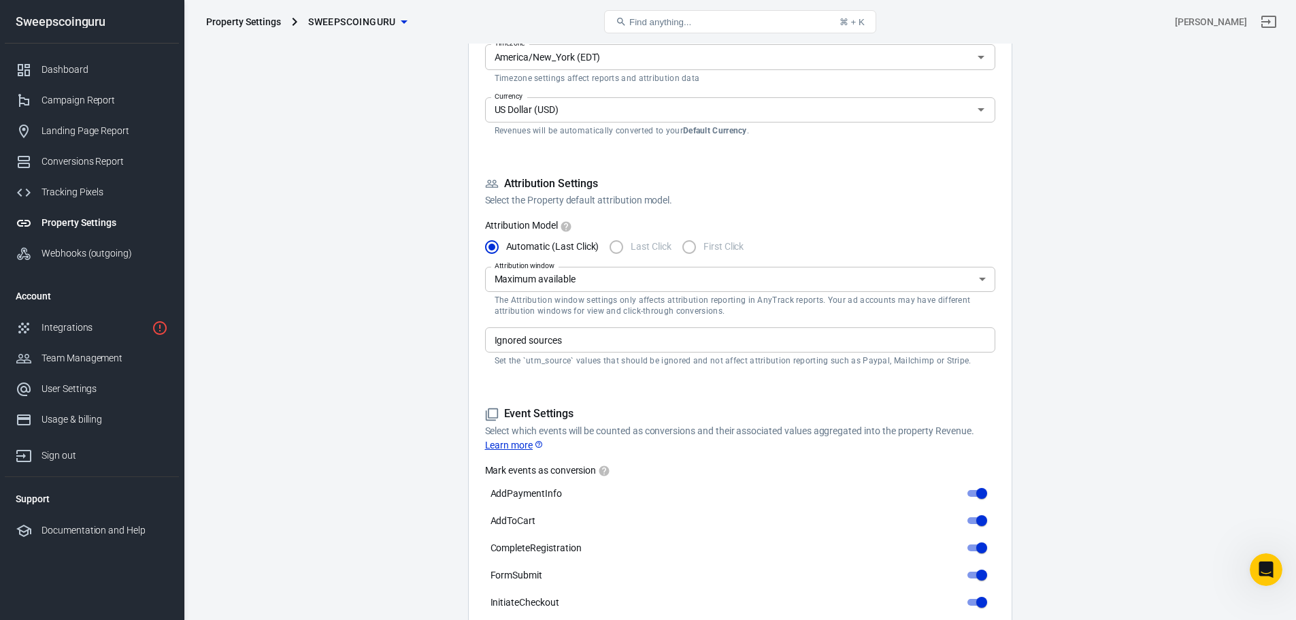
click at [395, 340] on main "Auto Scan Tracking Script Settings Property Settings Name Sweepscoinguru Name W…" at bounding box center [739, 628] width 1064 height 1732
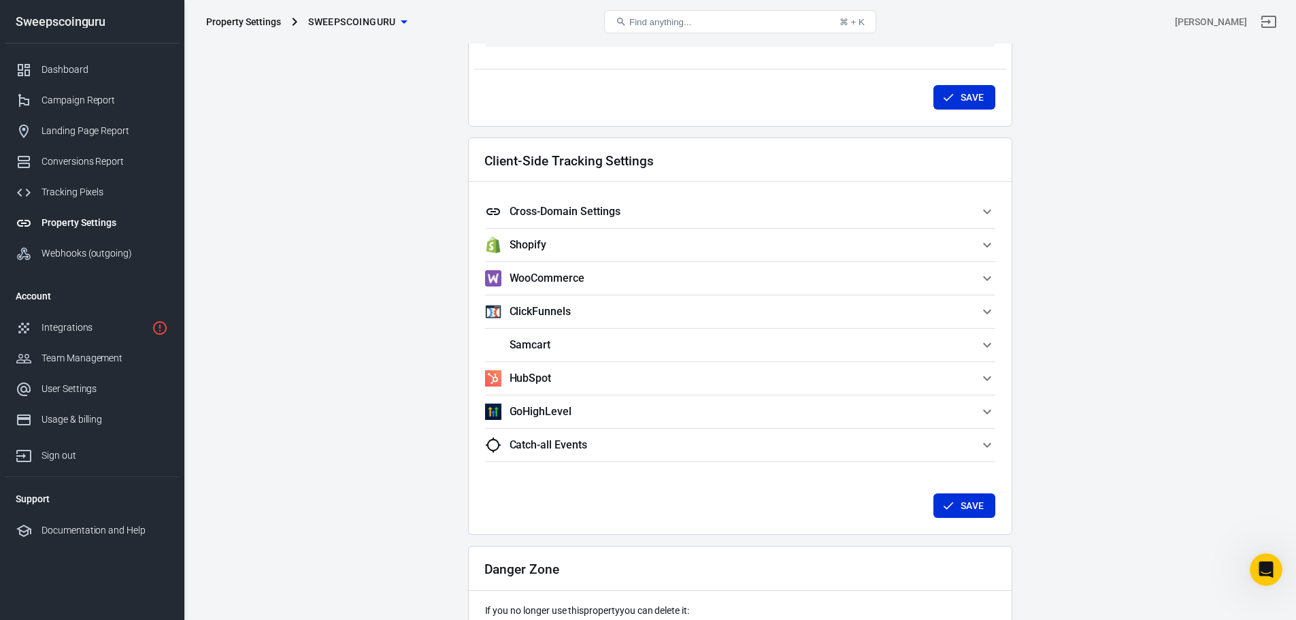
scroll to position [1069, 0]
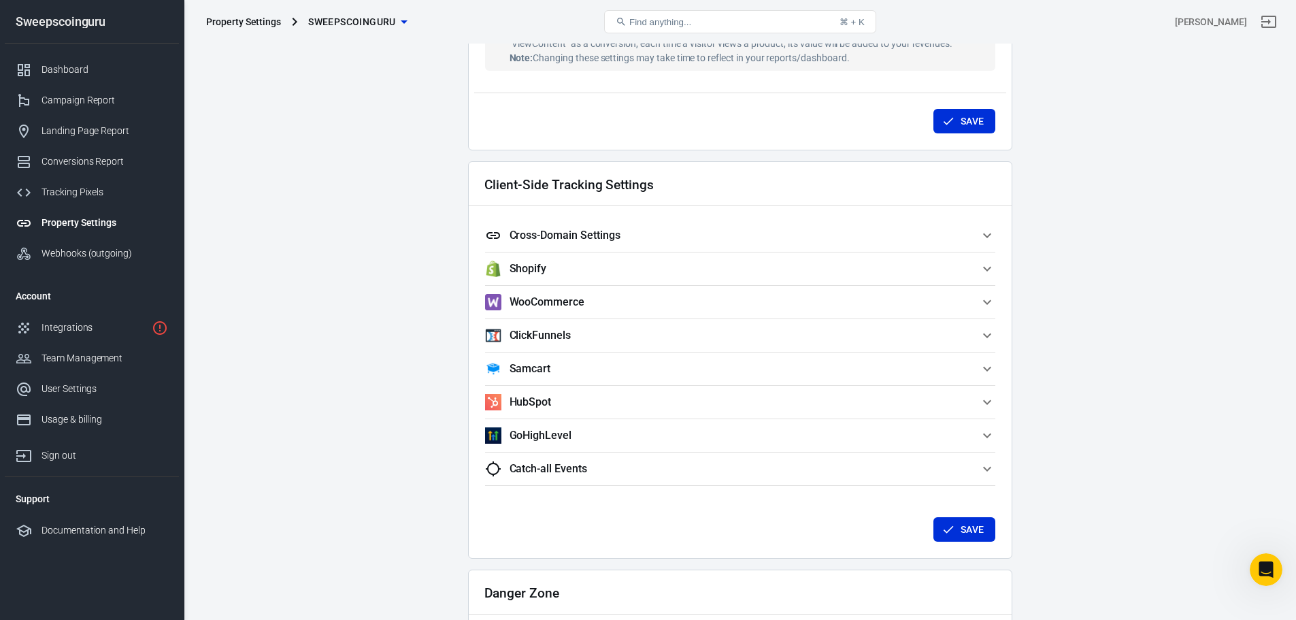
click at [601, 237] on h5 "Cross-Domain Settings" at bounding box center [564, 236] width 111 height 14
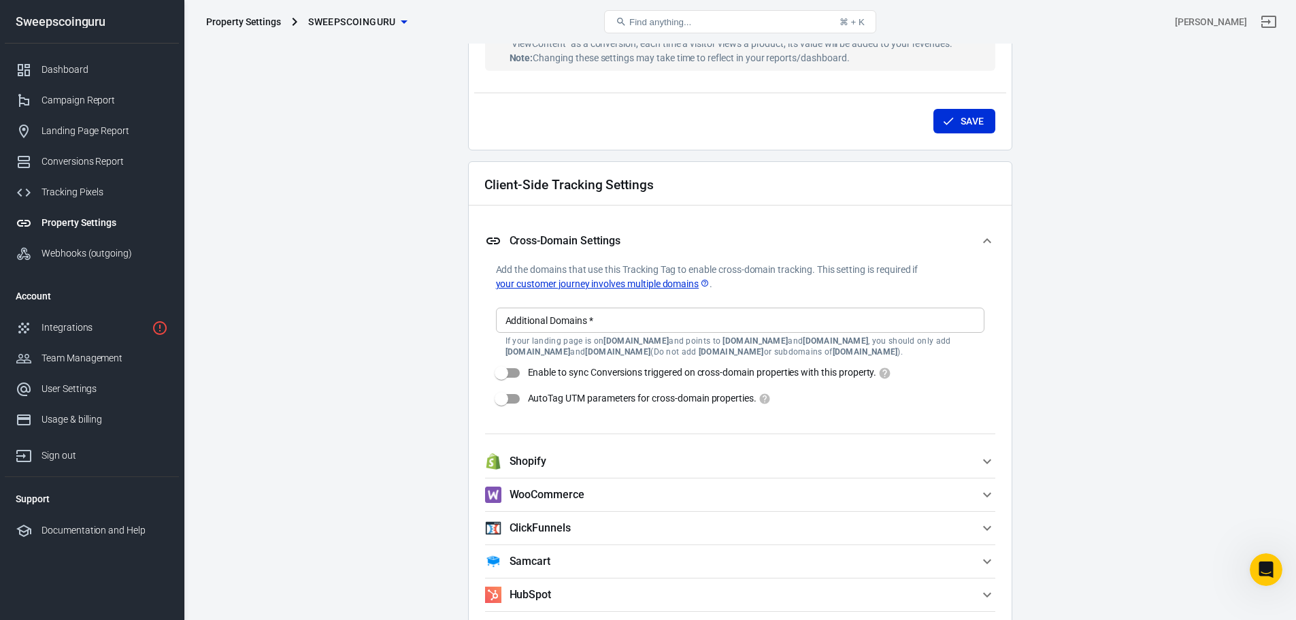
click at [624, 325] on input "Additional Domains   *" at bounding box center [739, 320] width 478 height 17
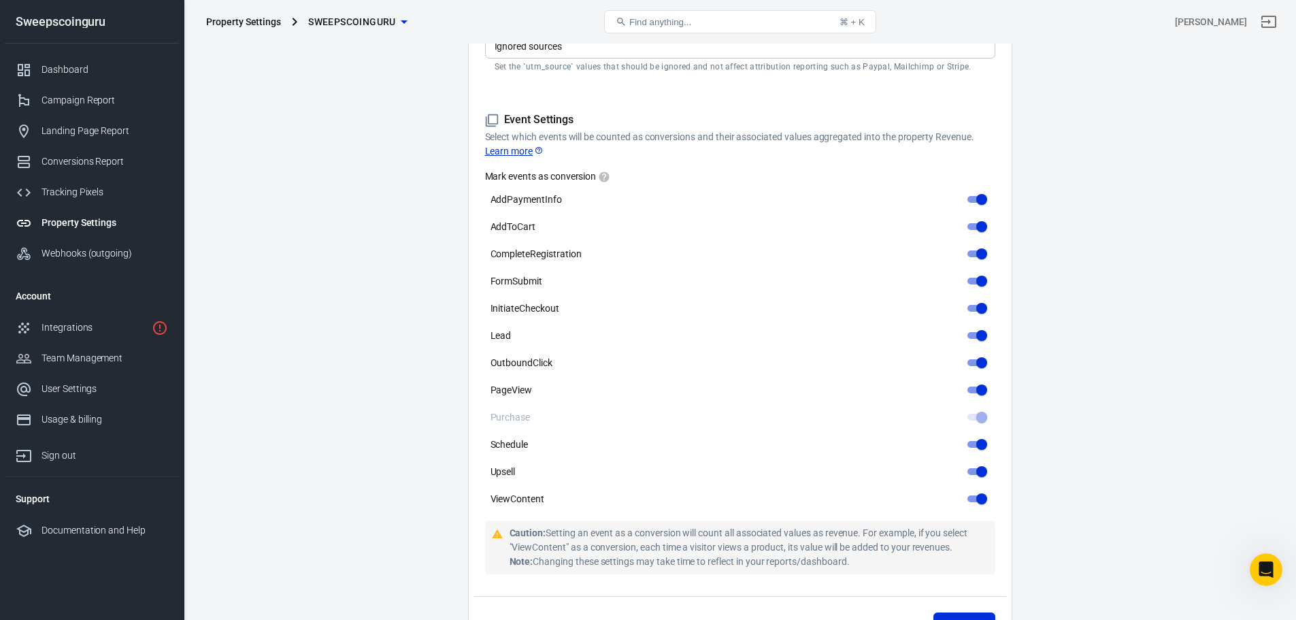
scroll to position [446, 0]
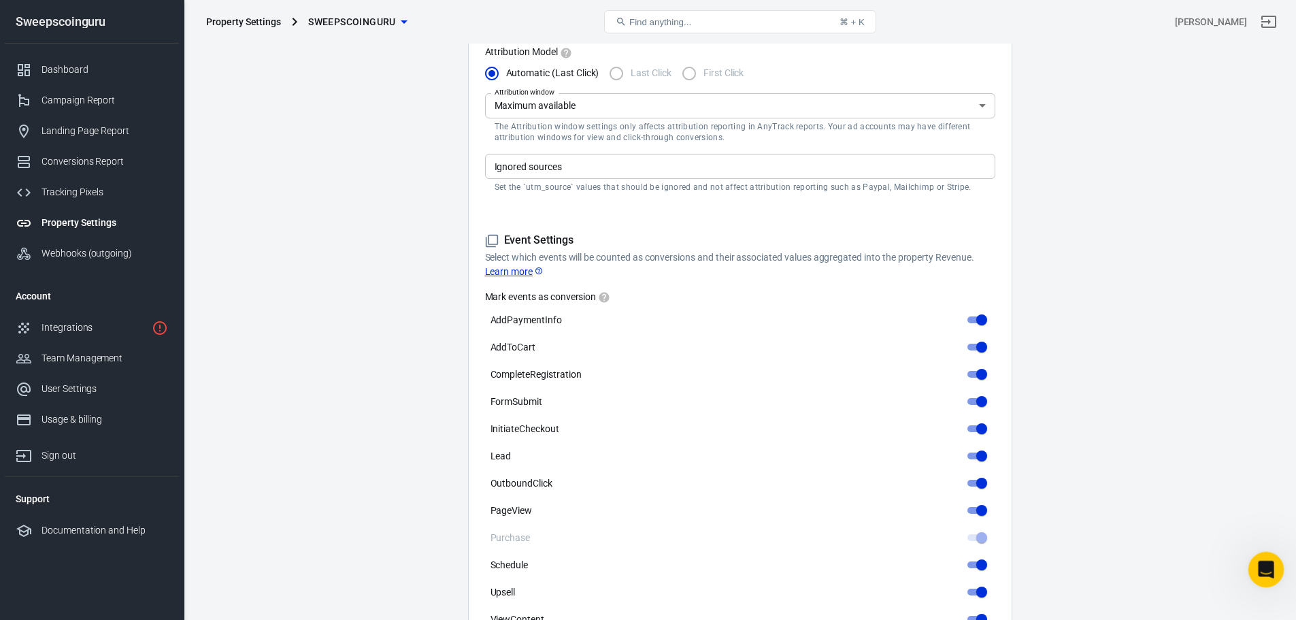
click at [1260, 569] on icon "Open Intercom Messenger" at bounding box center [1264, 567] width 10 height 11
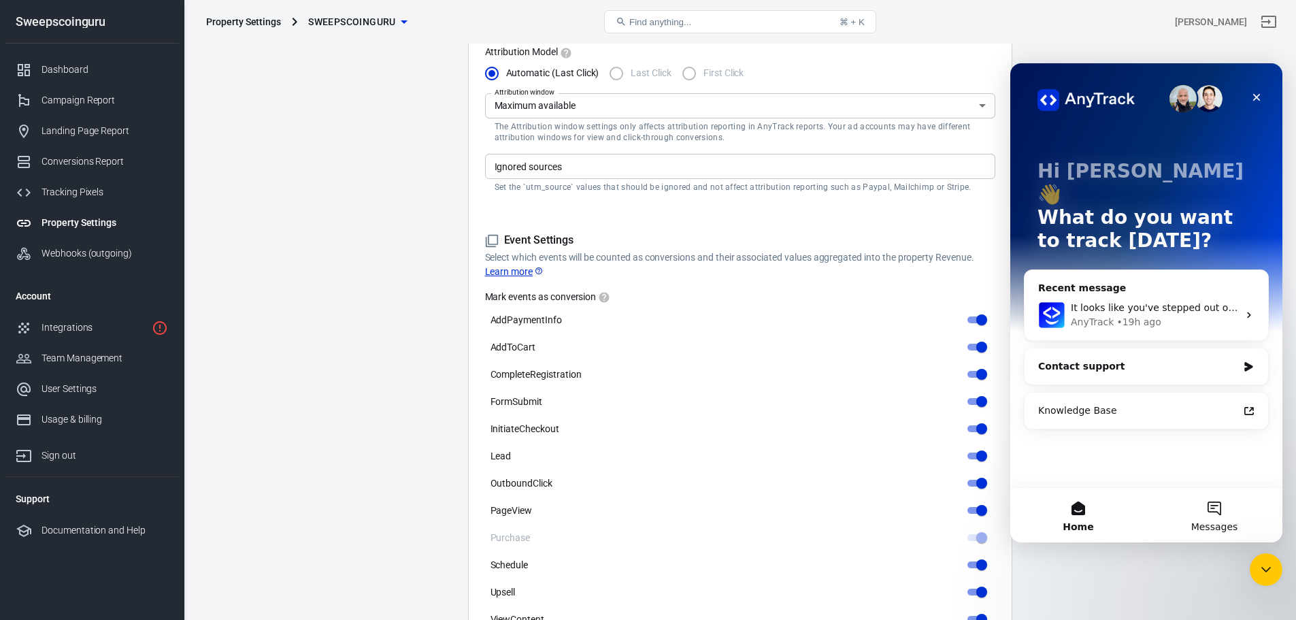
click at [1209, 522] on span "Messages" at bounding box center [1214, 527] width 47 height 10
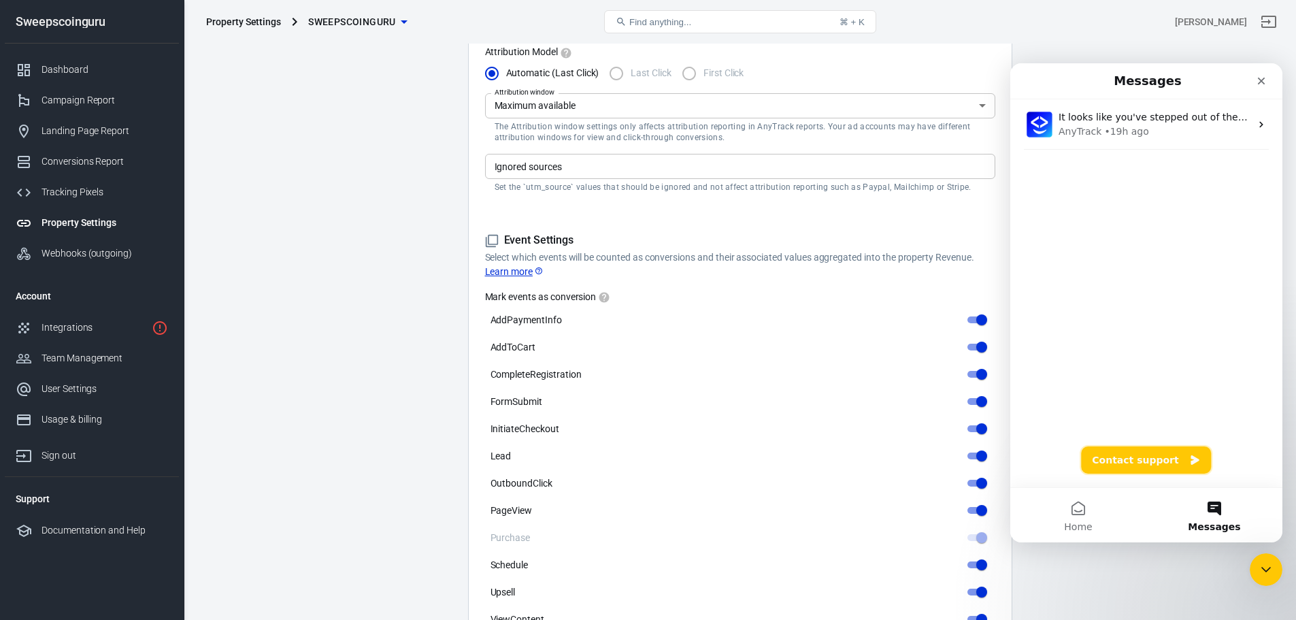
click at [1131, 463] on button "Contact support" at bounding box center [1146, 459] width 130 height 27
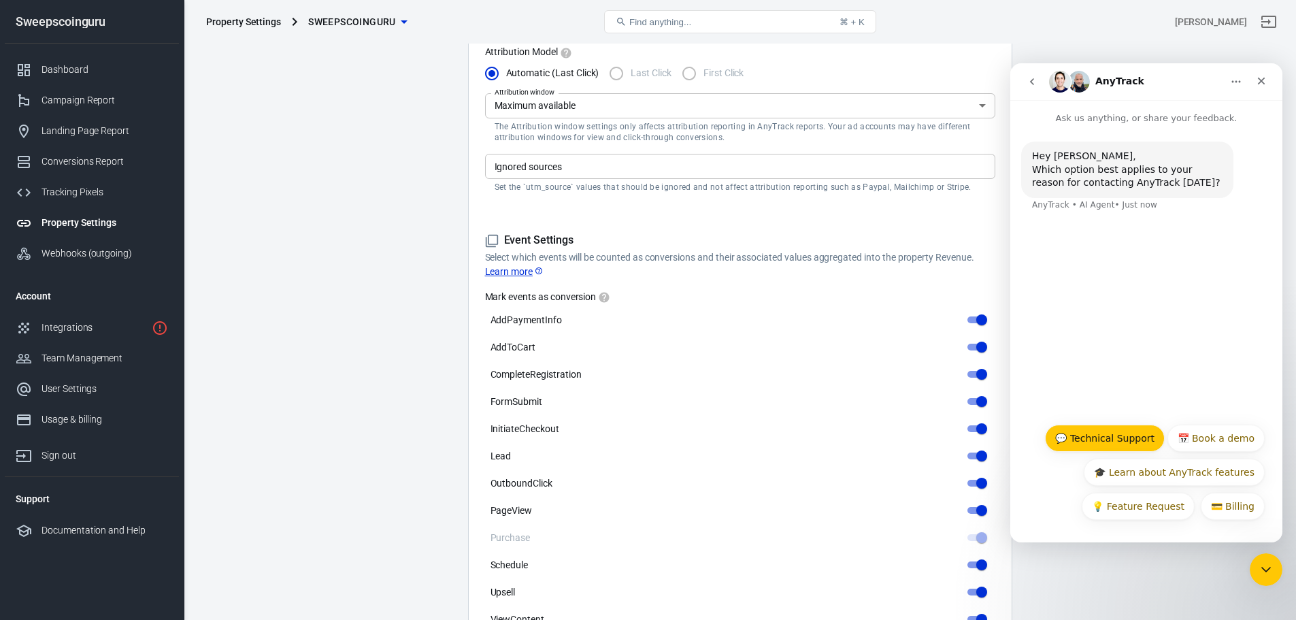
click at [1099, 438] on button "💬 Technical Support" at bounding box center [1105, 437] width 120 height 27
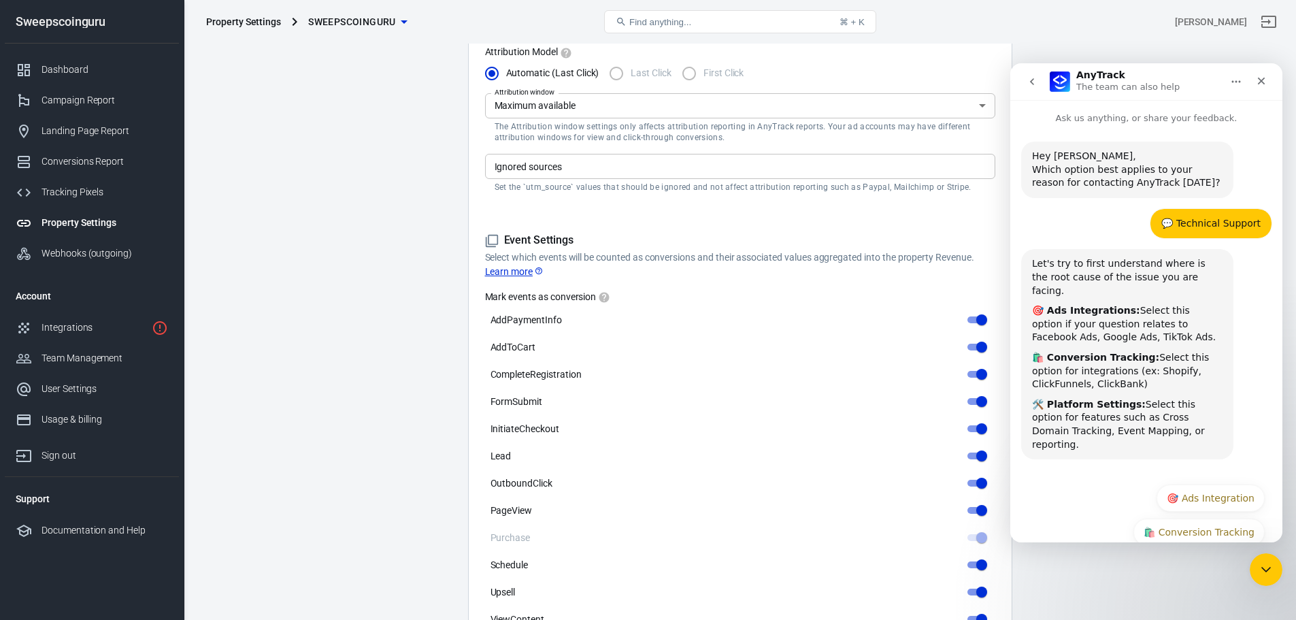
scroll to position [33, 0]
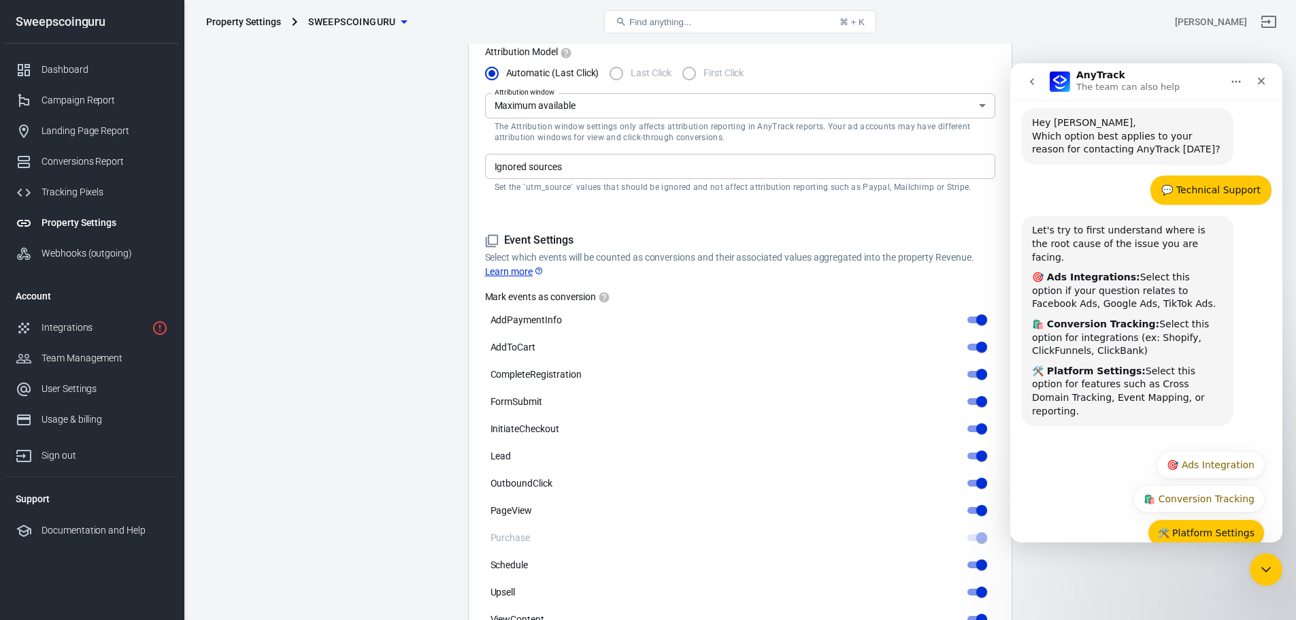
click at [1197, 519] on button "🛠️ Platform Settings" at bounding box center [1205, 532] width 117 height 27
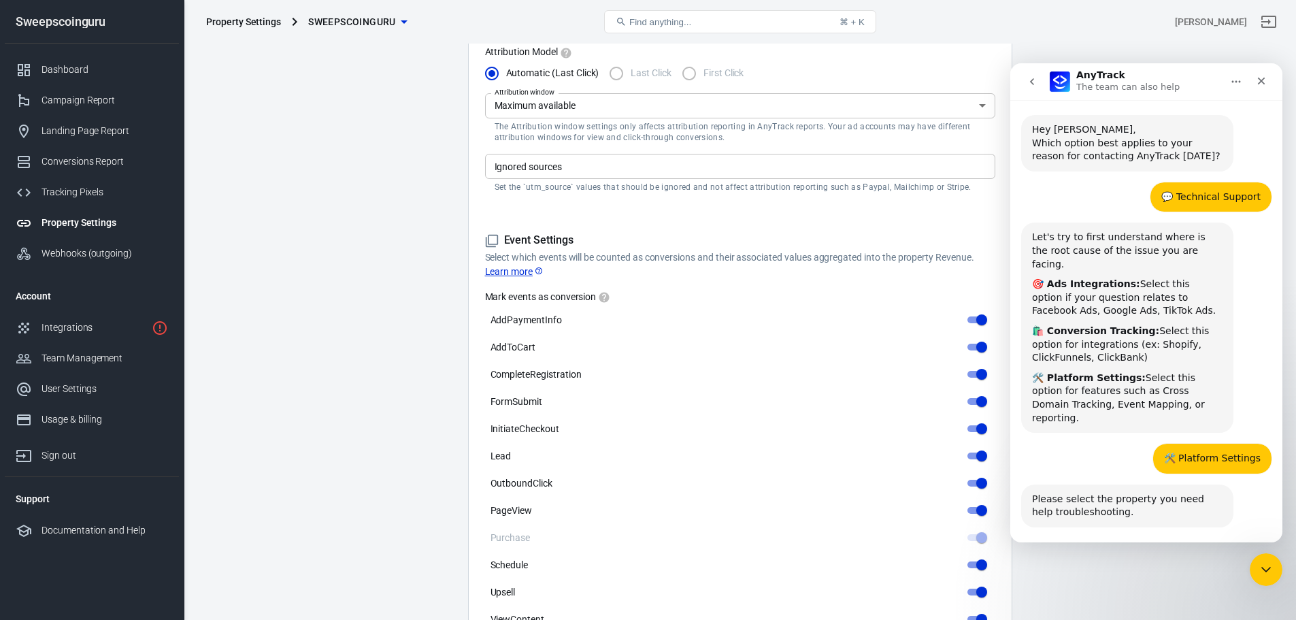
scroll to position [61, 0]
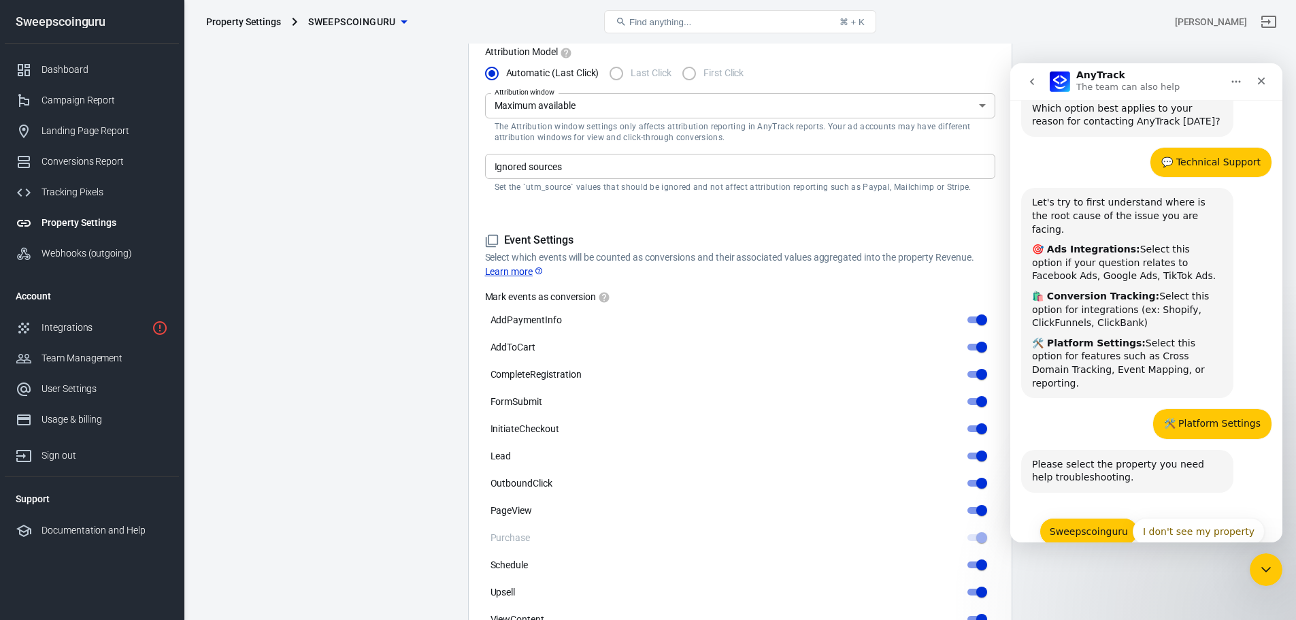
click at [1067, 518] on button "Sweepscoinguru" at bounding box center [1088, 531] width 99 height 27
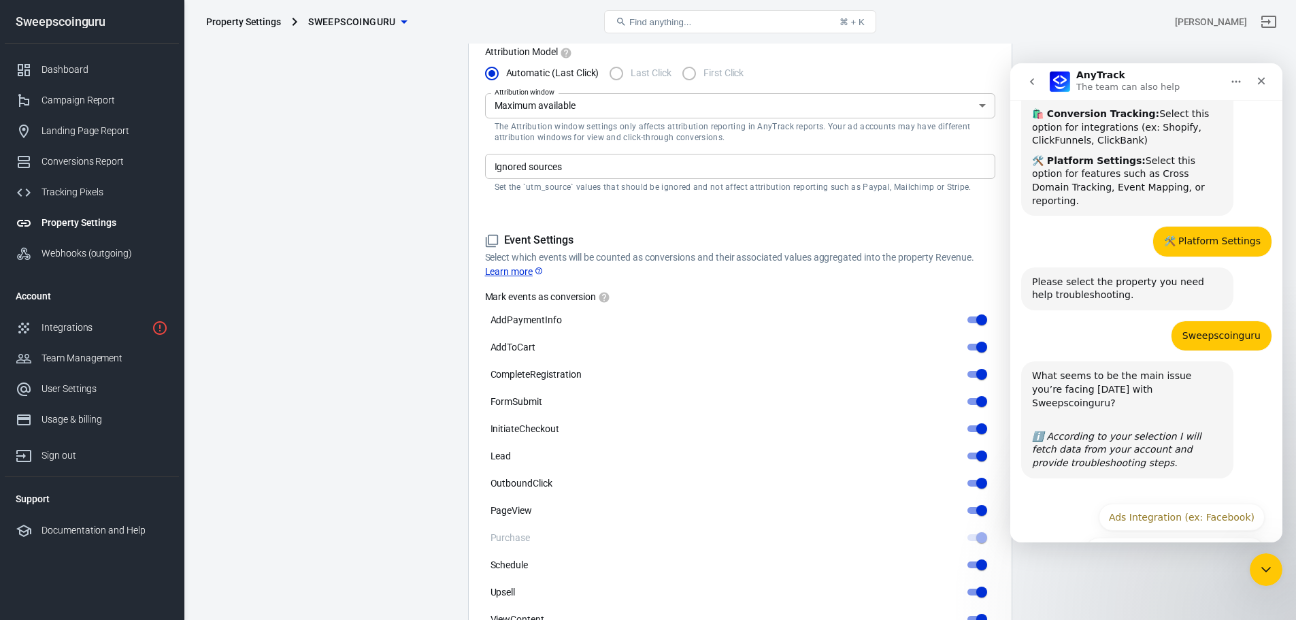
scroll to position [248, 0]
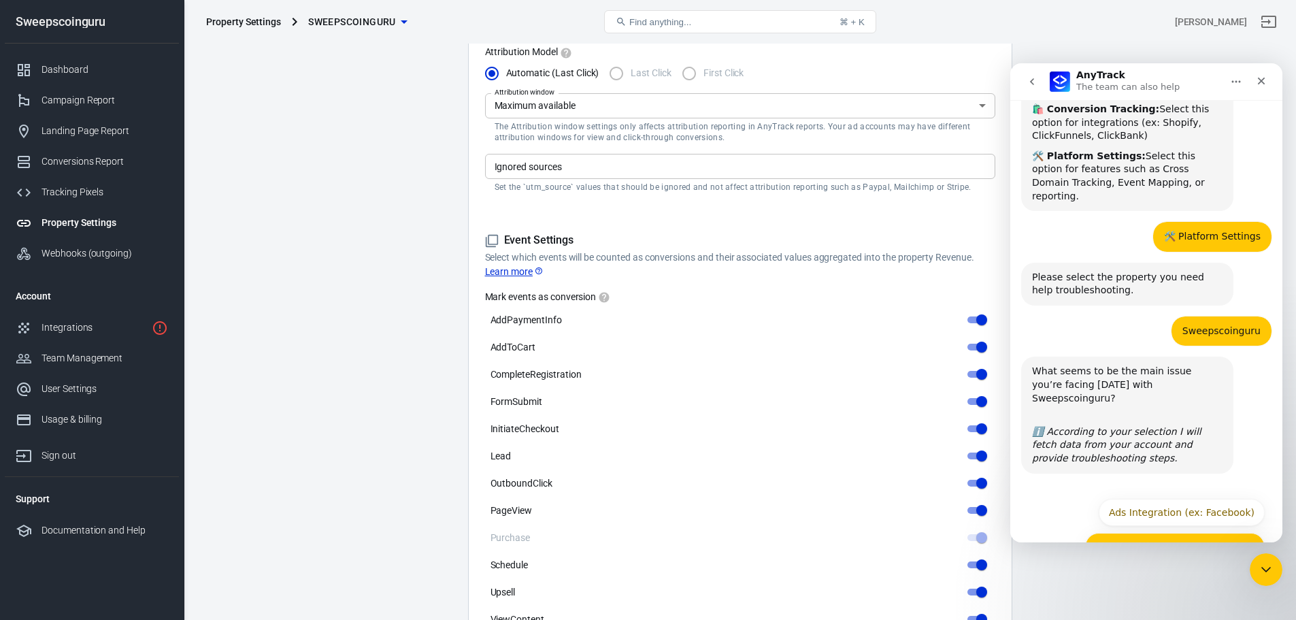
click at [1135, 533] on button "Conversion Tracking (ex: Shopify)" at bounding box center [1175, 546] width 180 height 27
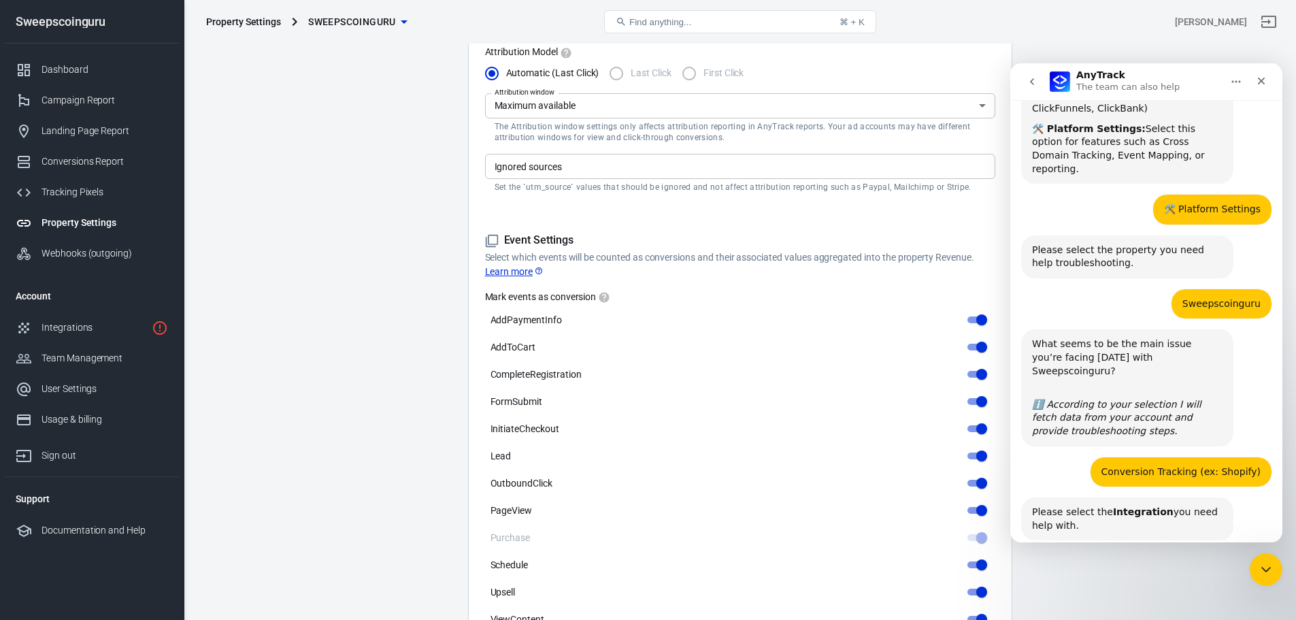
scroll to position [310, 0]
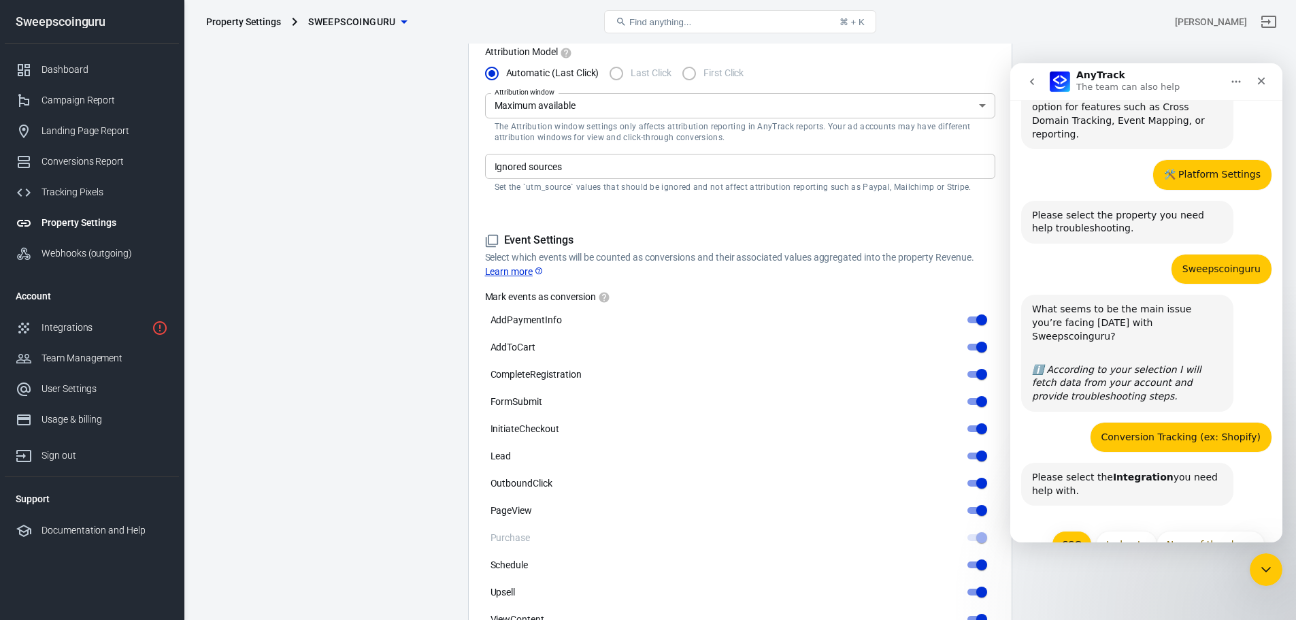
click at [1062, 531] on button "SSG" at bounding box center [1072, 544] width 40 height 27
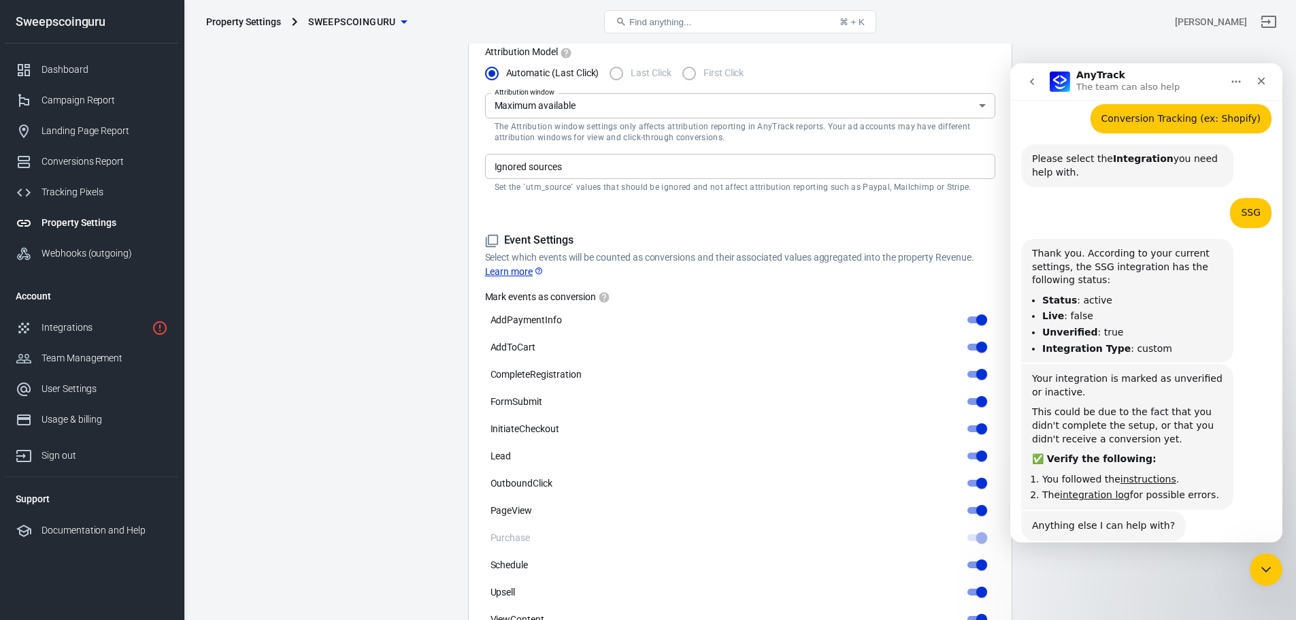
scroll to position [663, 0]
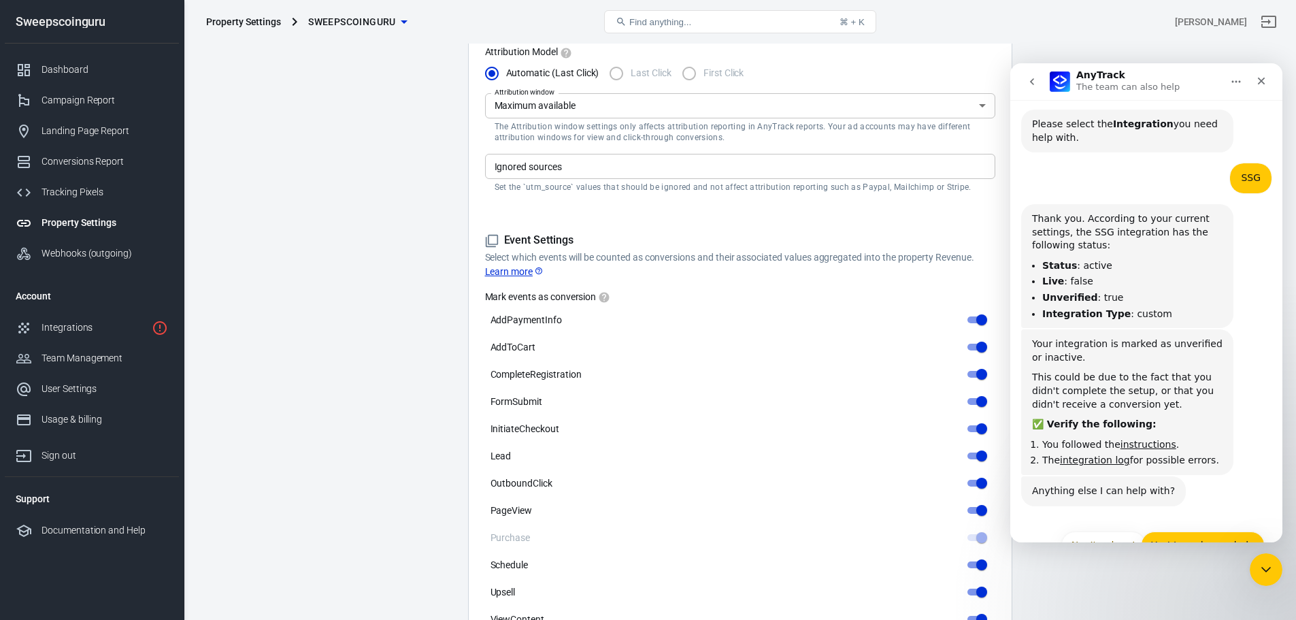
click at [1170, 531] on button "Yes! I need more help" at bounding box center [1203, 544] width 124 height 27
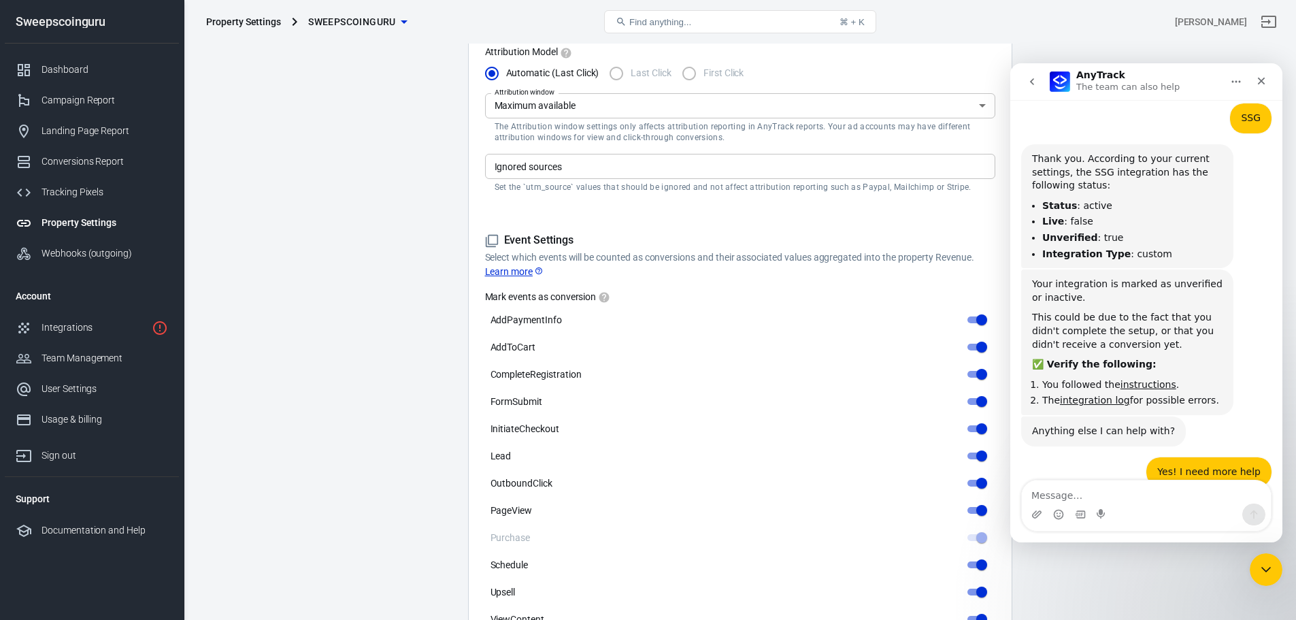
scroll to position [772, 0]
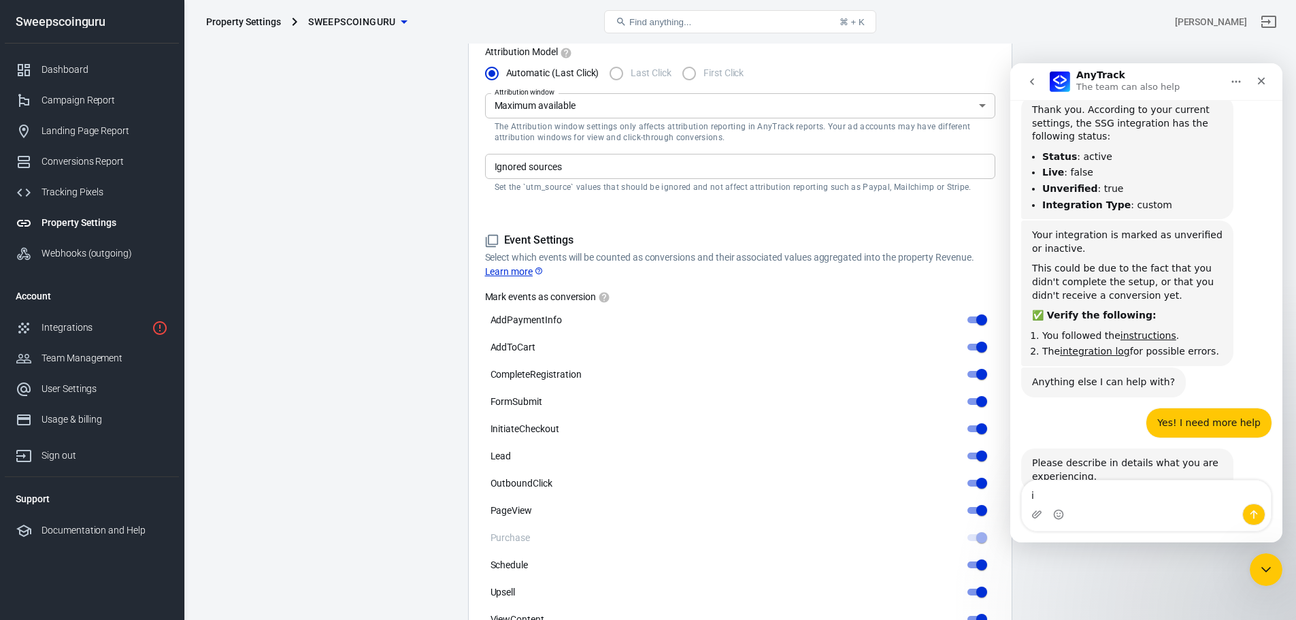
type textarea "i"
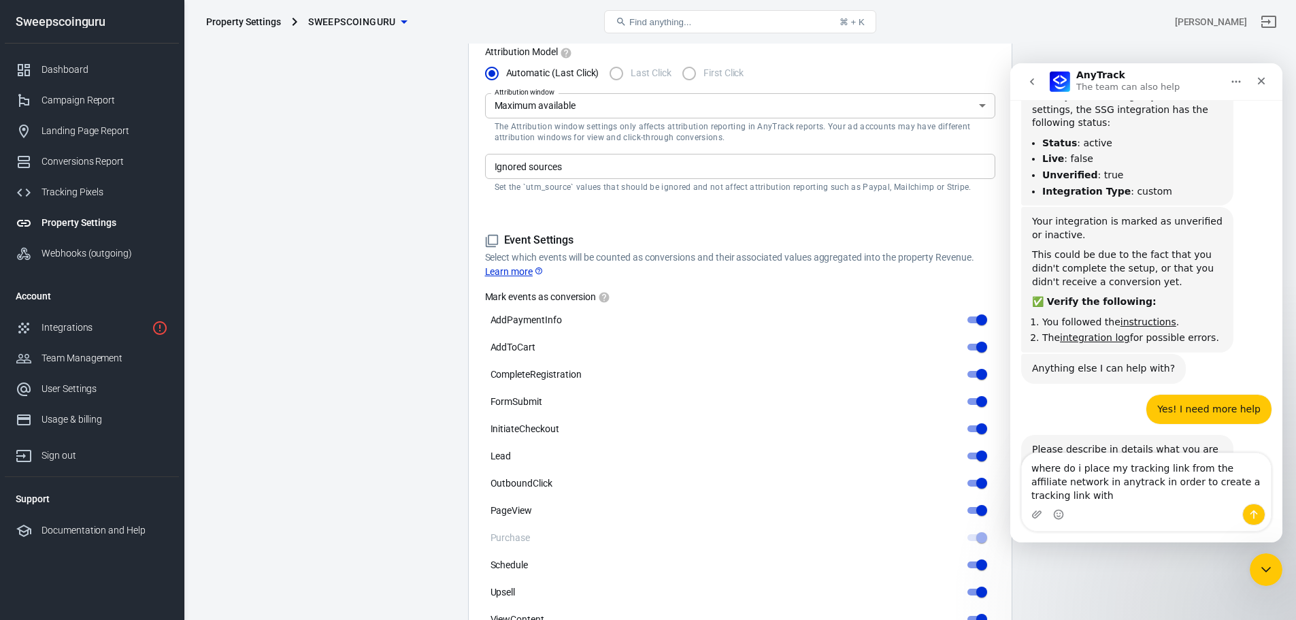
scroll to position [799, 0]
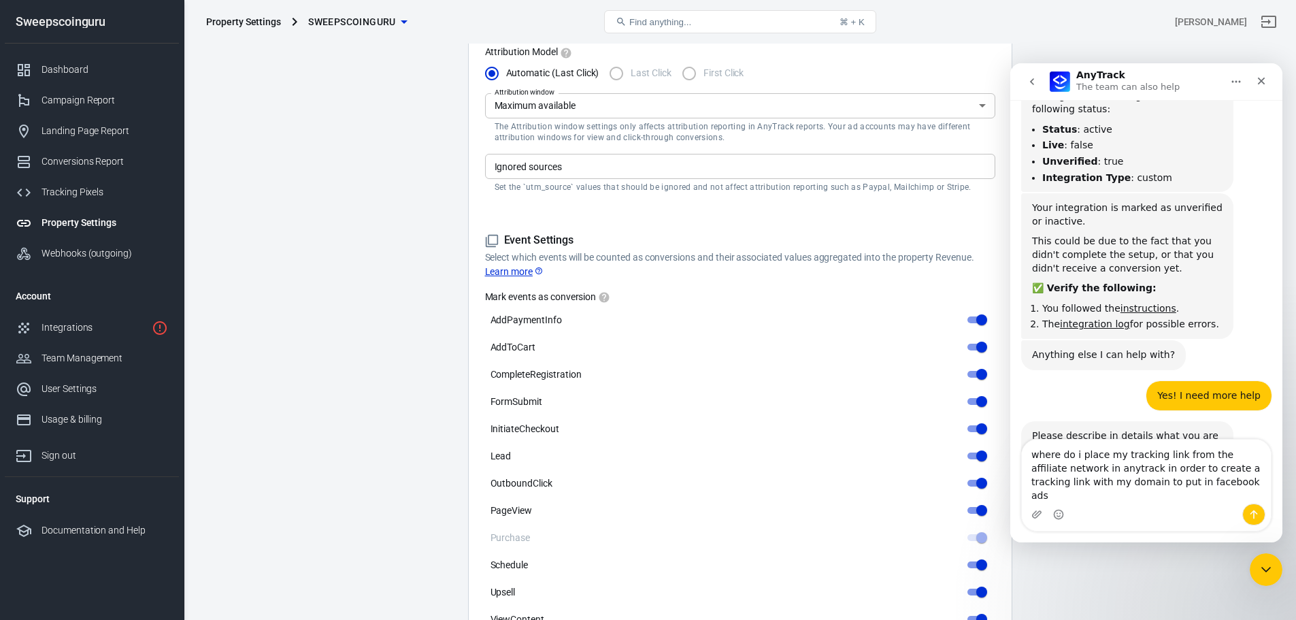
type textarea "where do i place my tracking link from the affiliate network in anytrack in ord…"
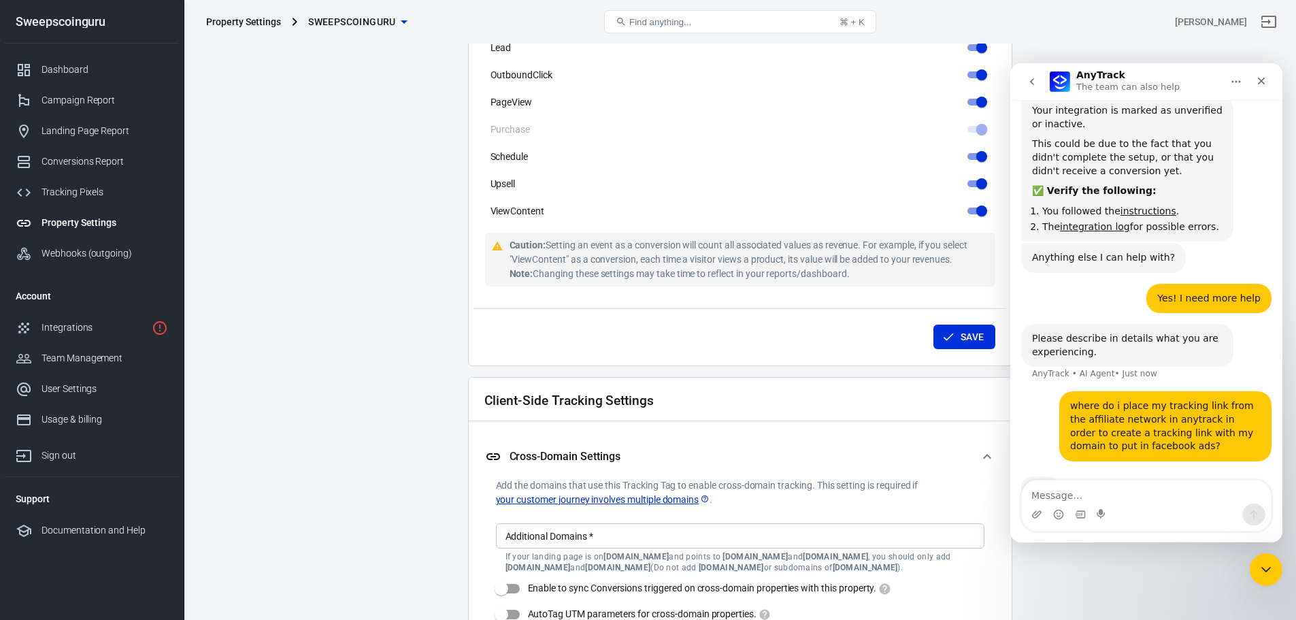
scroll to position [1126, 0]
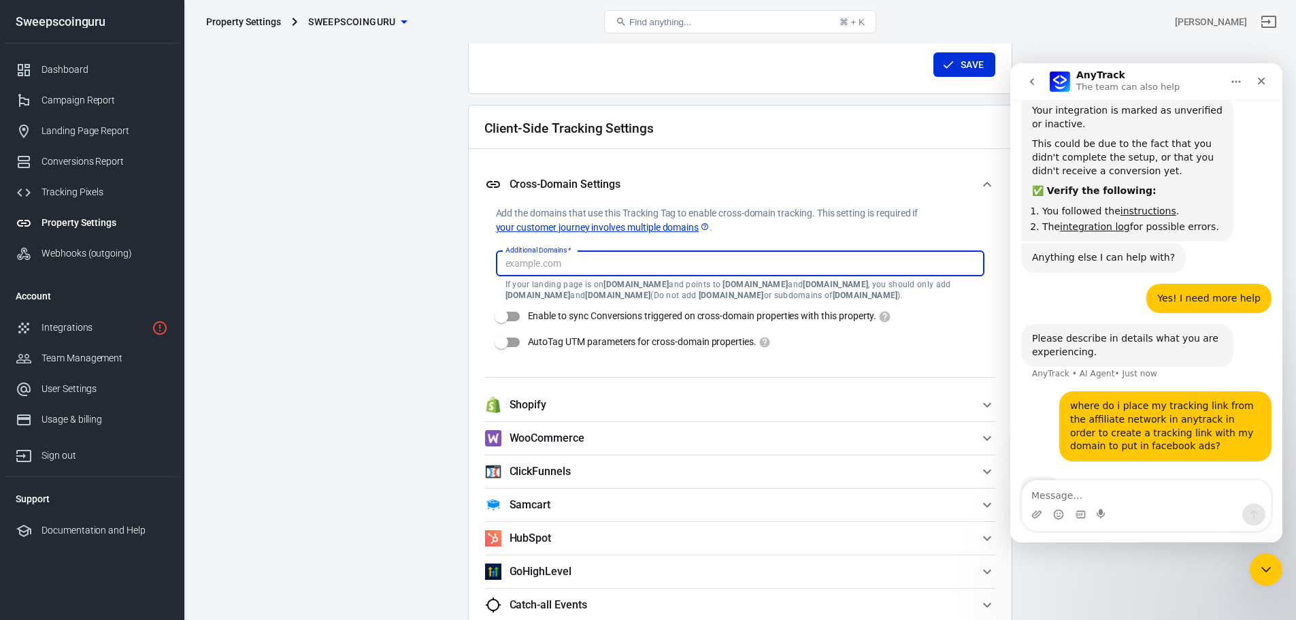
click at [601, 262] on input "Additional Domains   *" at bounding box center [739, 263] width 478 height 17
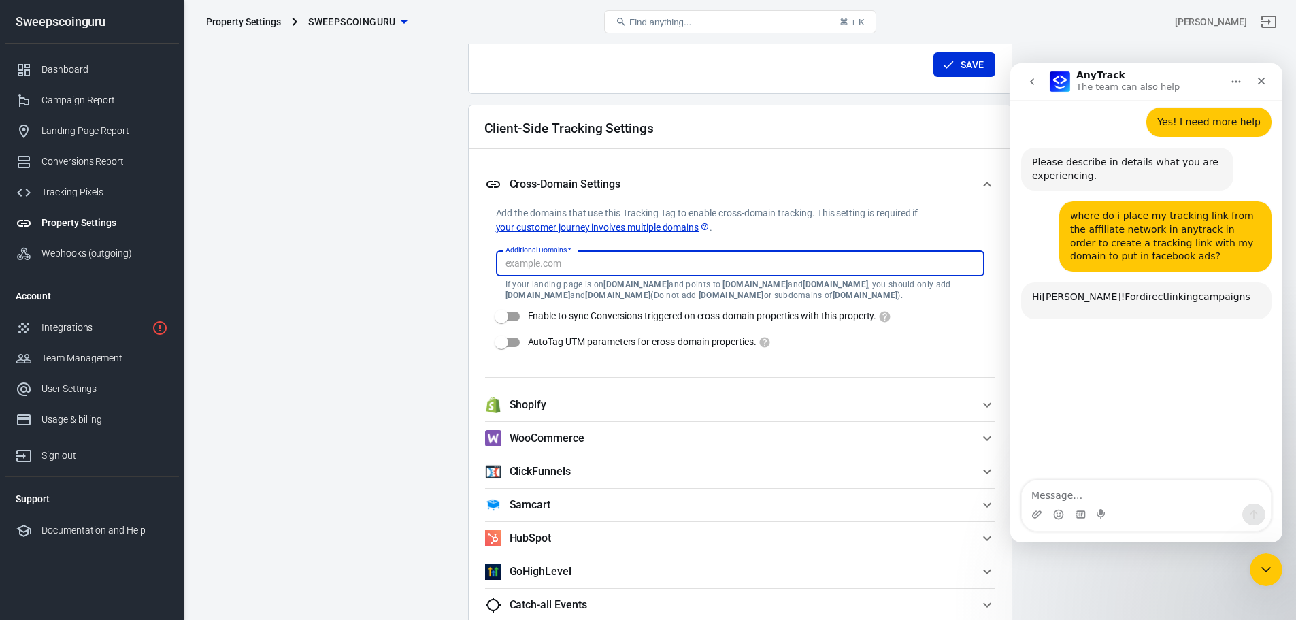
scroll to position [1138, 0]
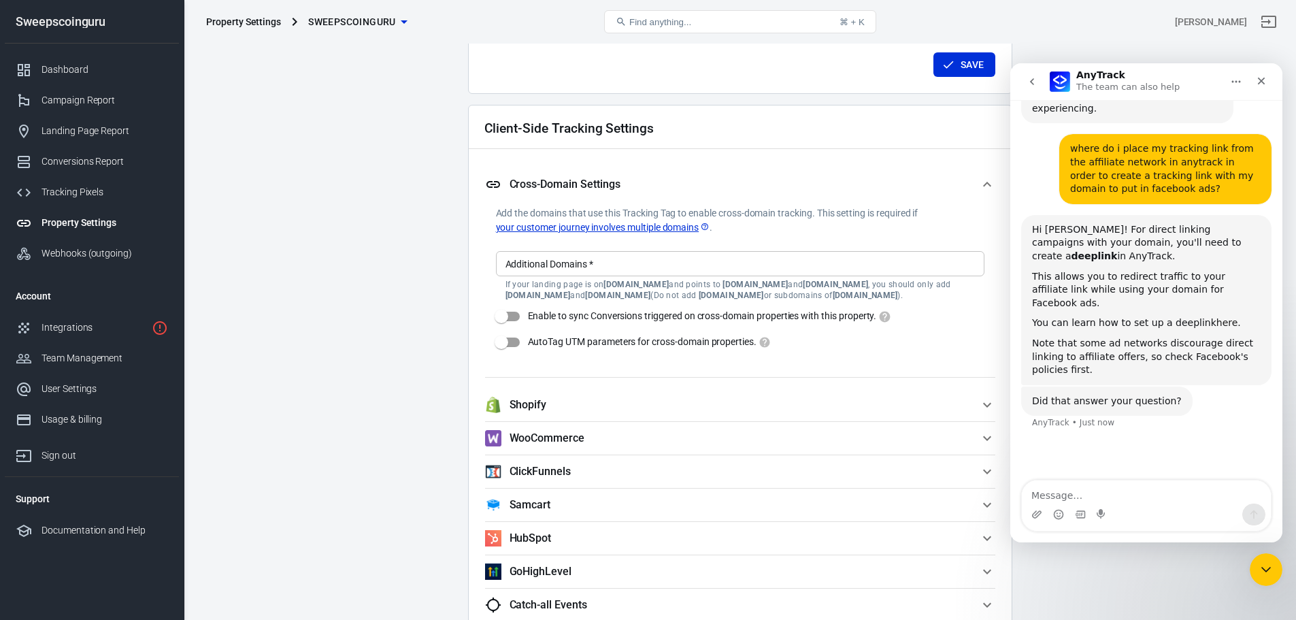
click at [1216, 317] on link "here" at bounding box center [1227, 322] width 22 height 11
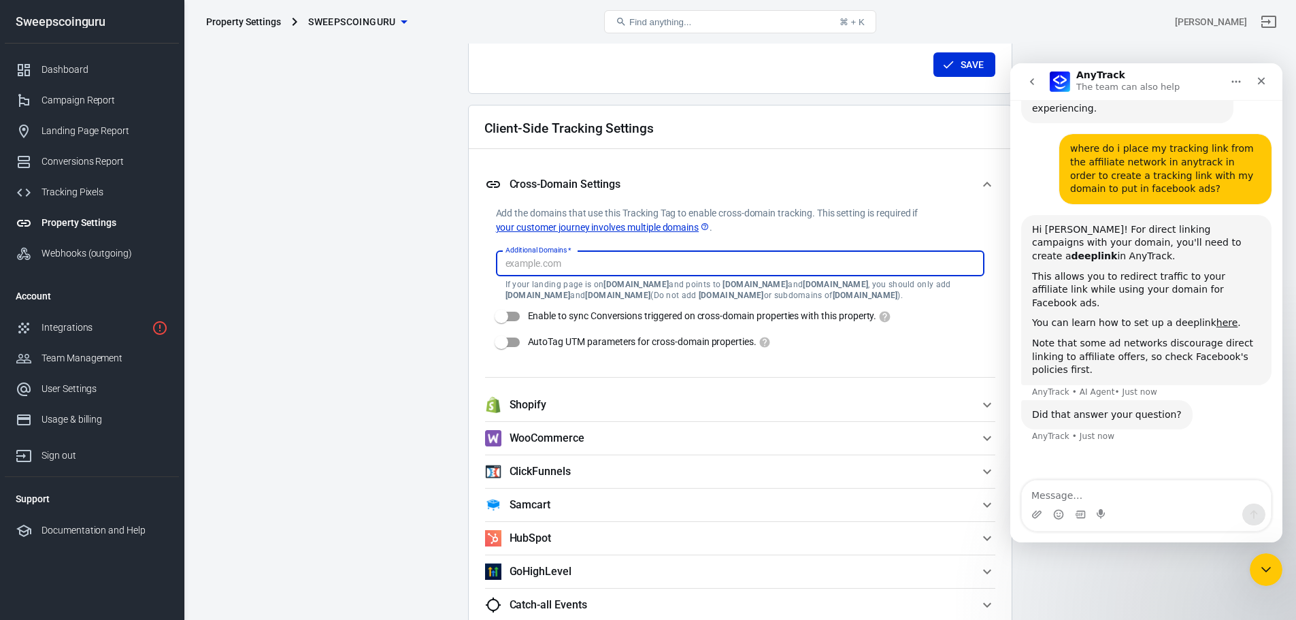
click at [582, 263] on input "Additional Domains   *" at bounding box center [739, 263] width 478 height 17
type input "[DOMAIN_NAME]"
click at [953, 343] on div "Additional Domains   * Additional Domains   * If your landing page is on [DOMAI…" at bounding box center [740, 295] width 488 height 120
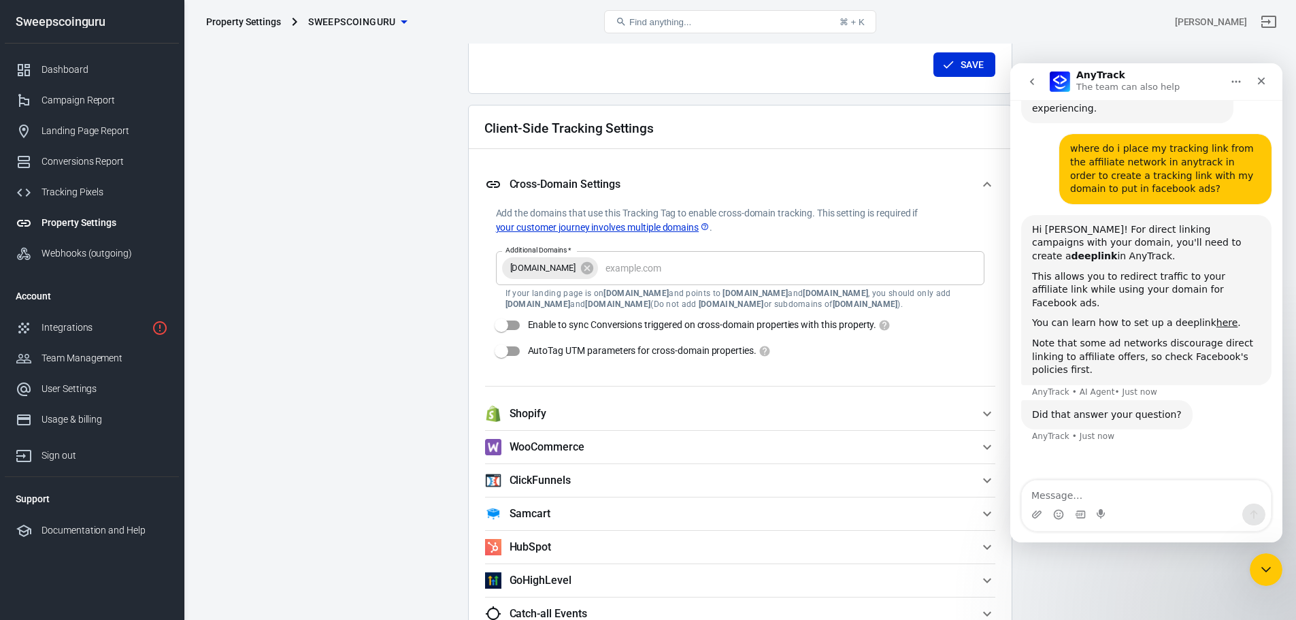
click at [639, 227] on link "your customer journey involves multiple domains" at bounding box center [603, 227] width 214 height 14
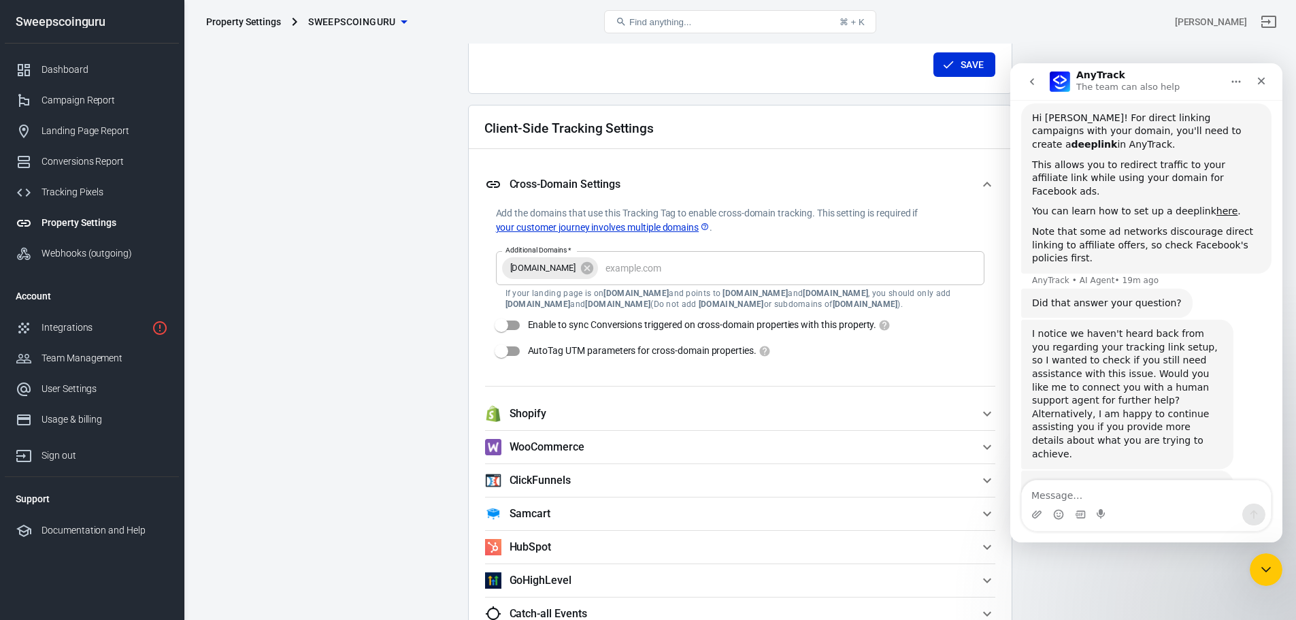
scroll to position [1267, 0]
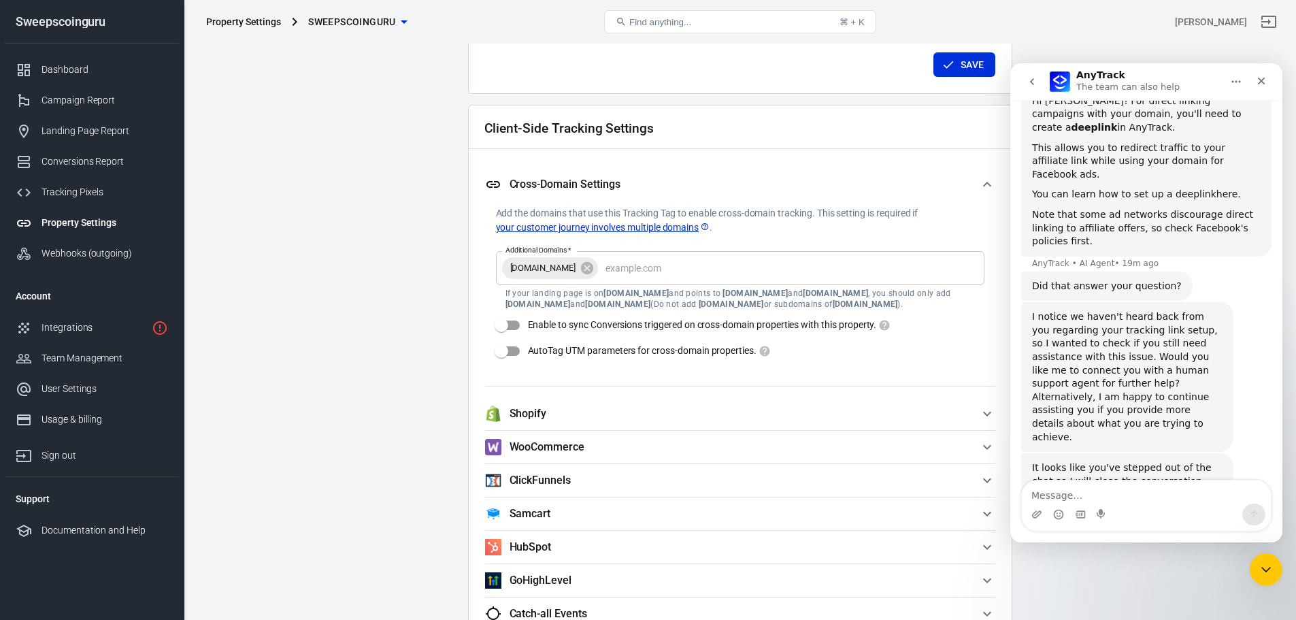
click at [1216, 188] on link "here" at bounding box center [1227, 193] width 22 height 11
